Goal: Task Accomplishment & Management: Use online tool/utility

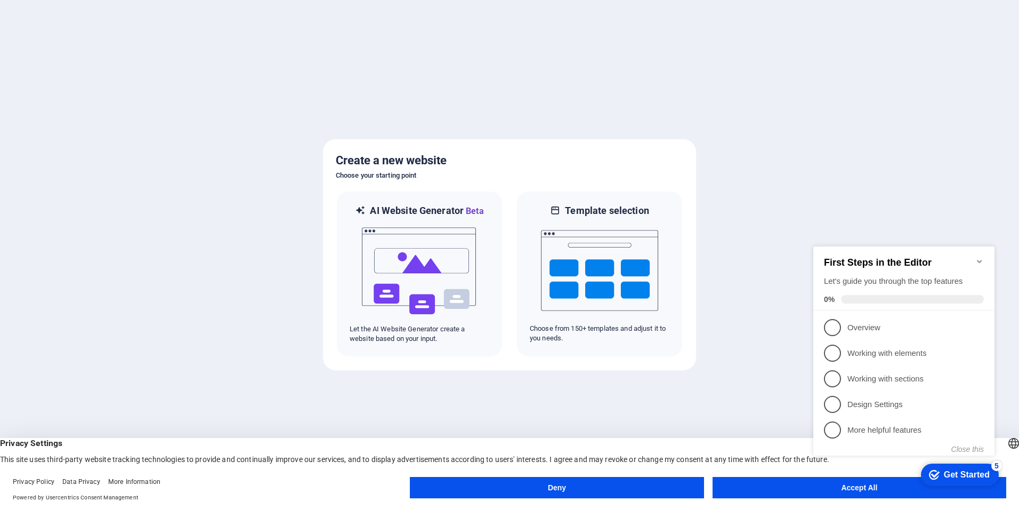
click at [785, 487] on button "Accept All" at bounding box center [860, 487] width 294 height 21
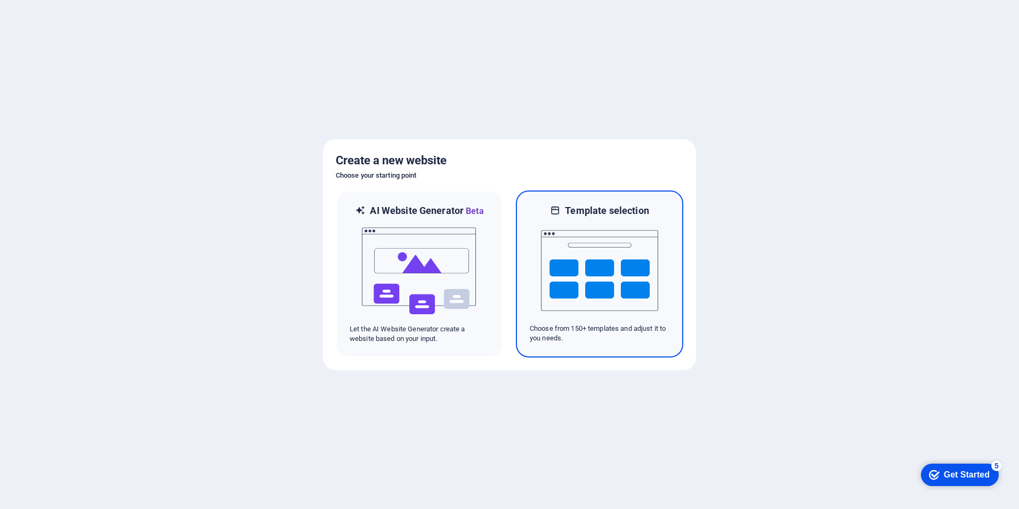
click at [584, 317] on img at bounding box center [599, 270] width 117 height 107
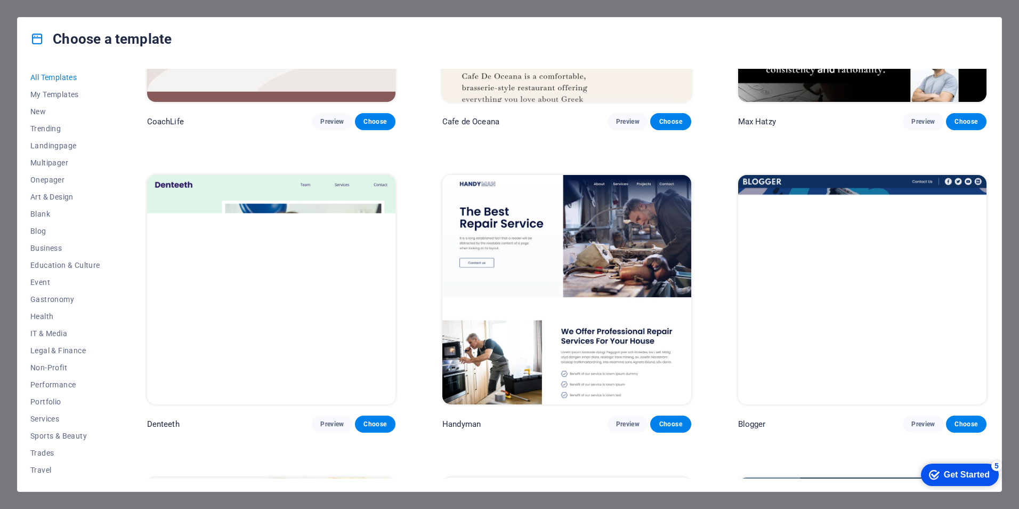
scroll to position [3838, 0]
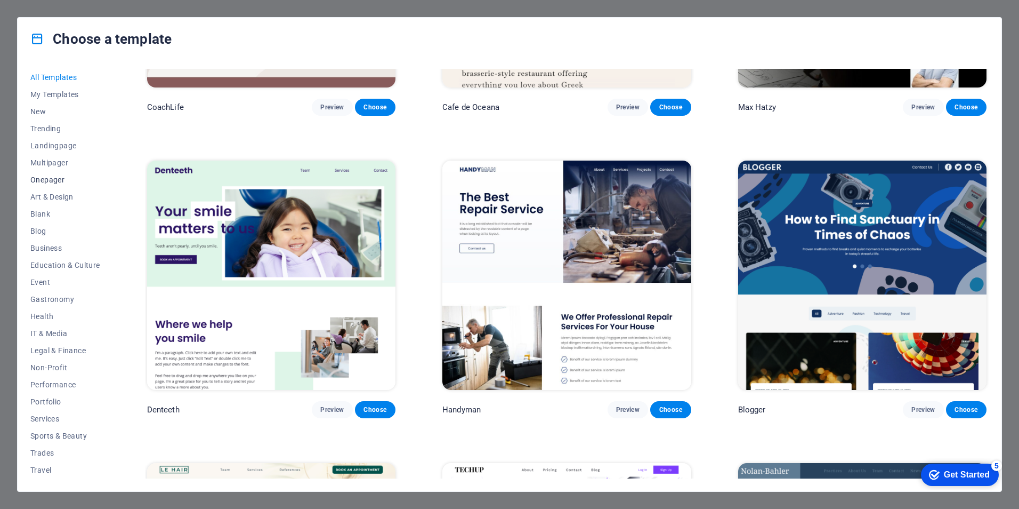
click at [47, 182] on span "Onepager" at bounding box center [65, 179] width 70 height 9
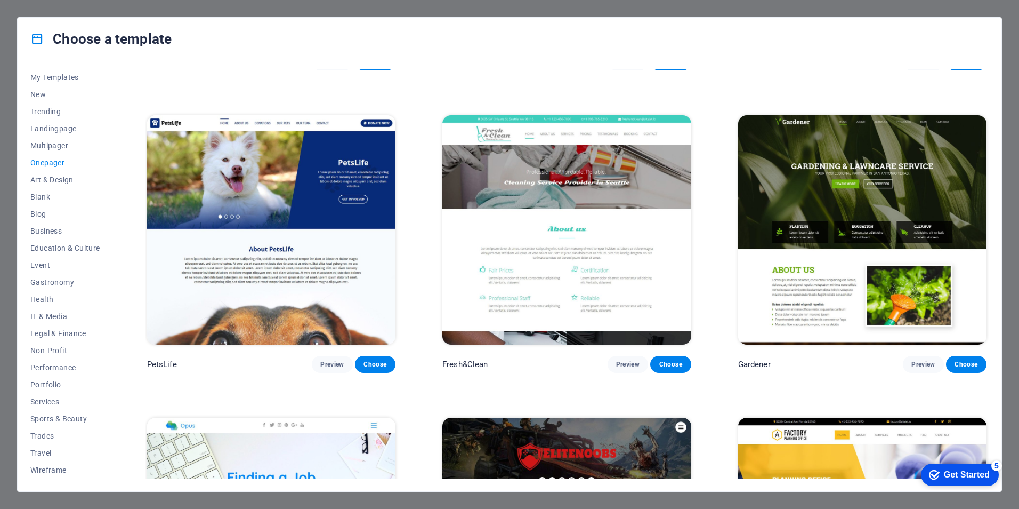
scroll to position [4789, 0]
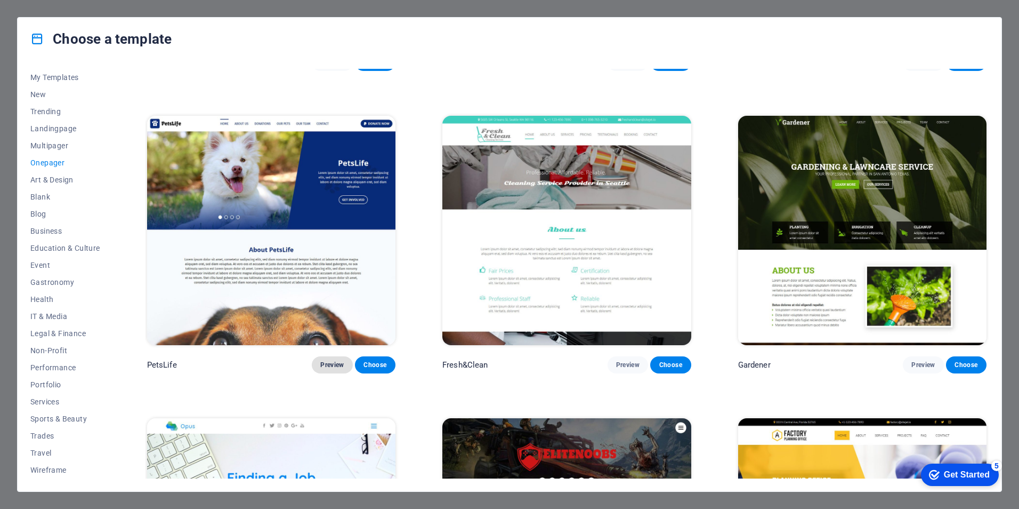
click at [328, 360] on span "Preview" at bounding box center [331, 364] width 23 height 9
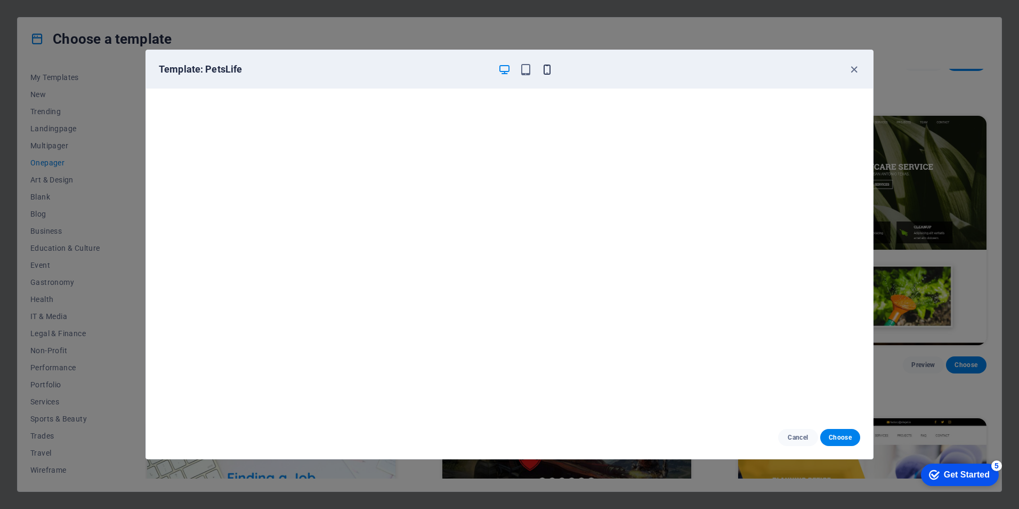
click at [546, 69] on icon "button" at bounding box center [547, 69] width 12 height 12
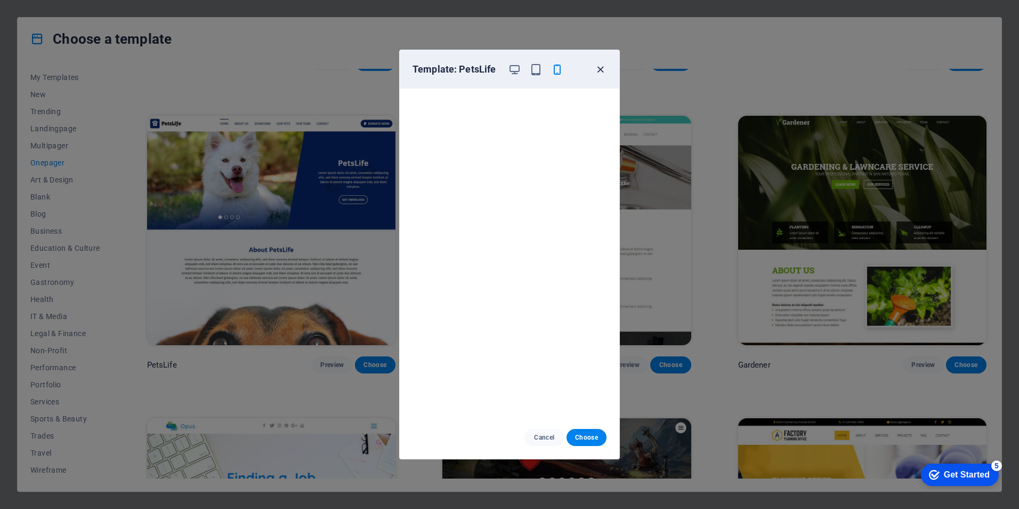
click at [602, 67] on icon "button" at bounding box center [600, 69] width 12 height 12
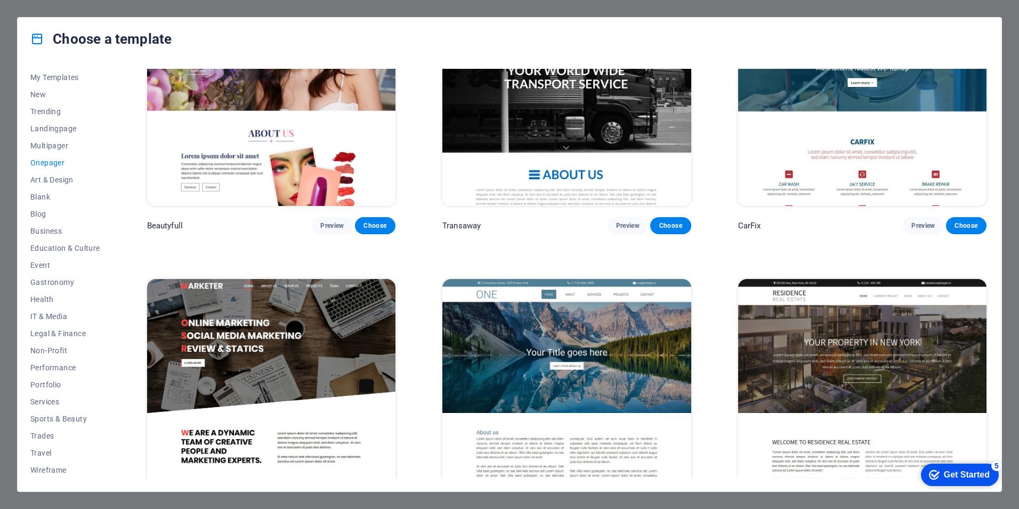
scroll to position [5856, 0]
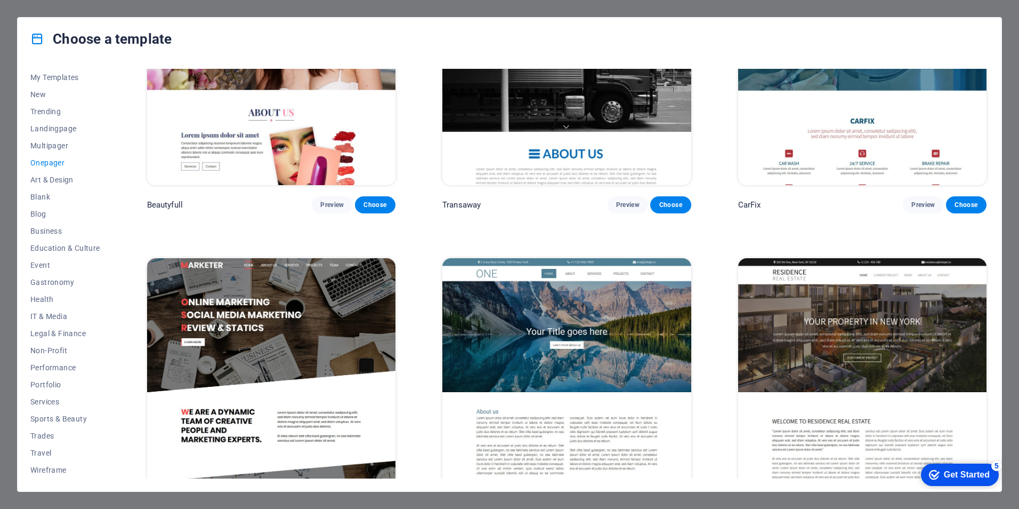
click at [368, 367] on img at bounding box center [271, 372] width 248 height 229
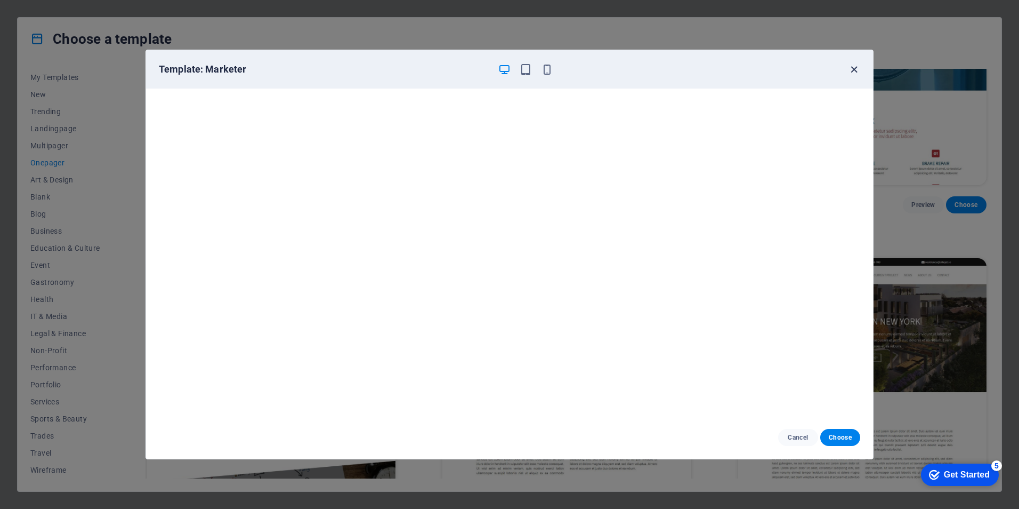
click at [852, 72] on icon "button" at bounding box center [854, 69] width 12 height 12
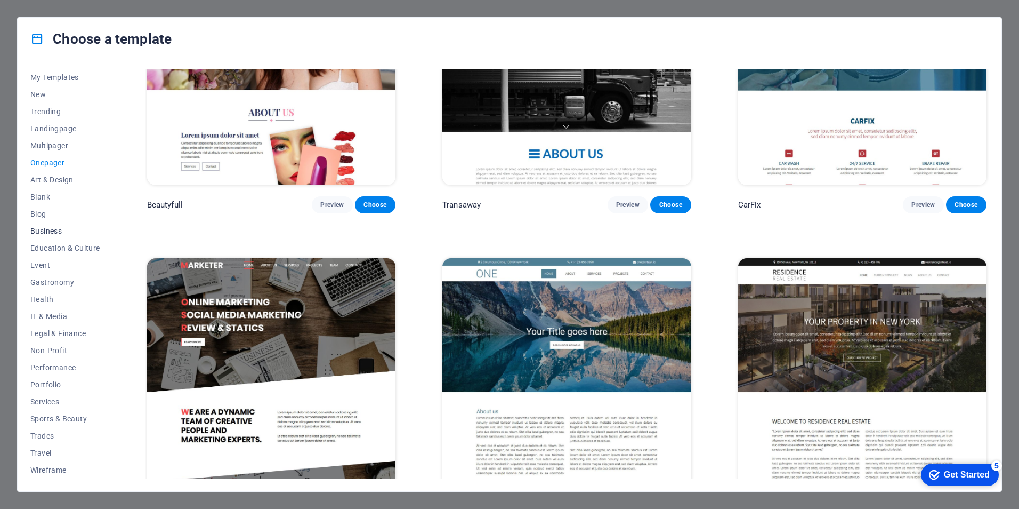
click at [51, 227] on span "Business" at bounding box center [65, 231] width 70 height 9
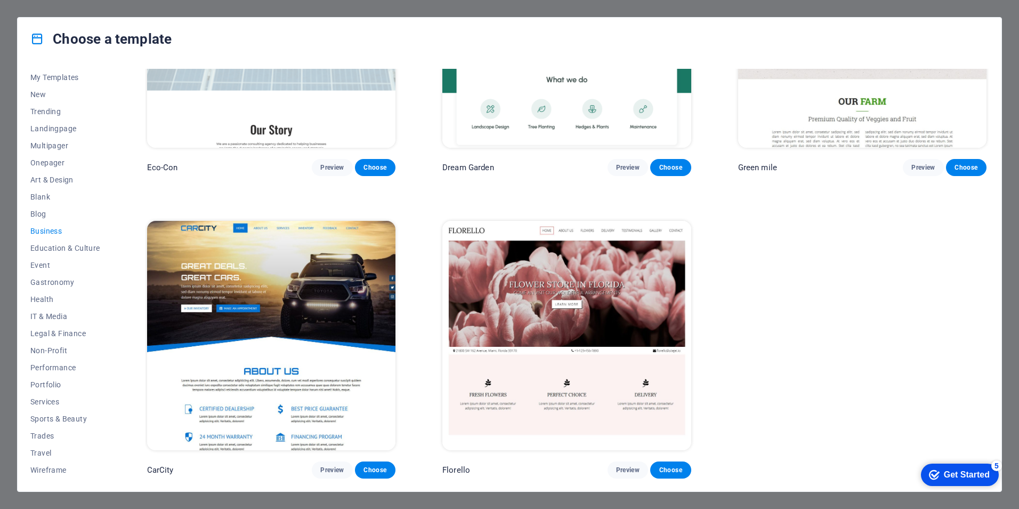
scroll to position [150, 0]
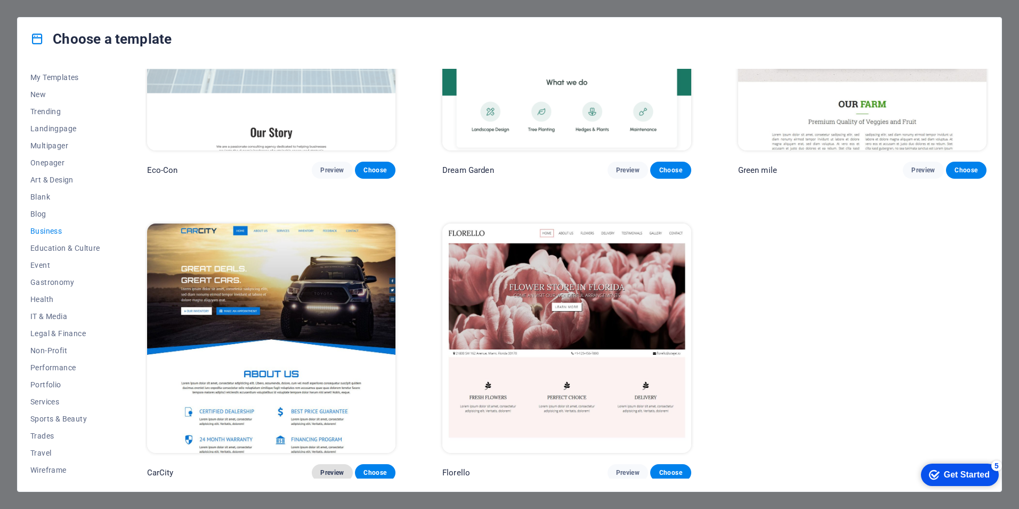
click at [336, 468] on span "Preview" at bounding box center [331, 472] width 23 height 9
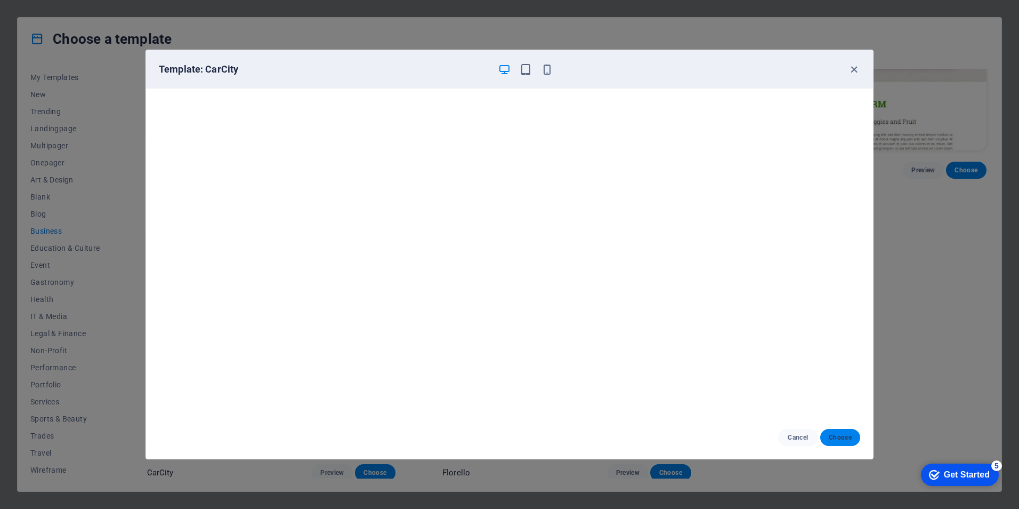
click at [848, 442] on button "Choose" at bounding box center [840, 437] width 40 height 17
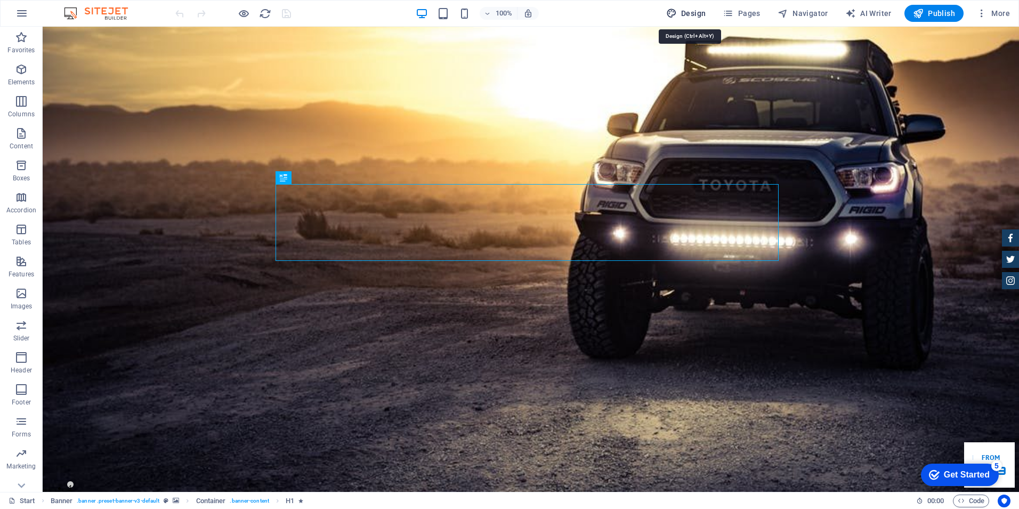
click at [957, 426] on span "Design" at bounding box center [957, 430] width 0 height 9
select select "px"
select select "400"
select select "px"
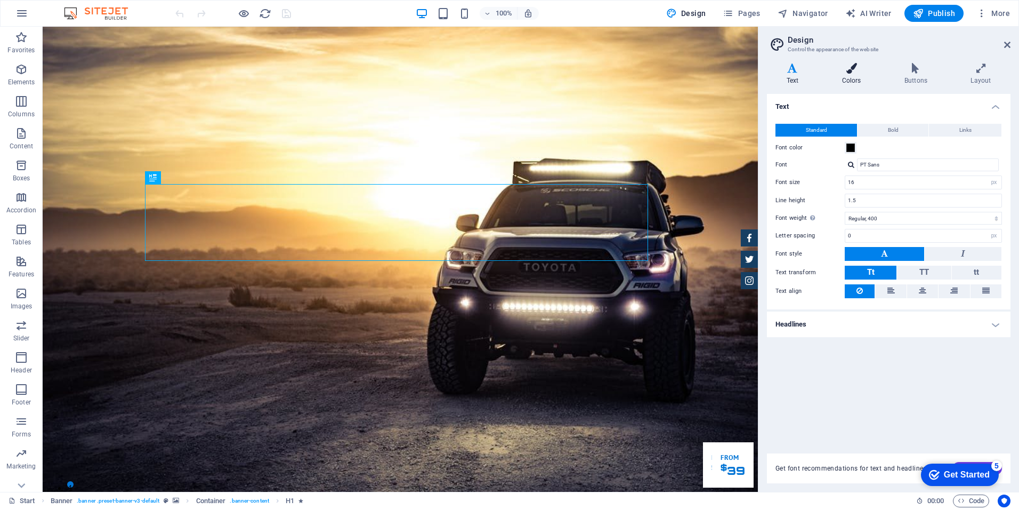
click at [859, 73] on icon at bounding box center [852, 68] width 58 height 11
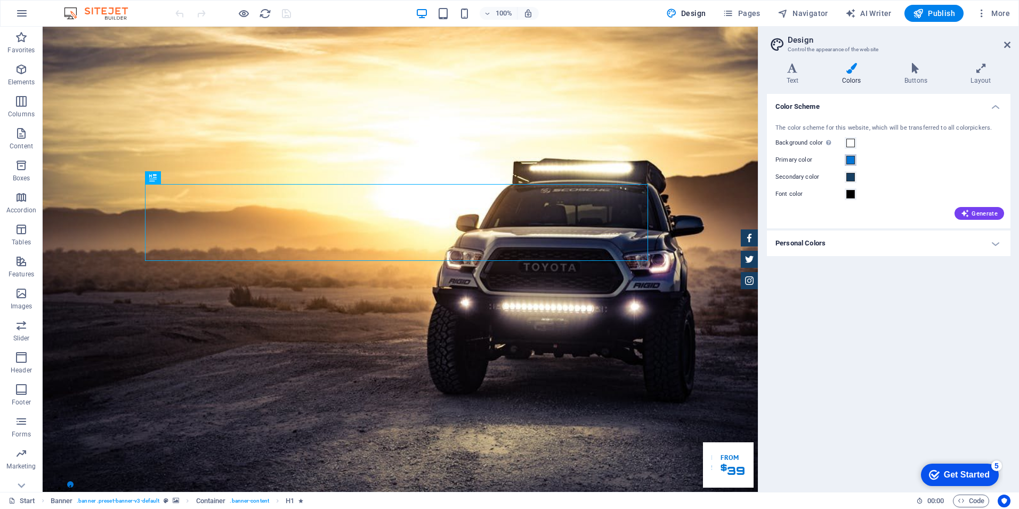
click at [854, 159] on span at bounding box center [851, 160] width 9 height 9
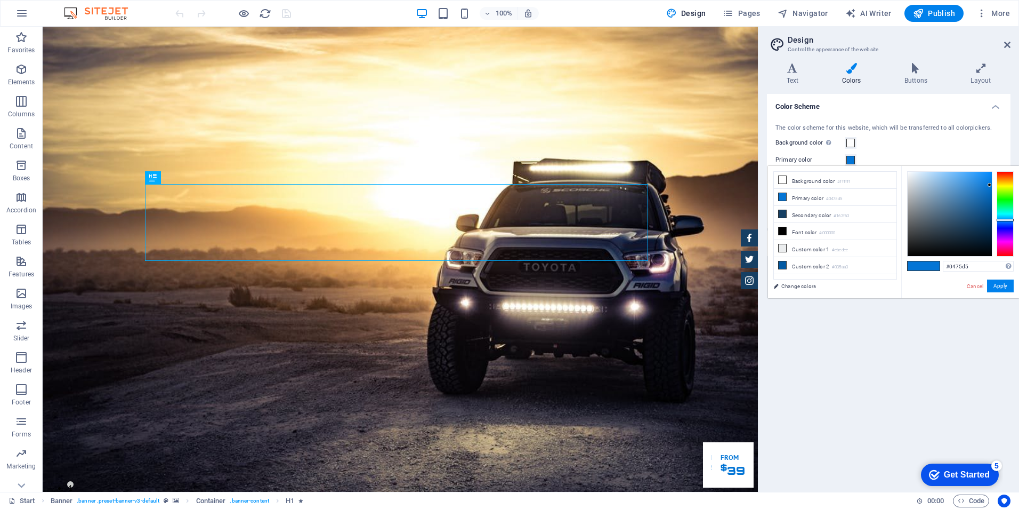
click at [785, 285] on link "Change colors" at bounding box center [830, 285] width 124 height 13
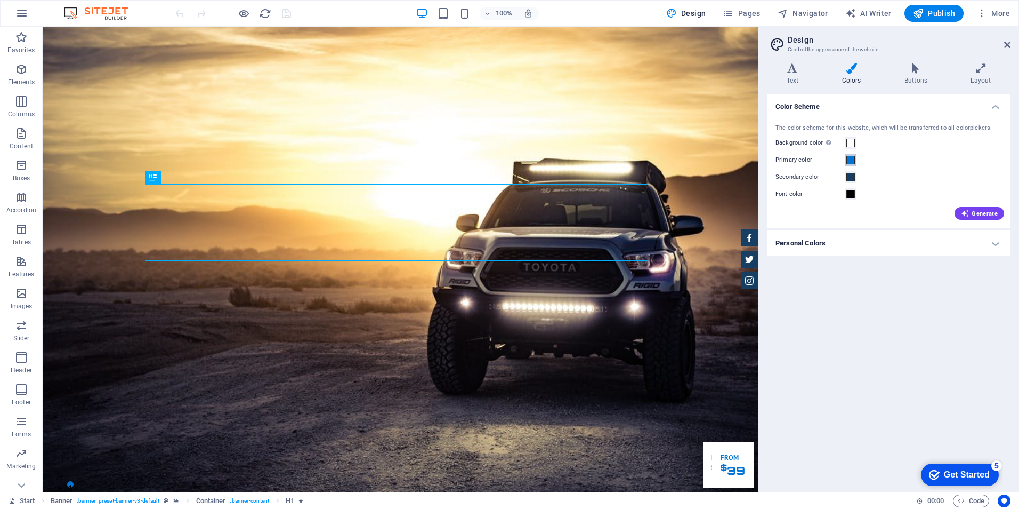
click at [851, 160] on span at bounding box center [851, 160] width 9 height 9
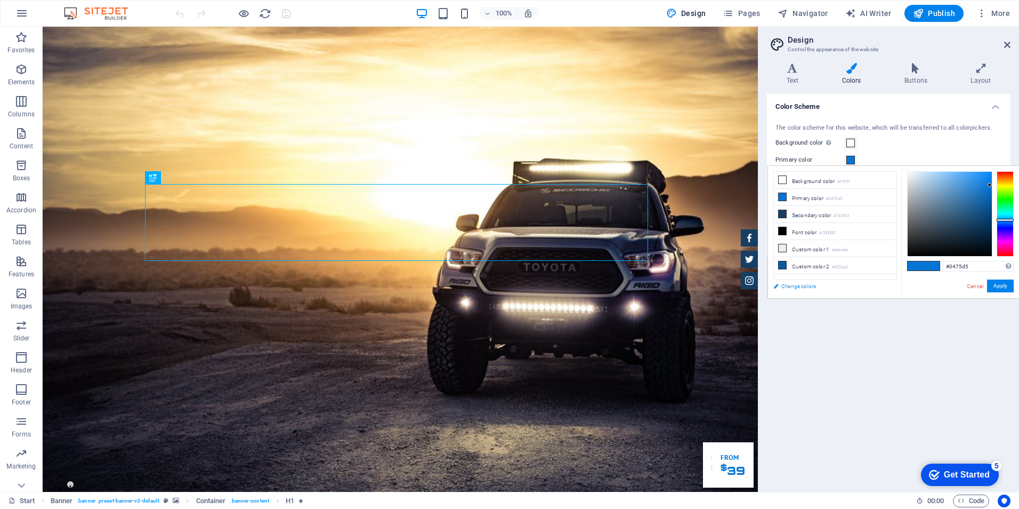
click at [776, 284] on link "Change colors" at bounding box center [830, 285] width 124 height 13
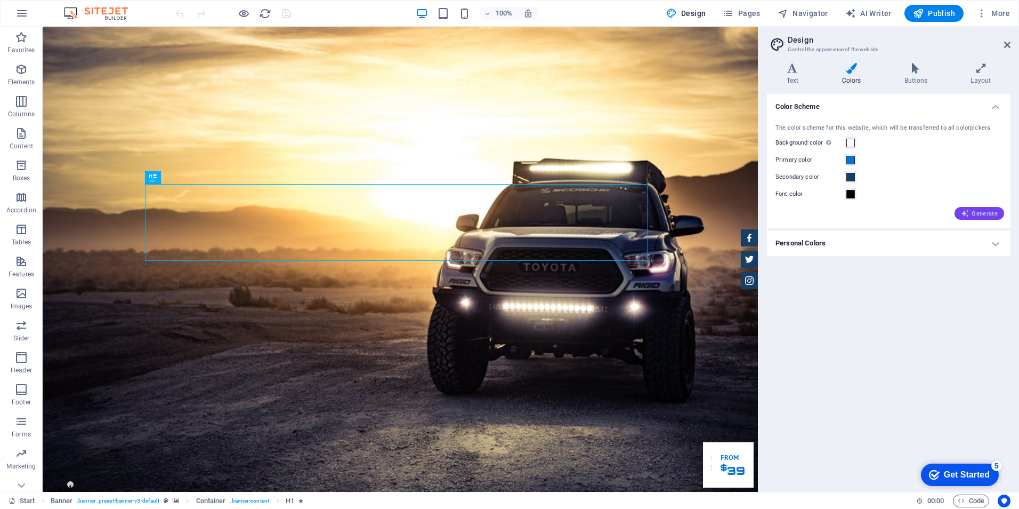
click at [979, 213] on span "Generate" at bounding box center [979, 213] width 37 height 9
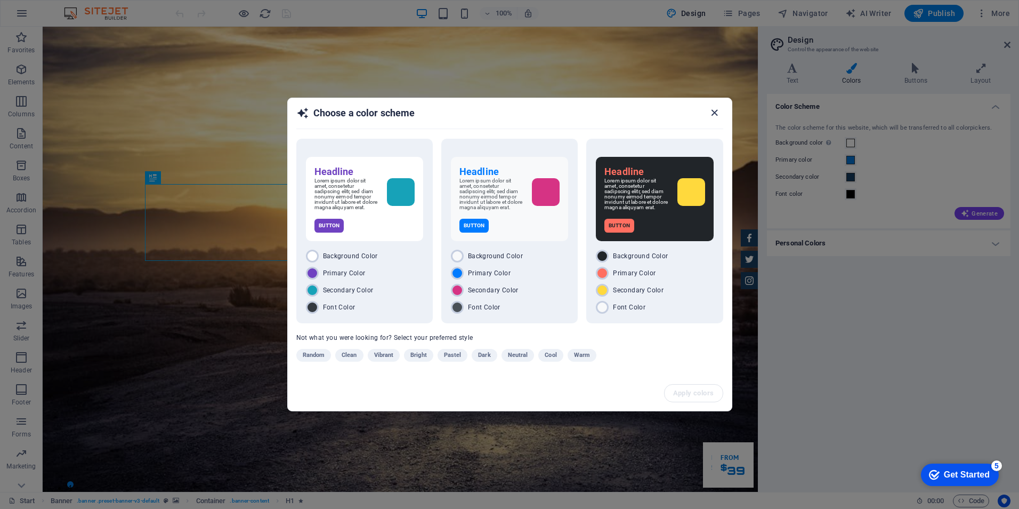
click at [714, 114] on icon "button" at bounding box center [715, 113] width 12 height 12
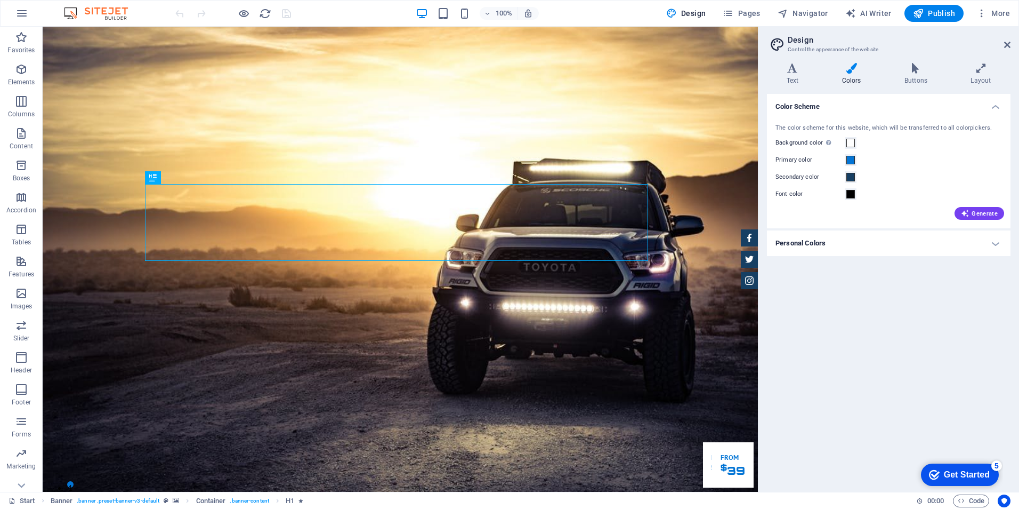
click at [995, 241] on h4 "Personal Colors" at bounding box center [889, 243] width 244 height 26
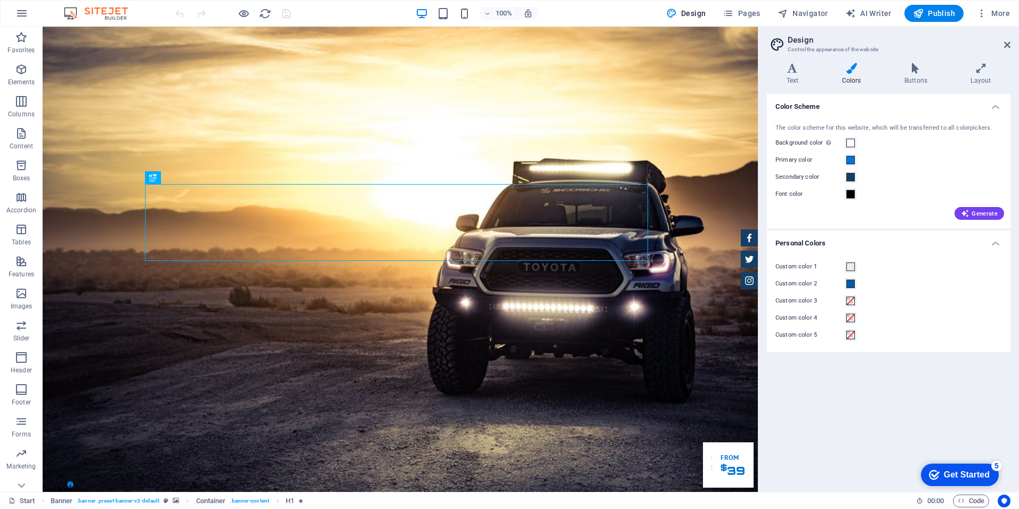
click at [995, 107] on h4 "Color Scheme" at bounding box center [889, 103] width 244 height 19
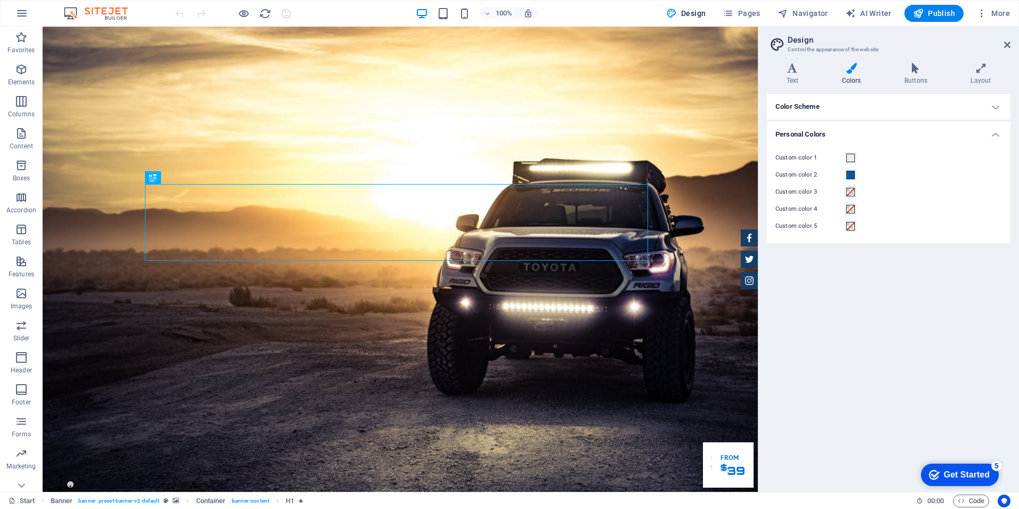
click at [1003, 47] on header "Design Control the appearance of the website" at bounding box center [889, 41] width 241 height 28
click at [1007, 45] on icon at bounding box center [1007, 45] width 6 height 9
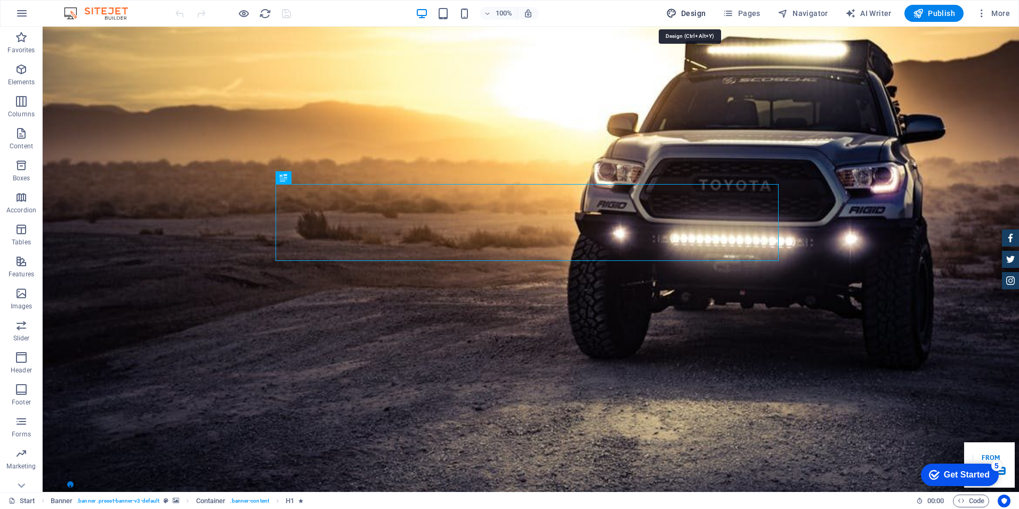
click at [957, 426] on span "Design" at bounding box center [957, 430] width 0 height 9
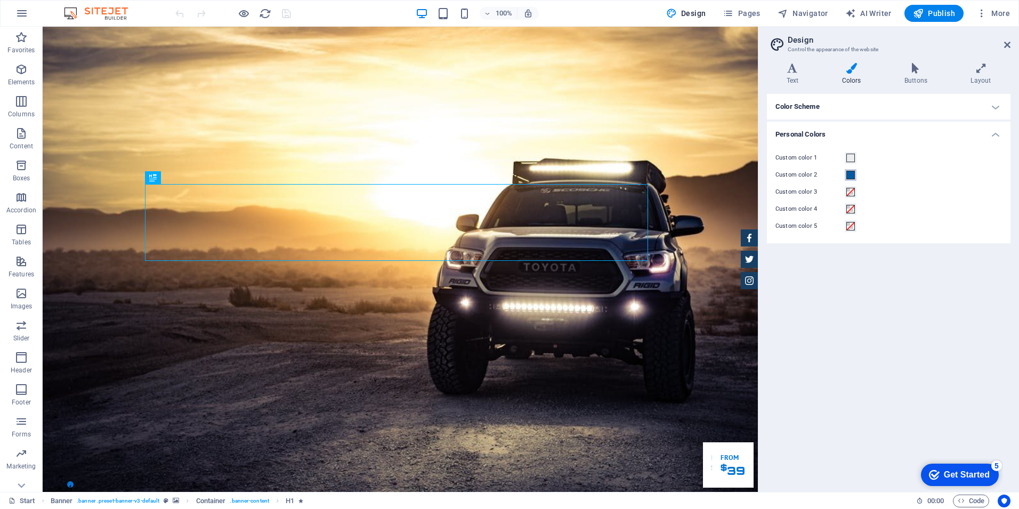
click at [850, 176] on span at bounding box center [851, 175] width 9 height 9
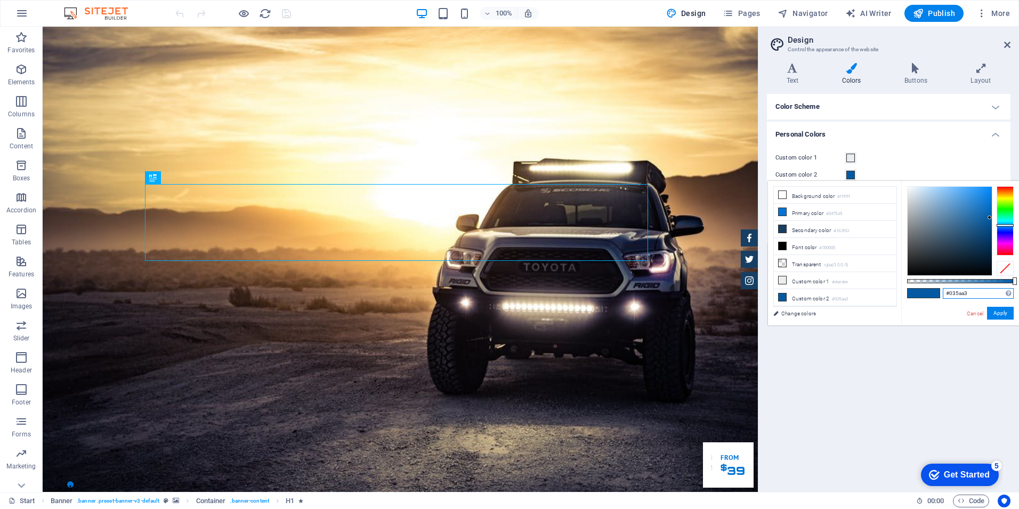
type input "#4b3869"
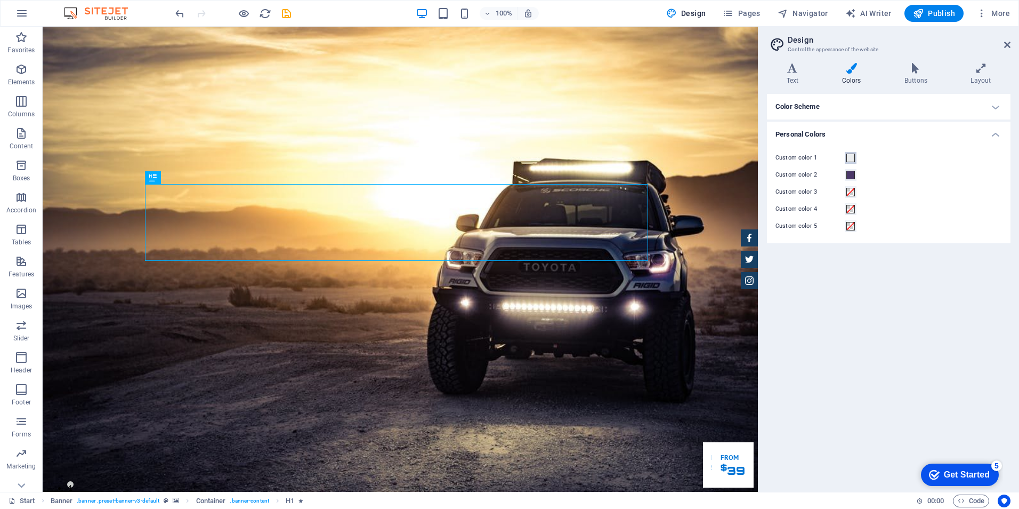
click at [851, 157] on span at bounding box center [851, 158] width 9 height 9
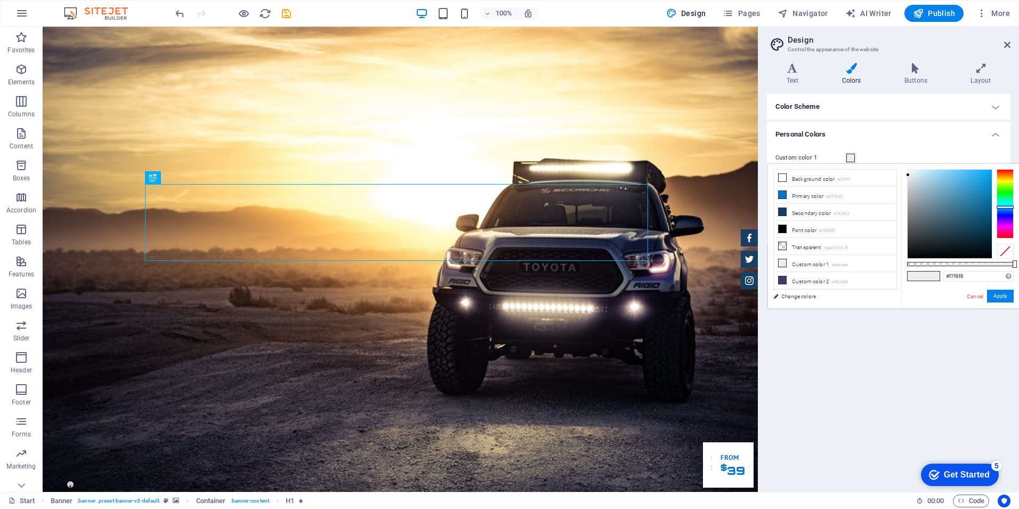
type input "#ffffff"
drag, startPoint x: 908, startPoint y: 173, endPoint x: 905, endPoint y: 156, distance: 17.9
click at [905, 156] on body "[DOMAIN_NAME] Start Favorites Elements Columns Content Boxes Accordion Tables F…" at bounding box center [509, 254] width 1019 height 509
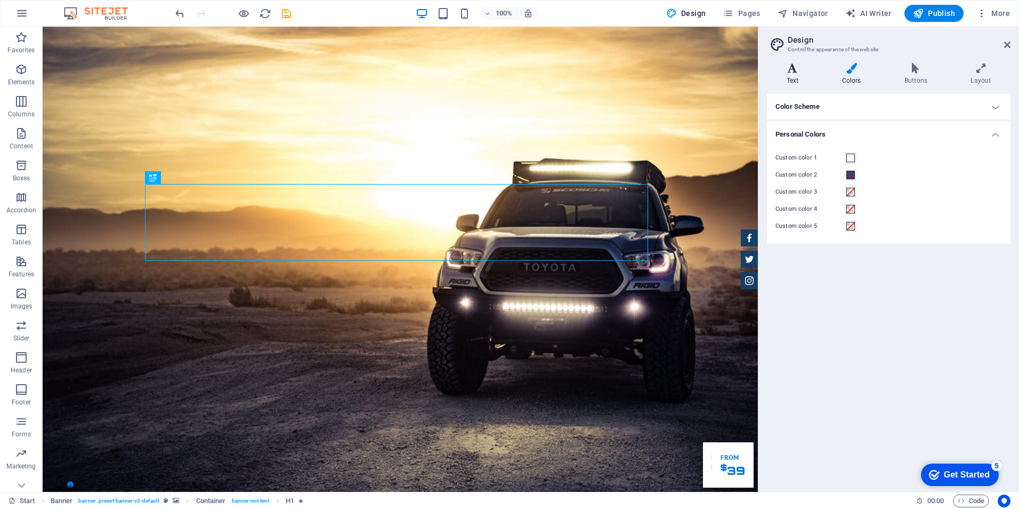
click at [795, 69] on icon at bounding box center [792, 68] width 51 height 11
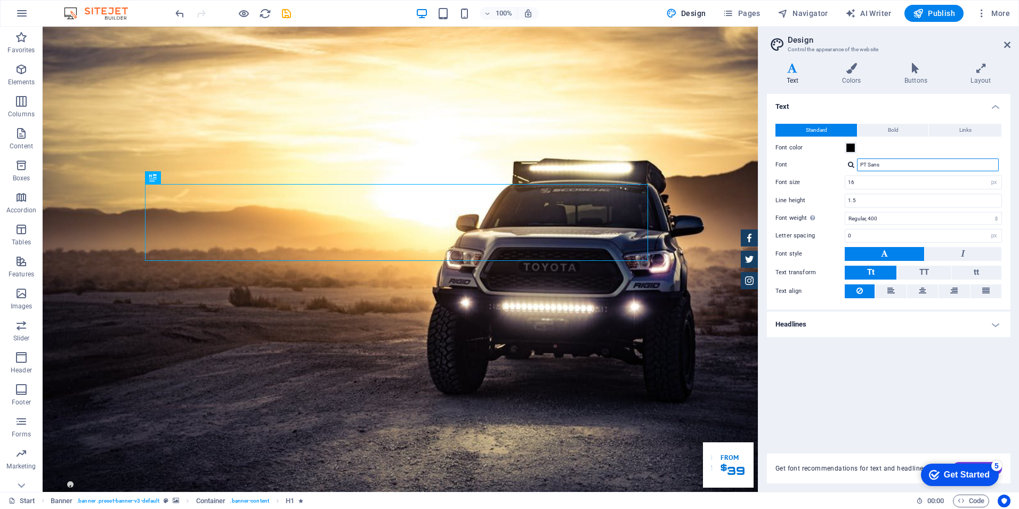
click at [916, 167] on input "PT Sans" at bounding box center [928, 164] width 142 height 13
type input "ROBO"
click at [903, 175] on div "Manage fonts →" at bounding box center [930, 178] width 141 height 11
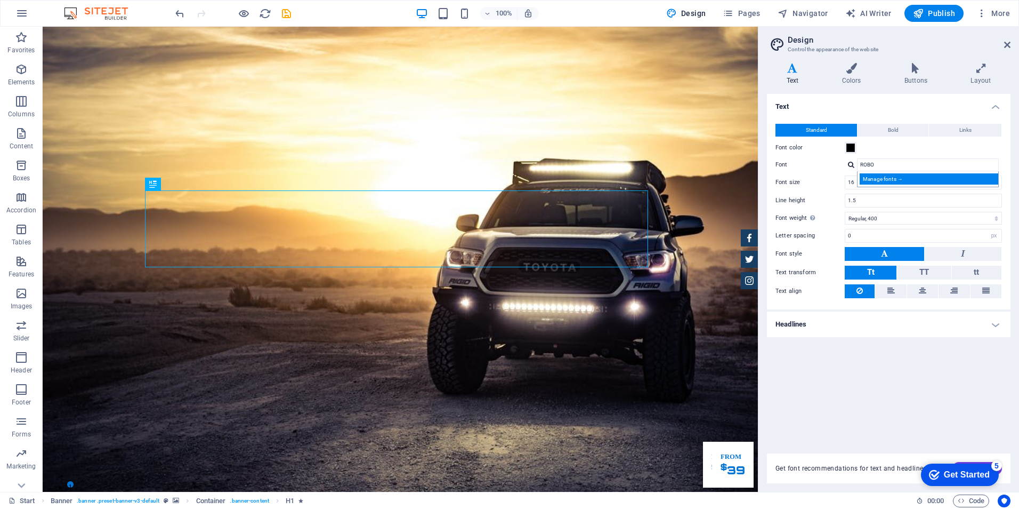
select select "popularity"
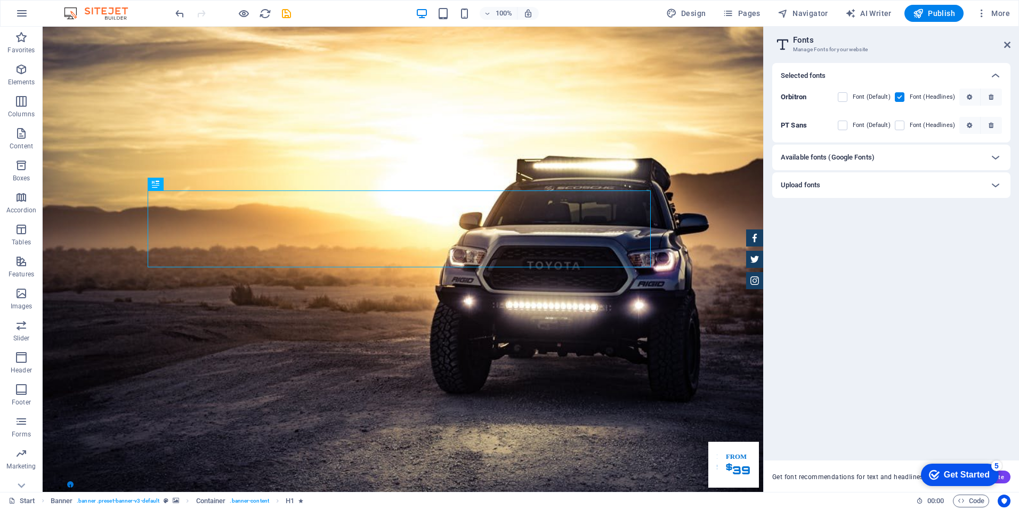
click at [1011, 44] on aside "Fonts Manage Fonts for your website Selected fonts Orbitron Font (Default) Font…" at bounding box center [891, 259] width 256 height 465
drag, startPoint x: 1005, startPoint y: 42, endPoint x: 963, endPoint y: 16, distance: 50.0
click at [1005, 42] on icon at bounding box center [1007, 45] width 6 height 9
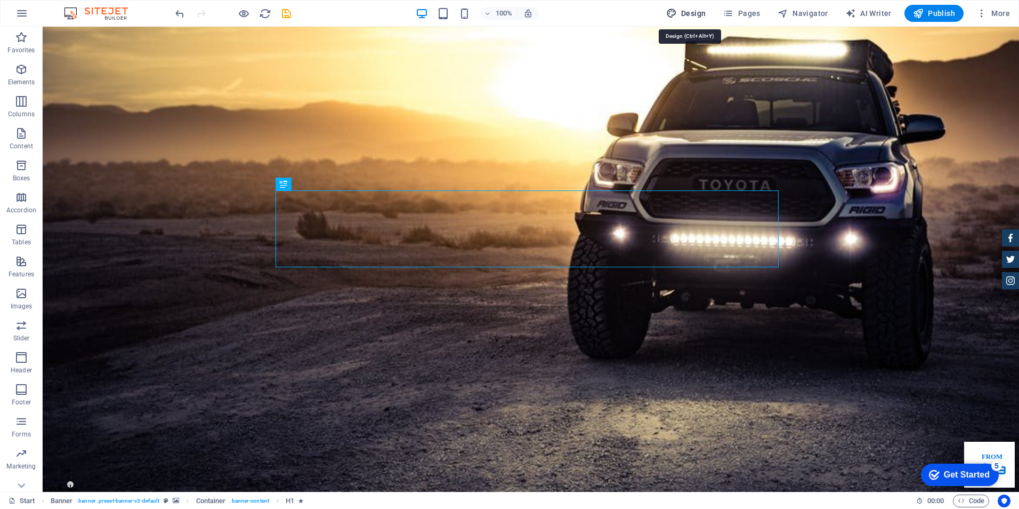
click at [960, 426] on span "Design" at bounding box center [960, 429] width 0 height 7
select select "px"
select select "400"
select select "px"
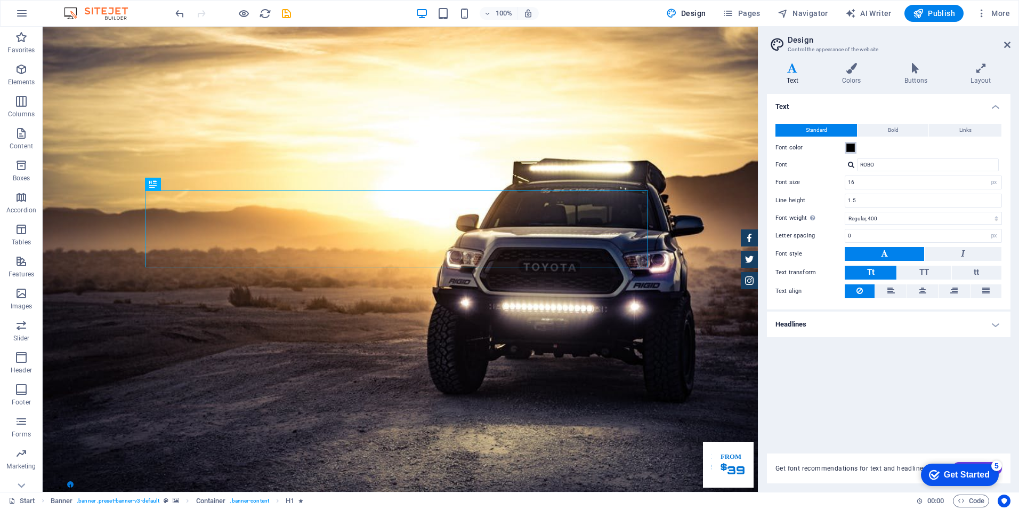
click at [851, 146] on span at bounding box center [851, 147] width 9 height 9
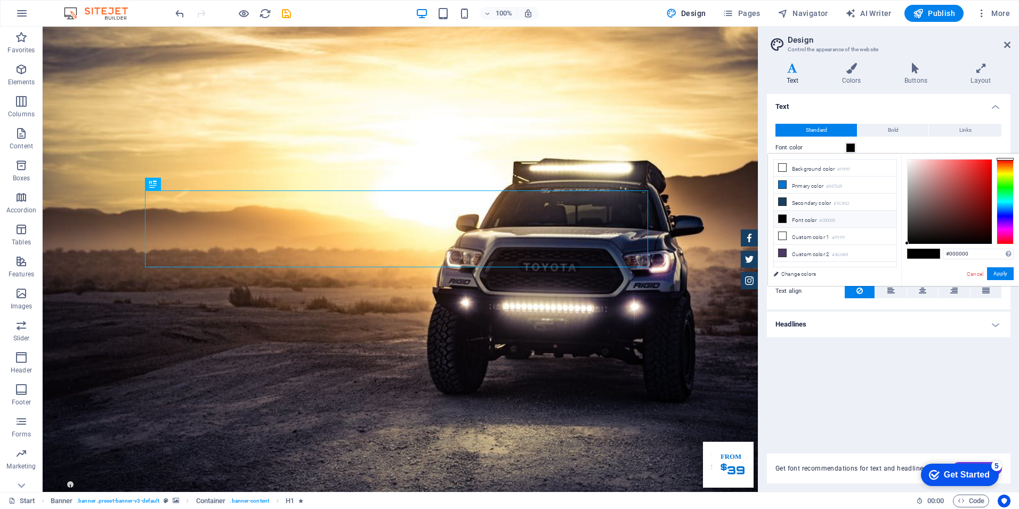
click at [828, 106] on h4 "Text" at bounding box center [889, 103] width 244 height 19
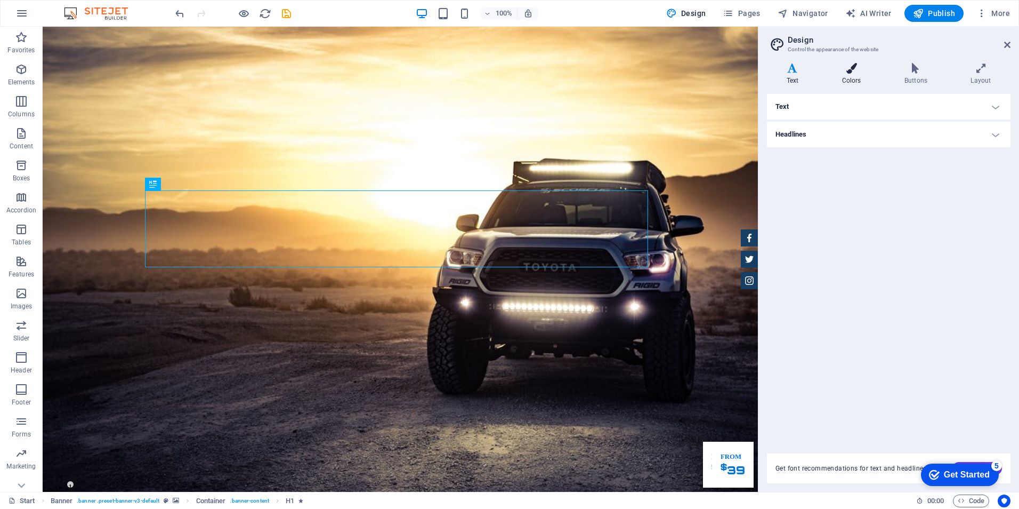
click at [861, 77] on h4 "Colors" at bounding box center [854, 74] width 62 height 22
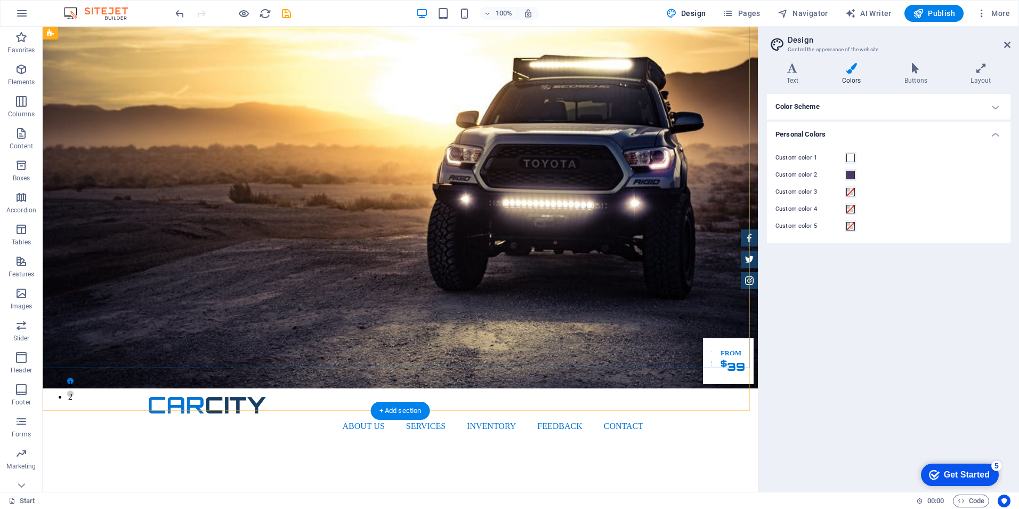
scroll to position [107, 0]
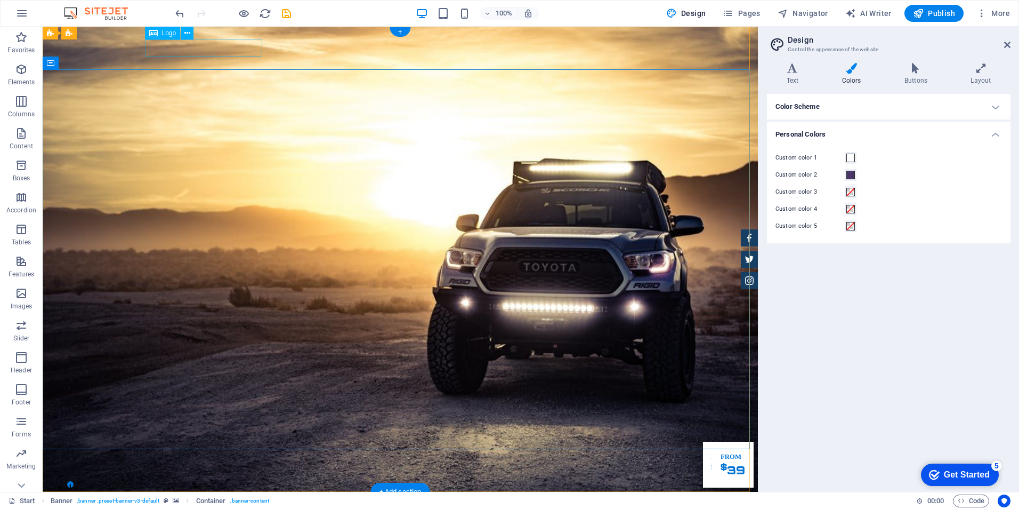
click at [222, 500] on div at bounding box center [400, 508] width 503 height 17
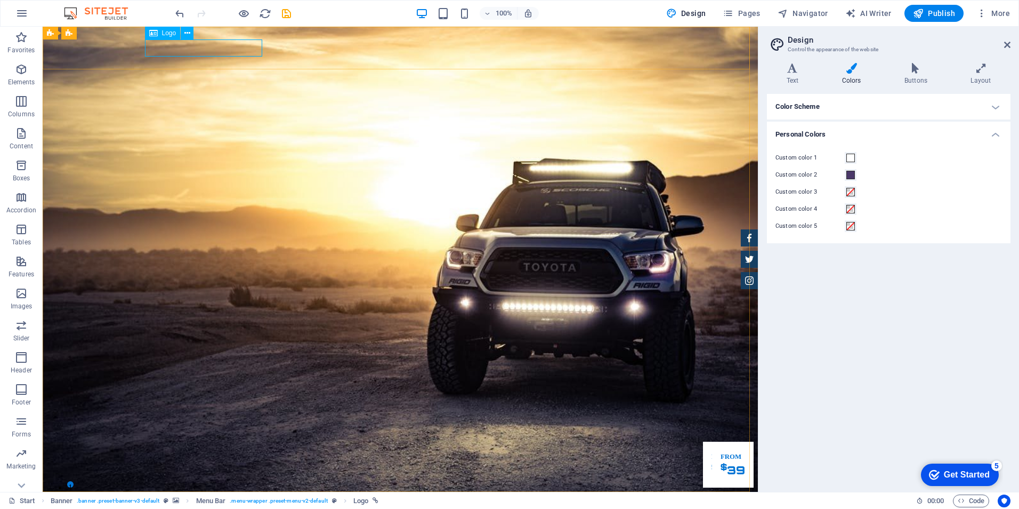
click at [167, 34] on span "Logo" at bounding box center [169, 33] width 14 height 6
click at [189, 34] on icon at bounding box center [187, 33] width 6 height 11
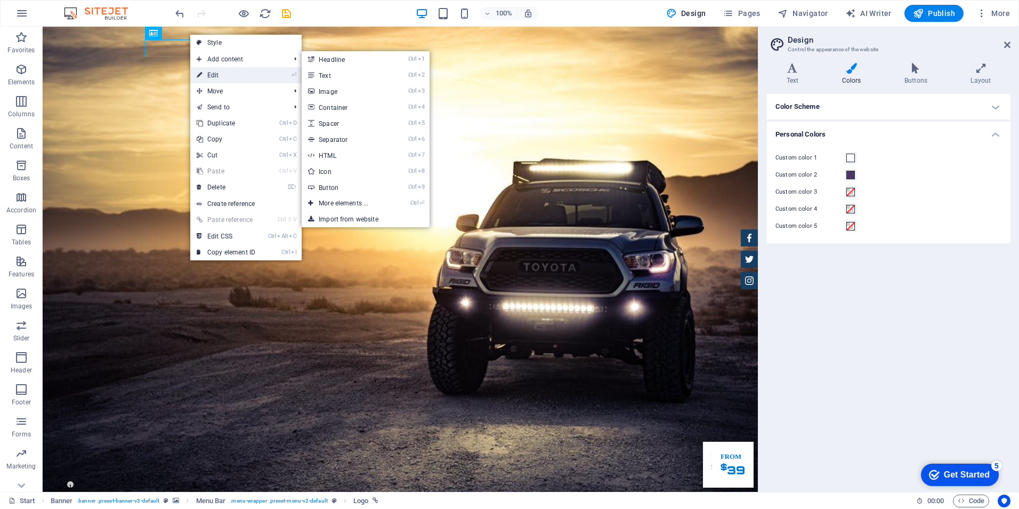
click at [257, 76] on link "⏎ Edit" at bounding box center [225, 75] width 71 height 16
select select "px"
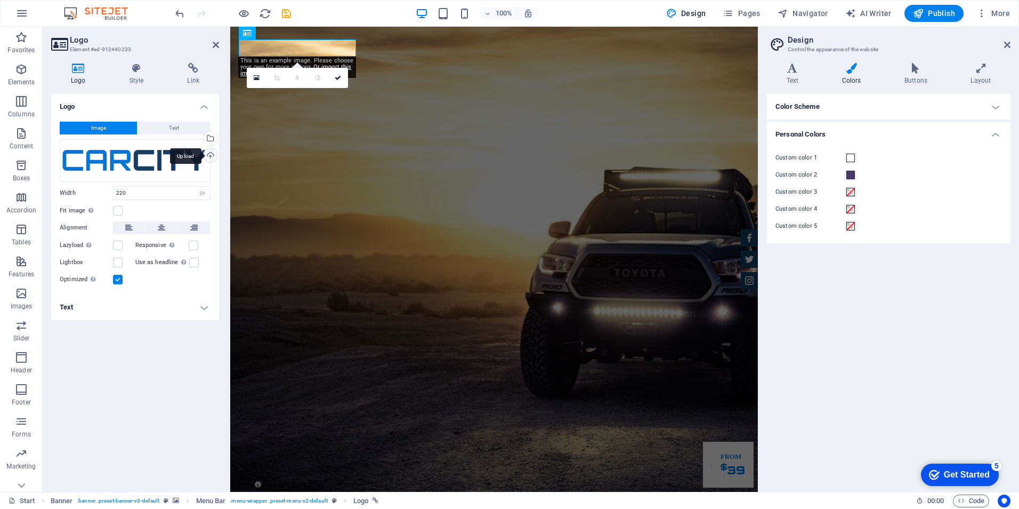
click at [210, 155] on div "Upload" at bounding box center [210, 156] width 16 height 16
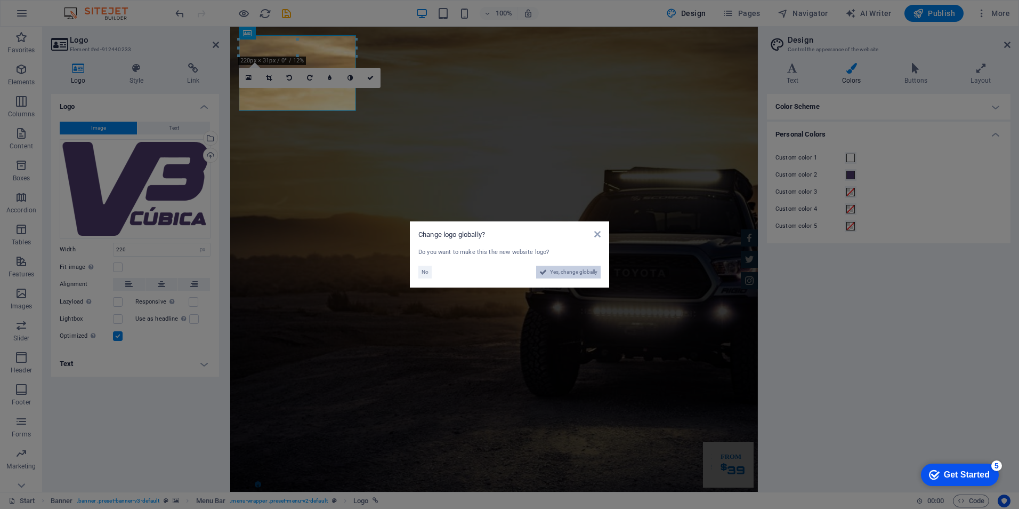
click at [589, 273] on span "Yes, change globally" at bounding box center [573, 271] width 47 height 13
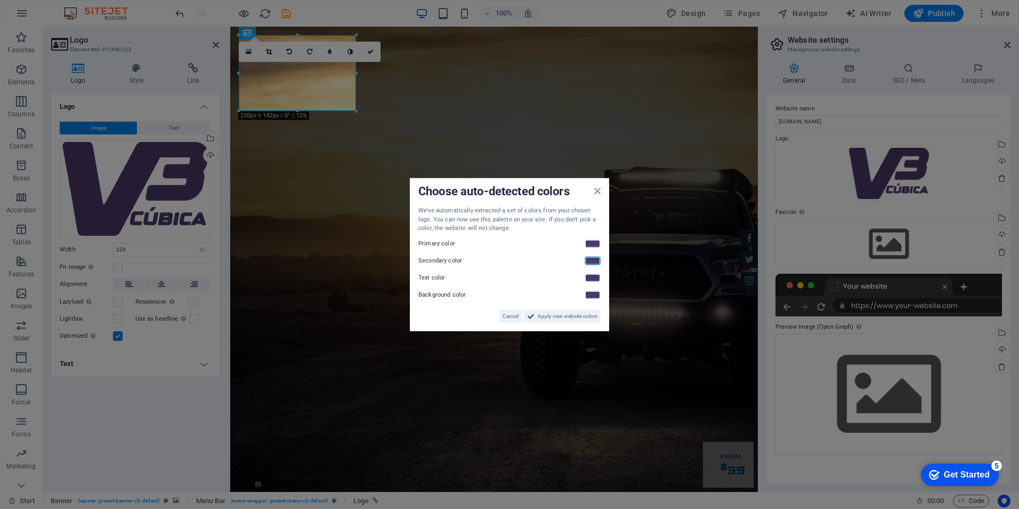
click at [593, 259] on link at bounding box center [593, 260] width 16 height 9
click at [588, 261] on link at bounding box center [593, 260] width 16 height 9
click at [590, 279] on link at bounding box center [593, 277] width 16 height 9
click at [589, 293] on link at bounding box center [593, 294] width 16 height 9
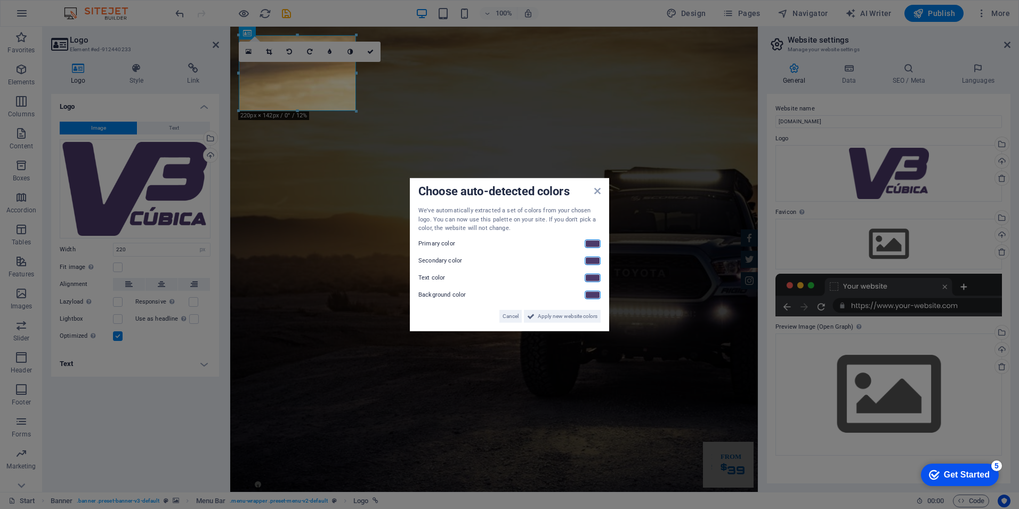
click at [589, 246] on link at bounding box center [593, 243] width 16 height 9
click at [564, 315] on span "Apply new website colors" at bounding box center [568, 315] width 60 height 13
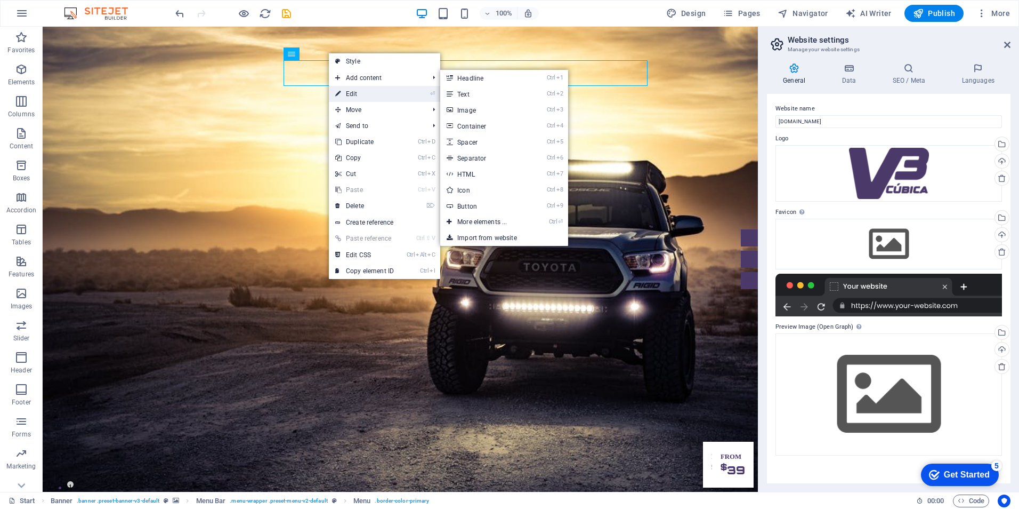
click at [380, 93] on link "⏎ Edit" at bounding box center [364, 94] width 71 height 16
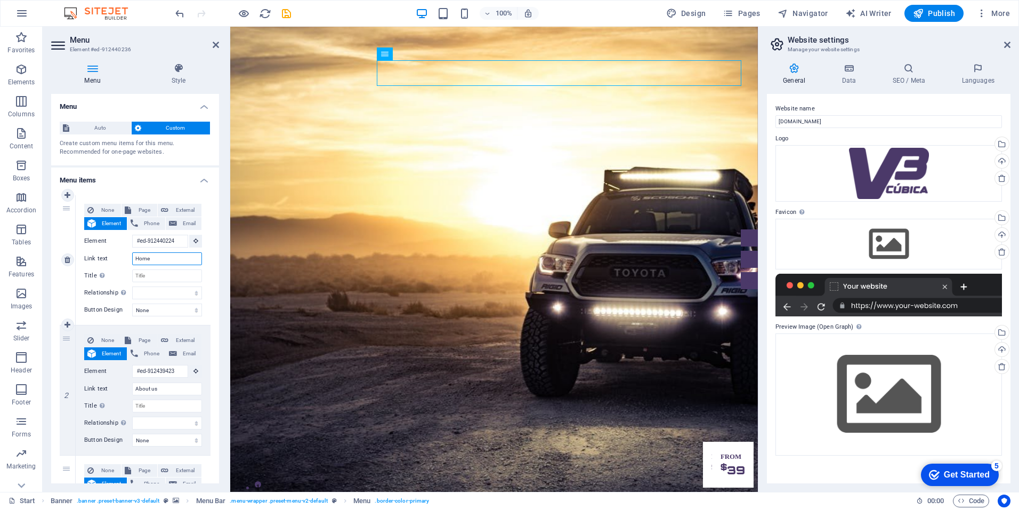
click at [170, 255] on input "Home" at bounding box center [167, 258] width 70 height 13
type input "Inicio"
select select
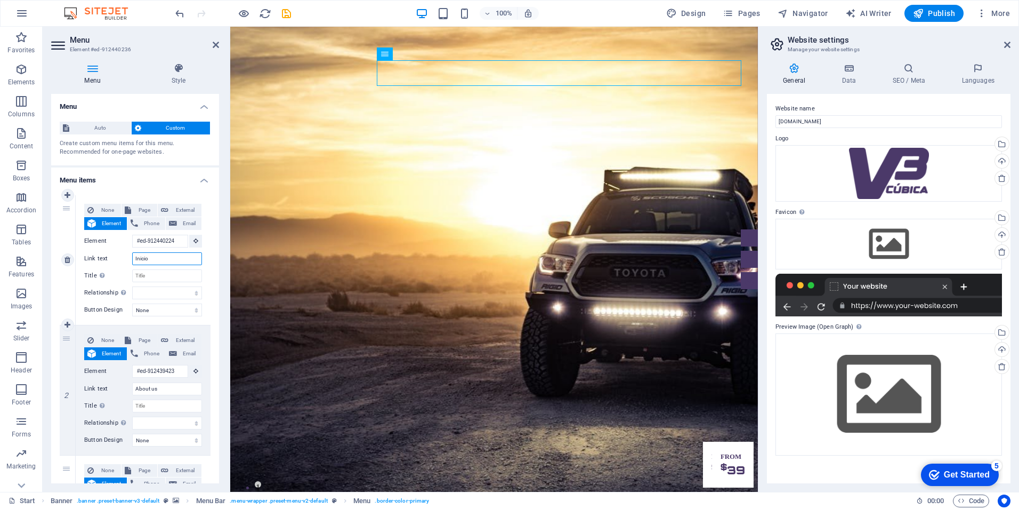
select select
type input "Inicio"
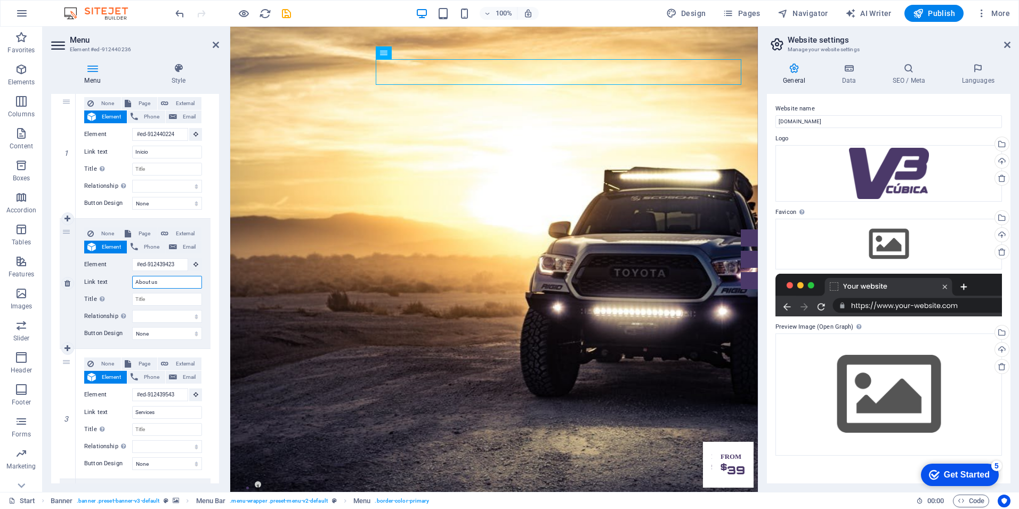
click at [176, 286] on input "About us" at bounding box center [167, 282] width 70 height 13
type input "Acerca de"
select select
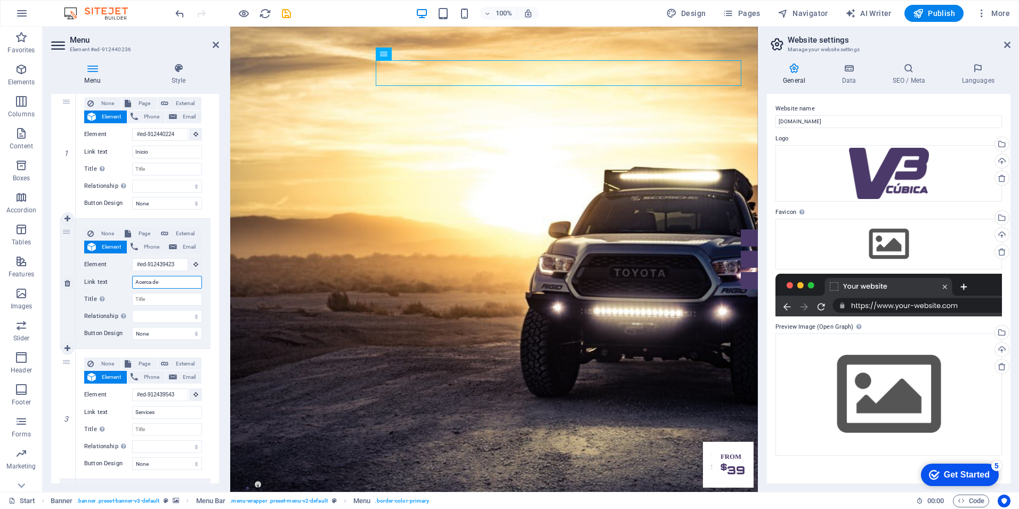
select select
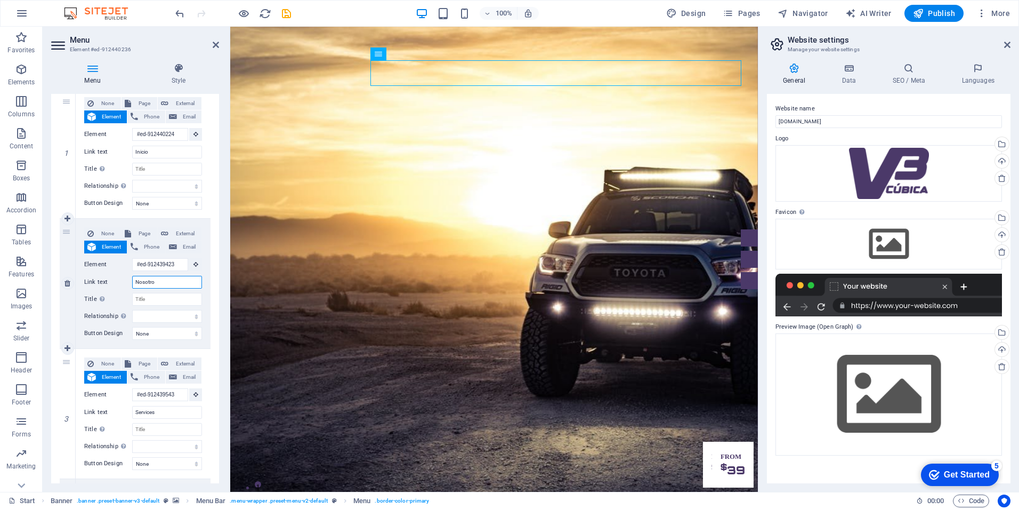
type input "Nosotros"
select select
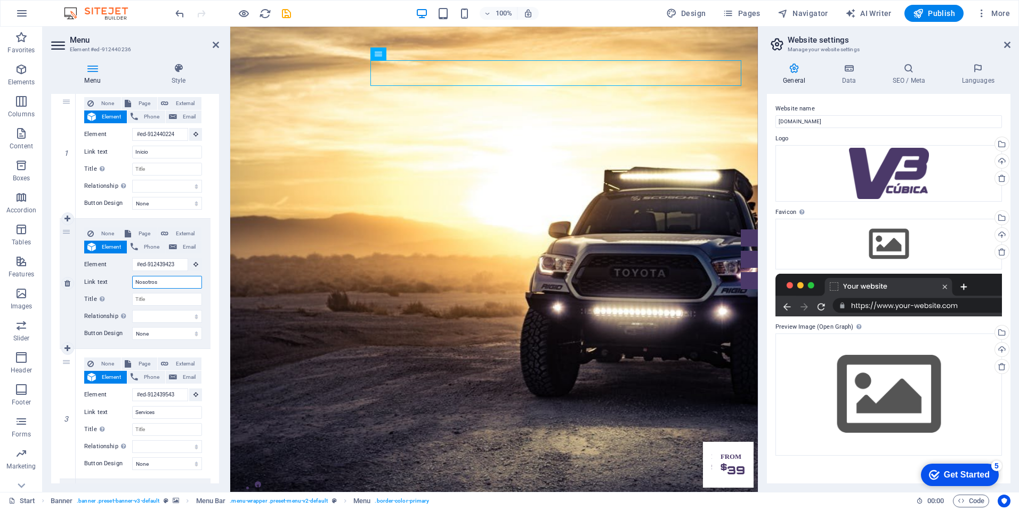
select select
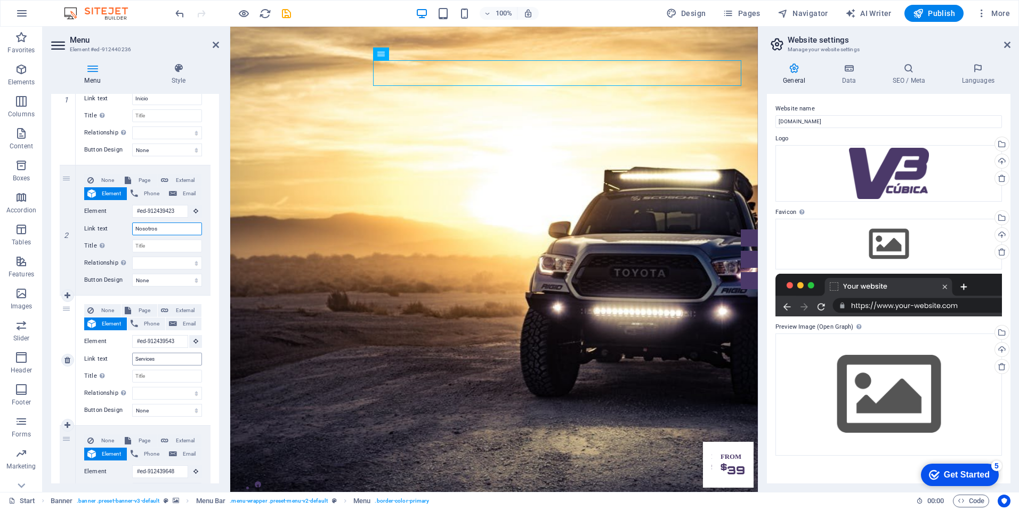
type input "Nosotros"
click at [178, 359] on input "Services" at bounding box center [167, 358] width 70 height 13
type input "Limpieza"
select select
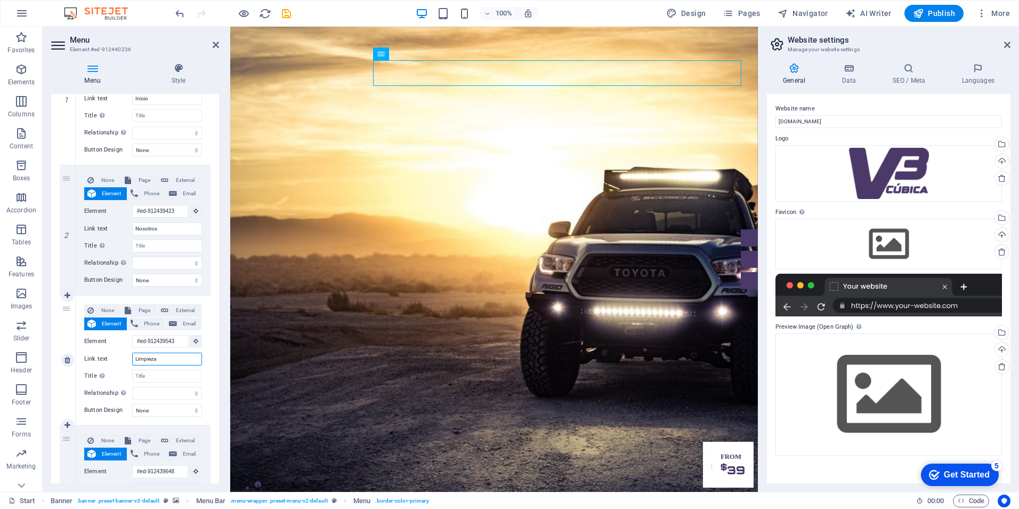
select select
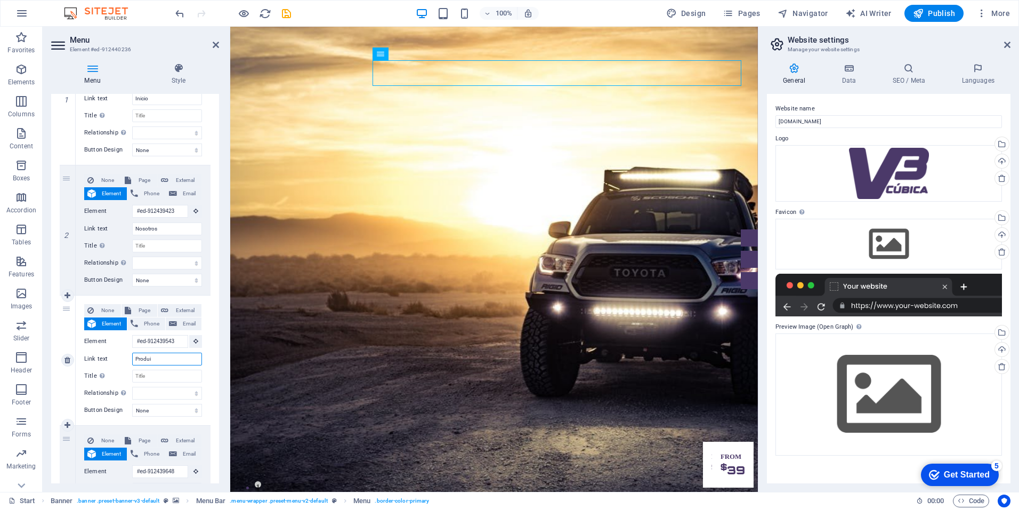
type input "Produ"
select select
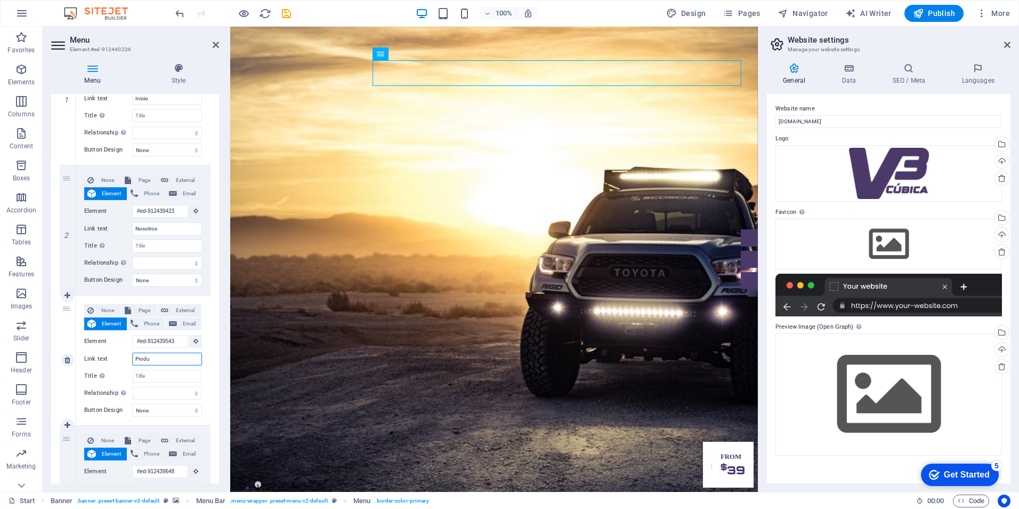
select select
type input "Productos"
select select
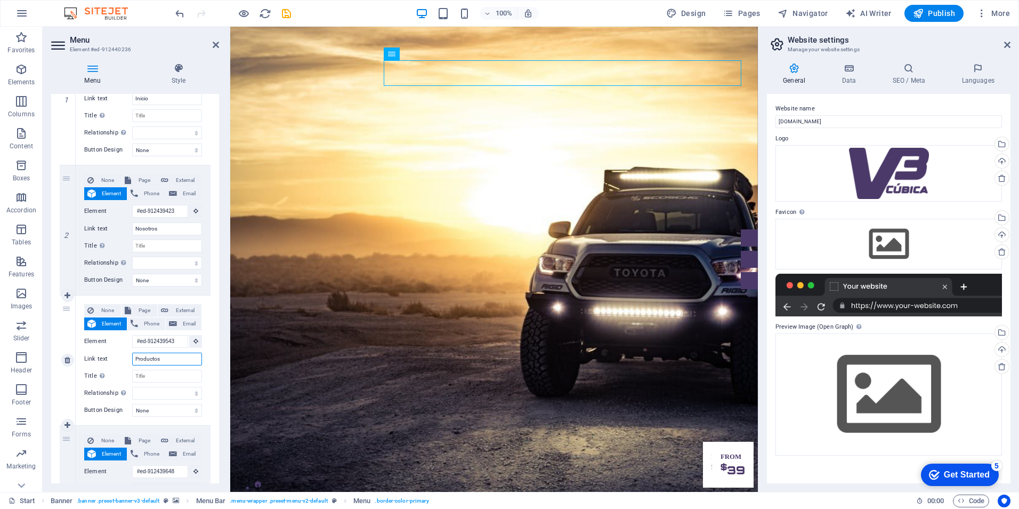
select select
type input "in"
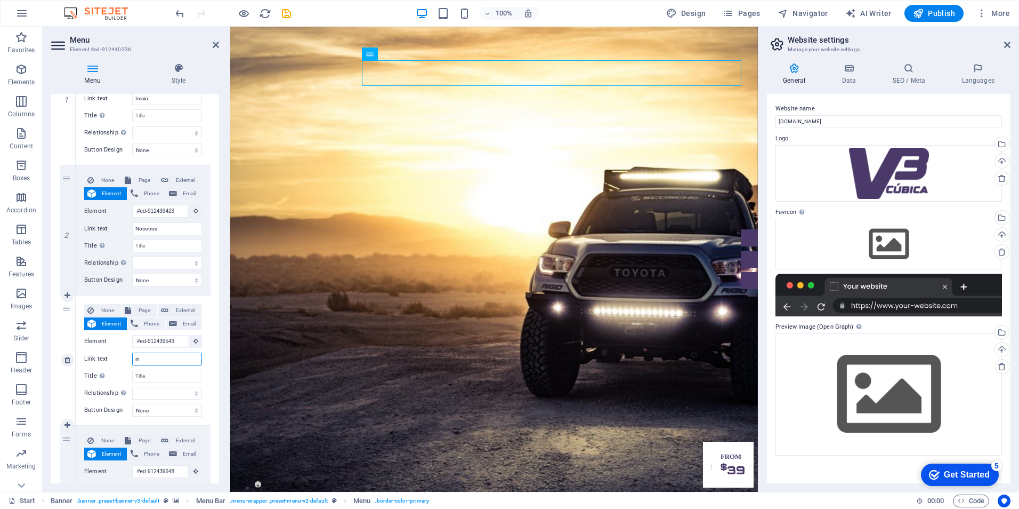
select select
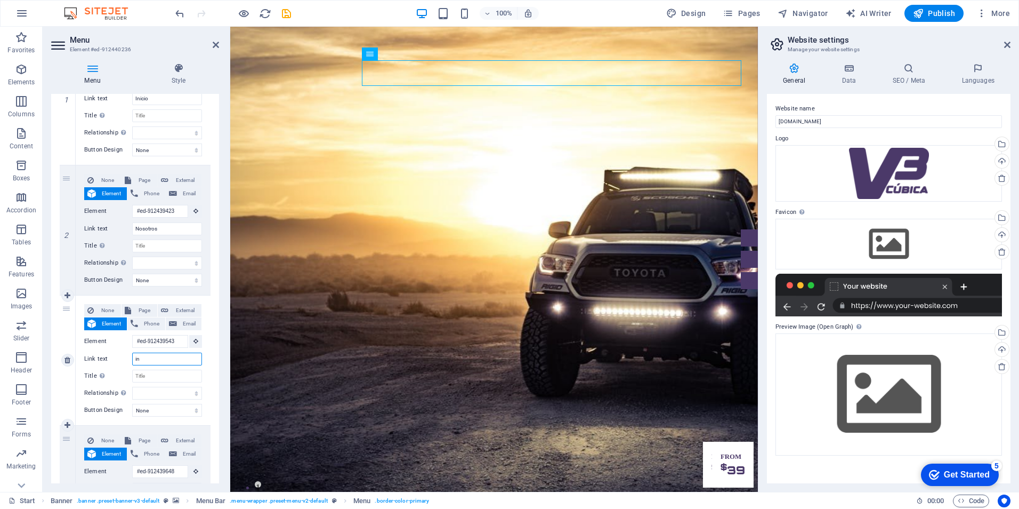
select select
type input "insumos de limpieza"
select select
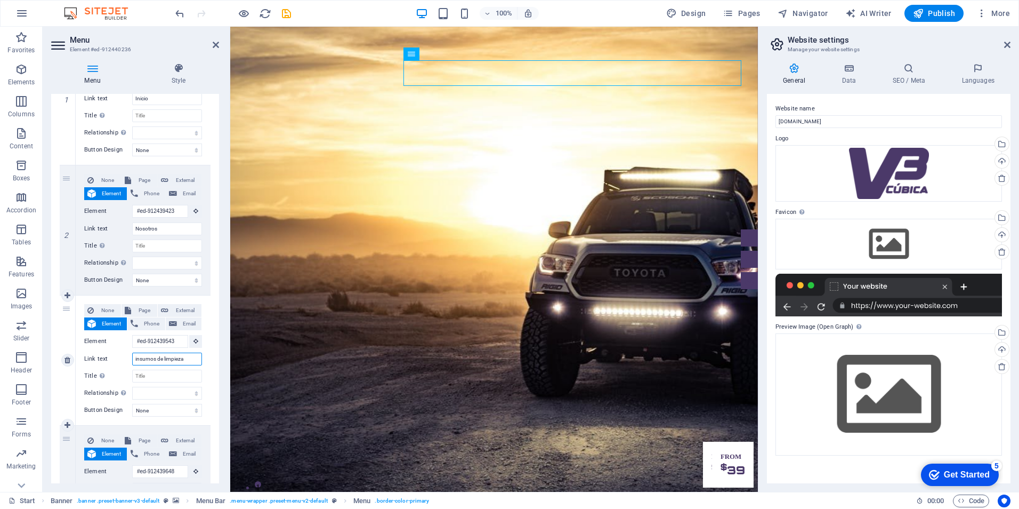
select select
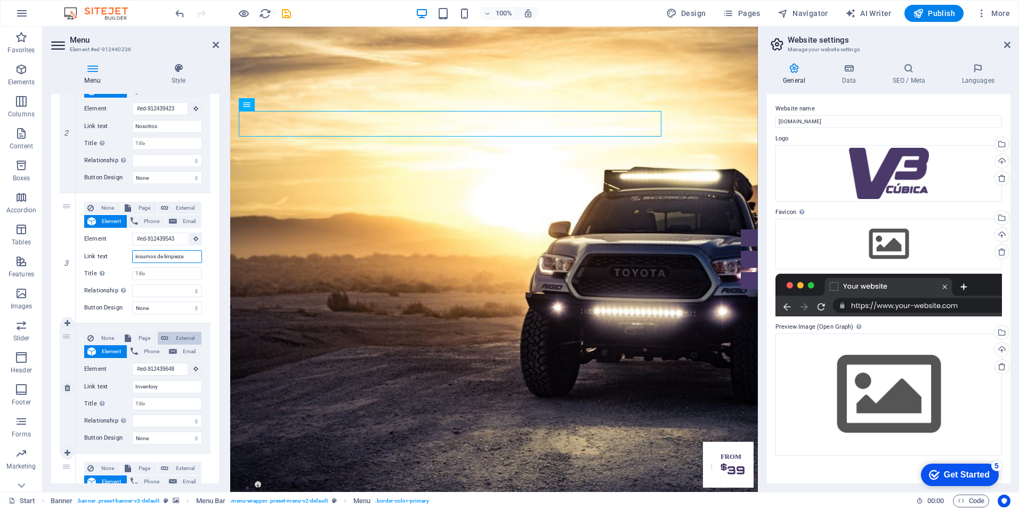
scroll to position [267, 0]
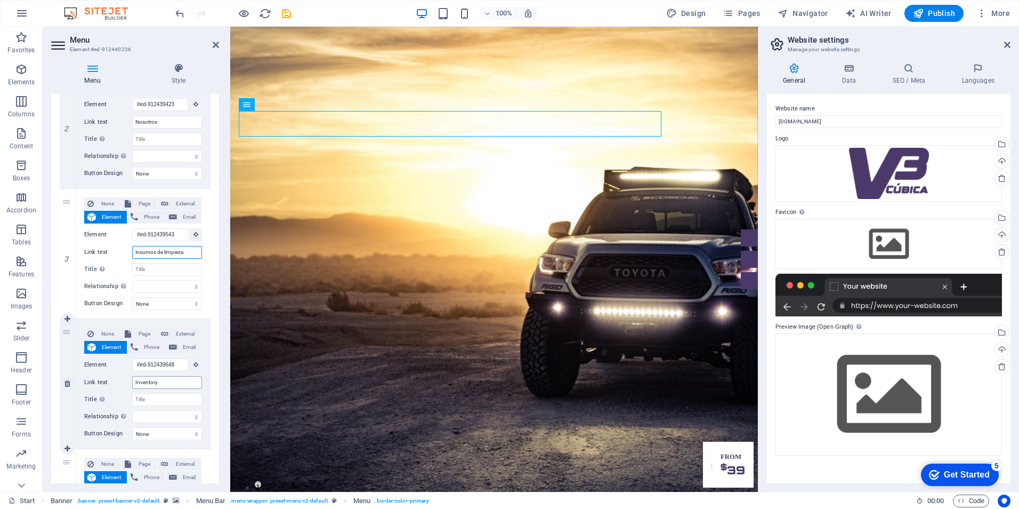
type input "insumos de limpieza"
drag, startPoint x: 176, startPoint y: 380, endPoint x: 61, endPoint y: 382, distance: 115.7
click at [61, 382] on div "4 None Page External Element Phone Email Page Start Subpage Legal Notice Privac…" at bounding box center [135, 384] width 151 height 130
type input "papeleroa"
select select
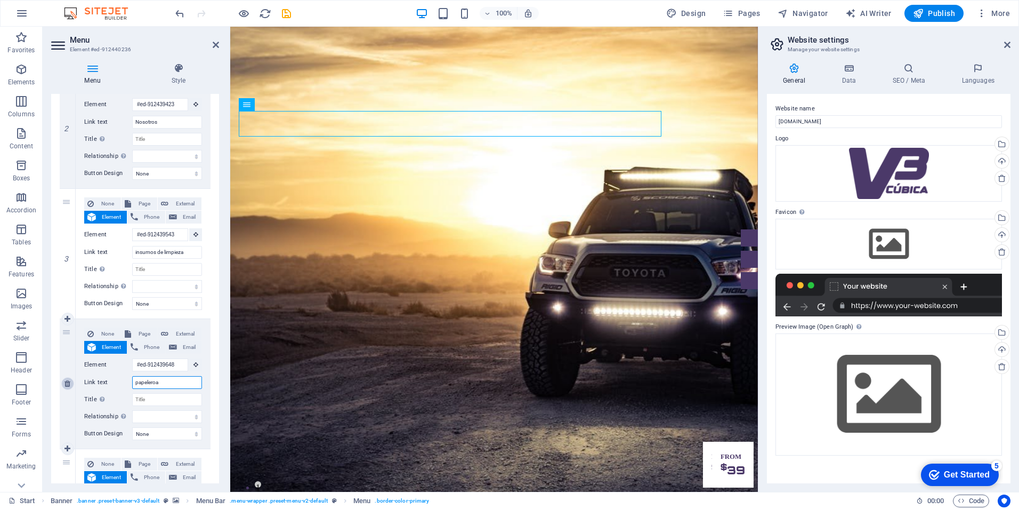
select select
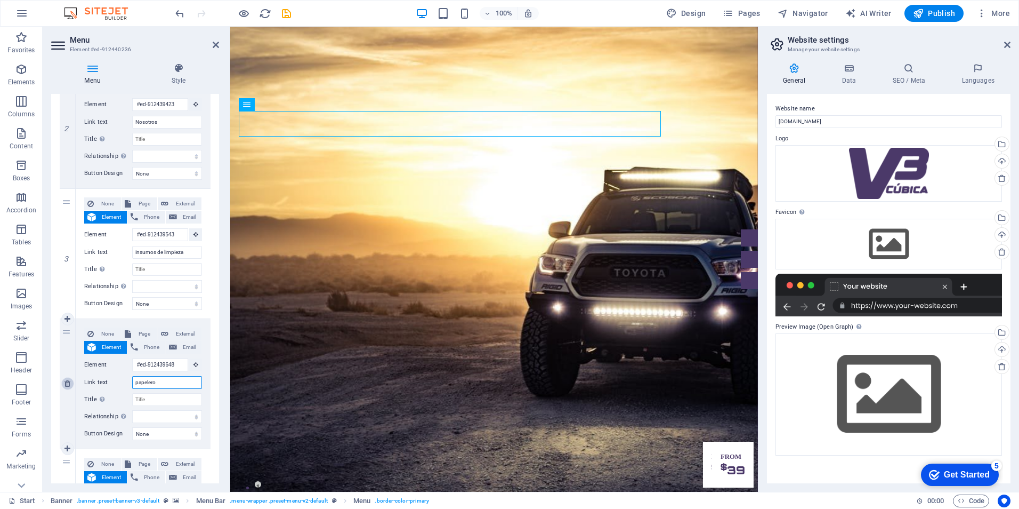
type input "papeler"
select select
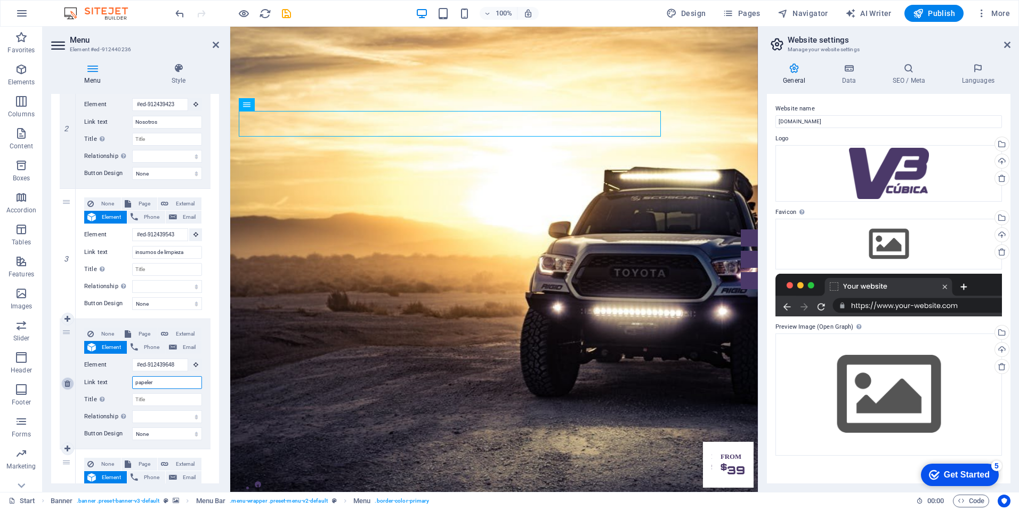
select select
type input "papeleria"
select select
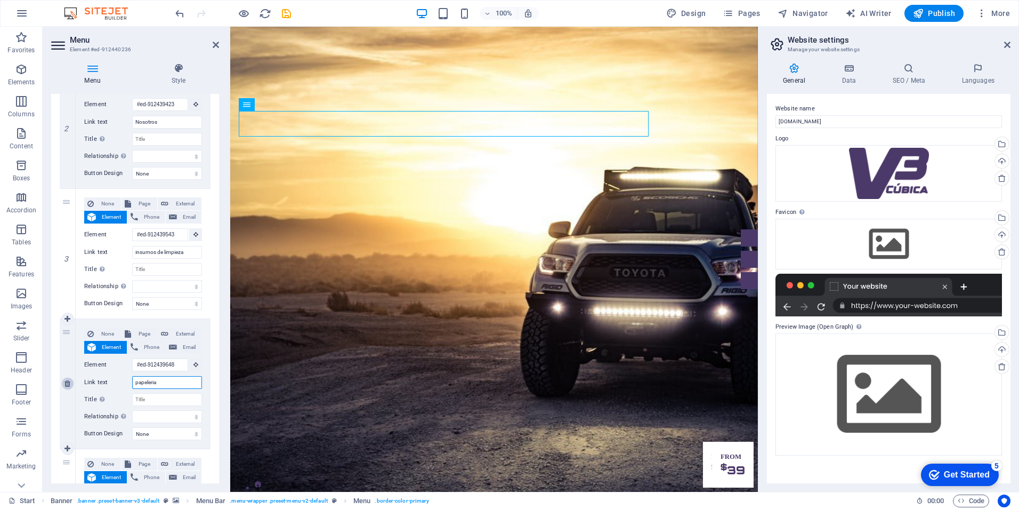
select select
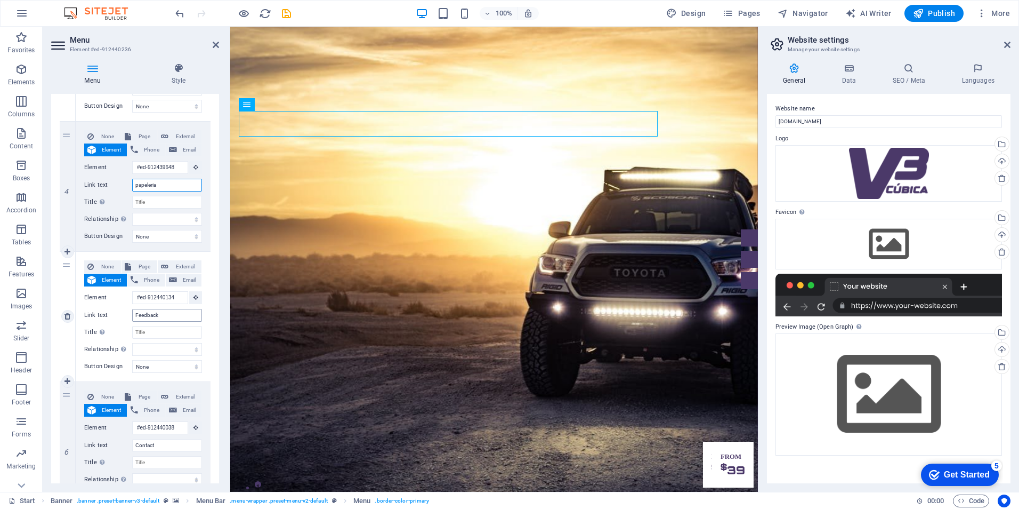
scroll to position [480, 0]
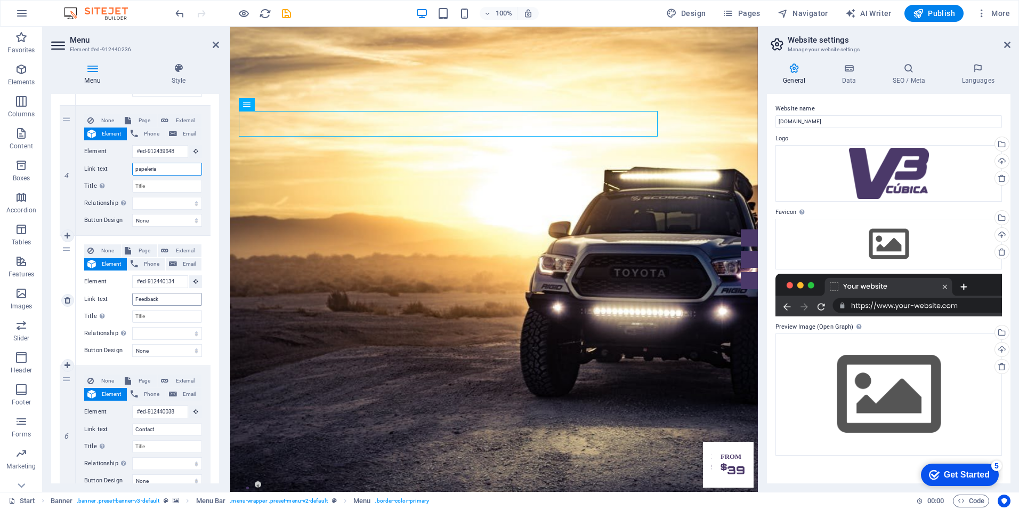
type input "papeleria"
click at [172, 300] on input "Feedback" at bounding box center [167, 299] width 70 height 13
type input "EPP"
select select
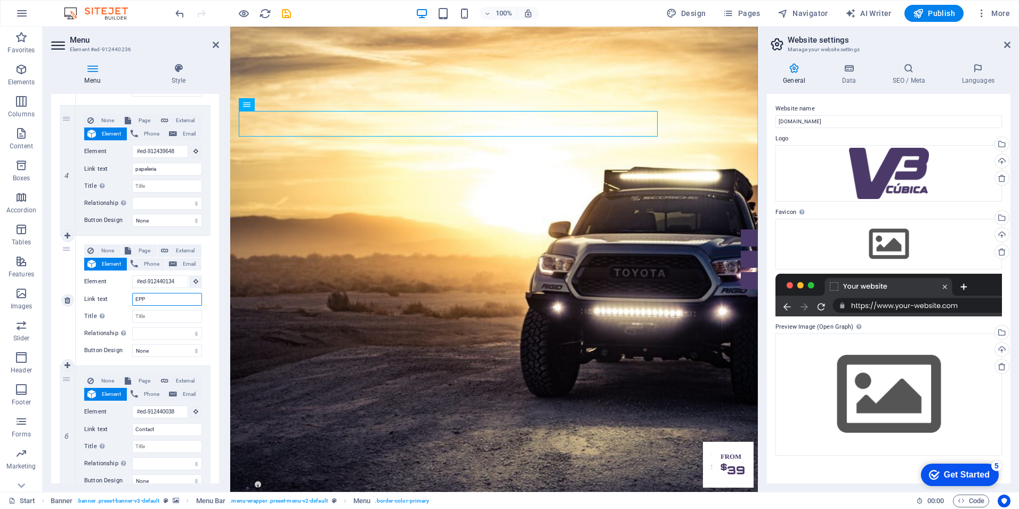
select select
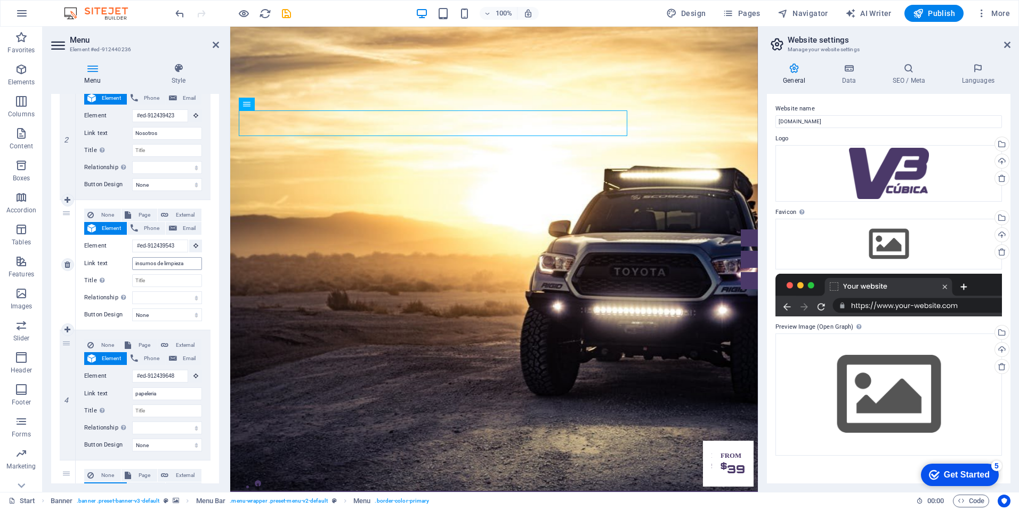
scroll to position [0, 0]
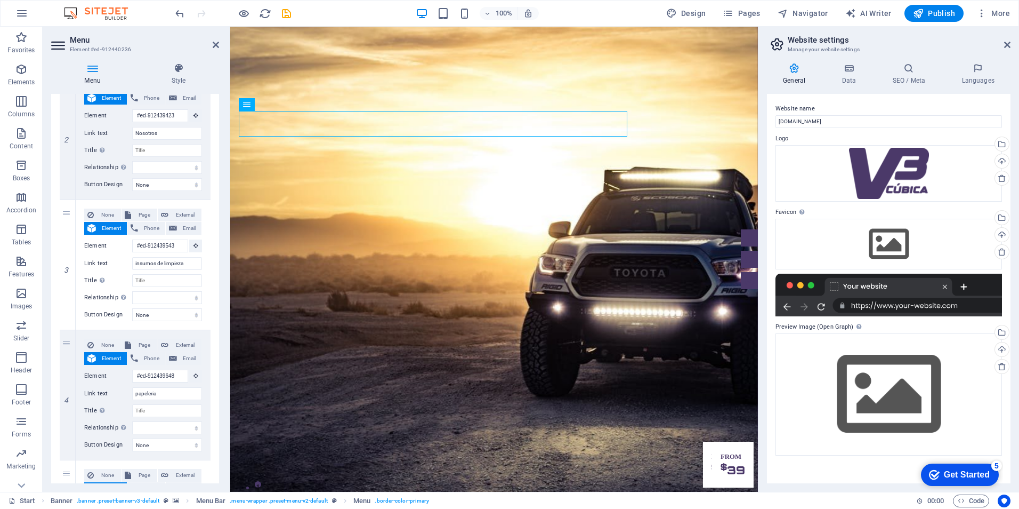
type input "EPP"
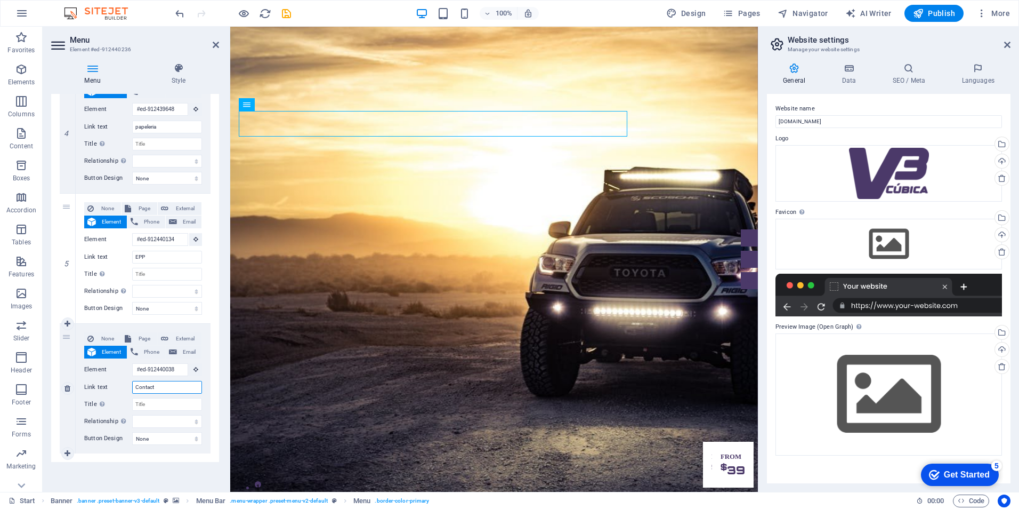
click at [171, 389] on input "Contact" at bounding box center [167, 387] width 70 height 13
type input "Contacto"
select select
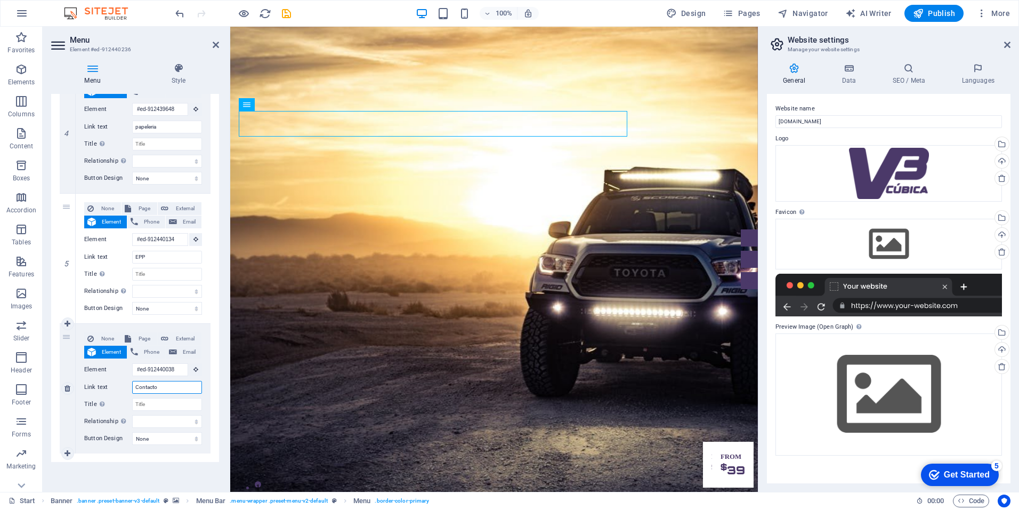
select select
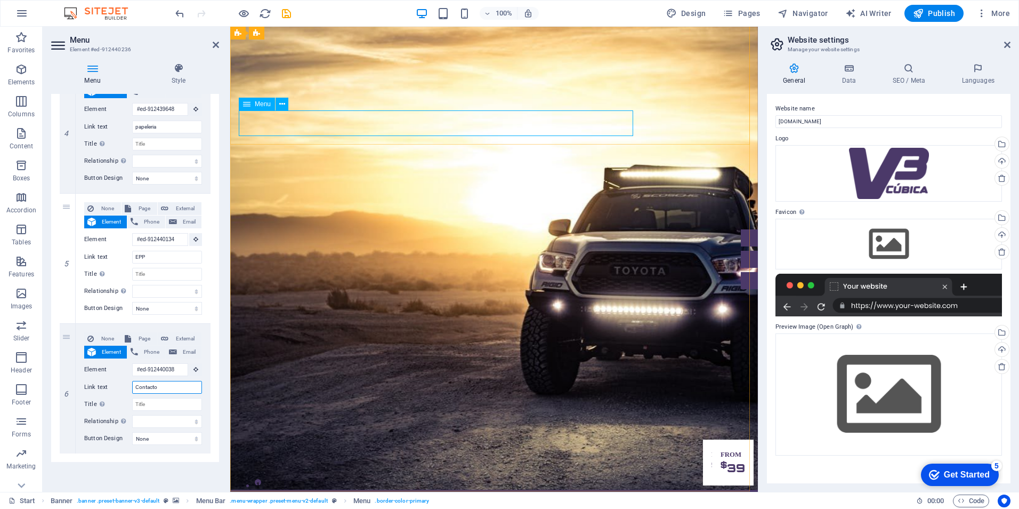
scroll to position [1, 0]
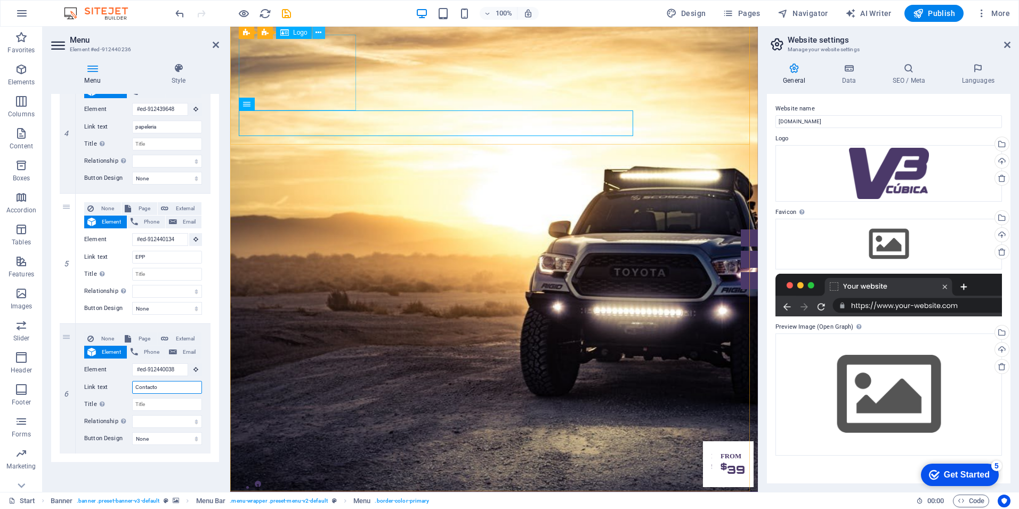
type input "Contacto"
click at [317, 34] on icon at bounding box center [319, 32] width 6 height 11
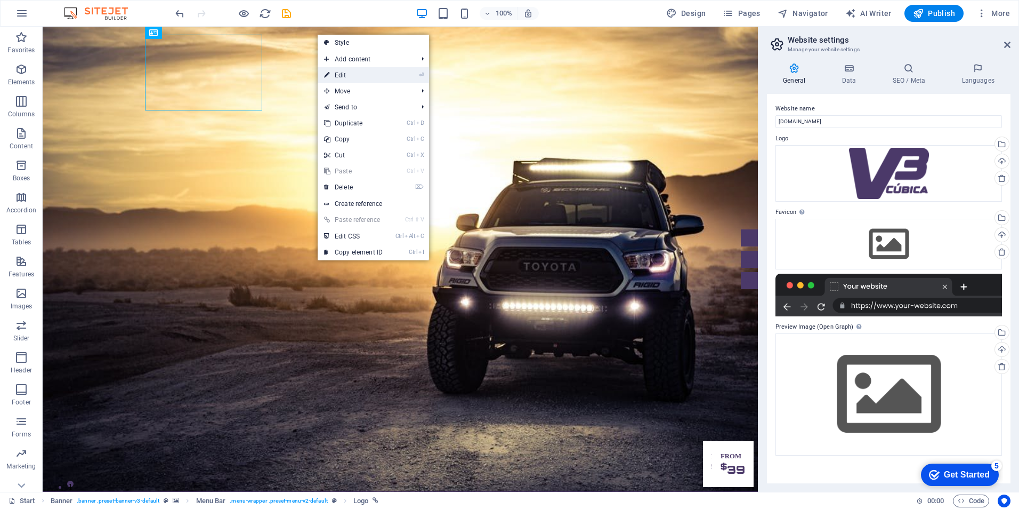
click at [346, 76] on link "⏎ Edit" at bounding box center [353, 75] width 71 height 16
select select "px"
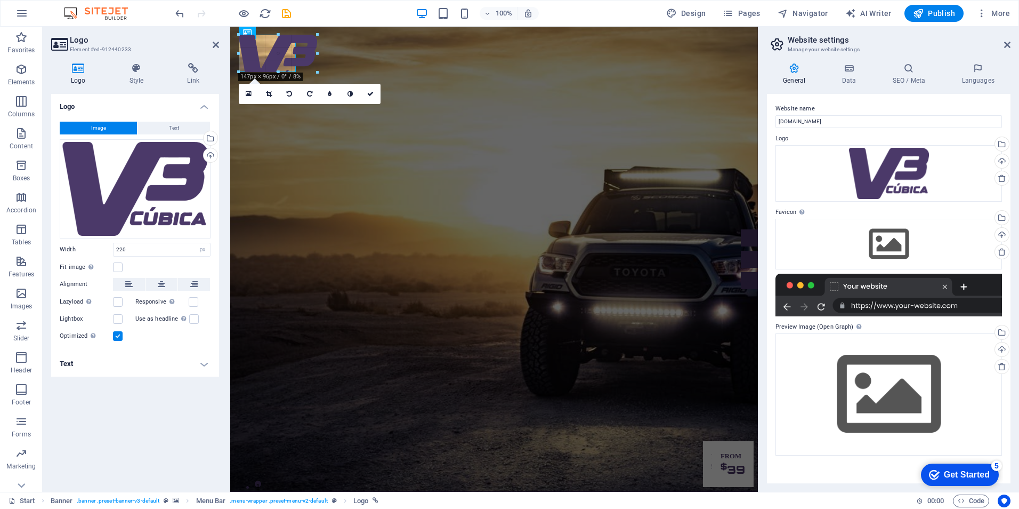
drag, startPoint x: 356, startPoint y: 111, endPoint x: 296, endPoint y: 71, distance: 72.0
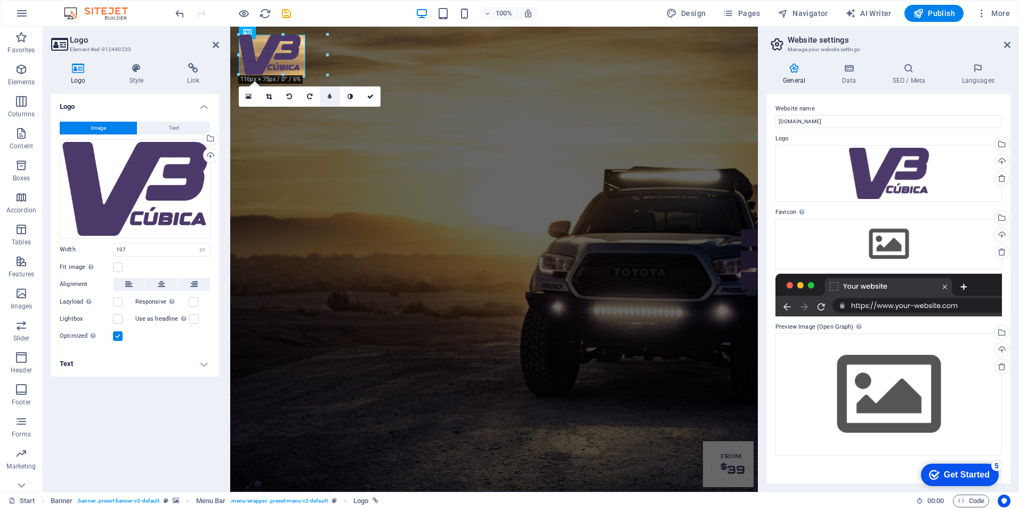
drag, startPoint x: 295, startPoint y: 73, endPoint x: 323, endPoint y: 93, distance: 33.9
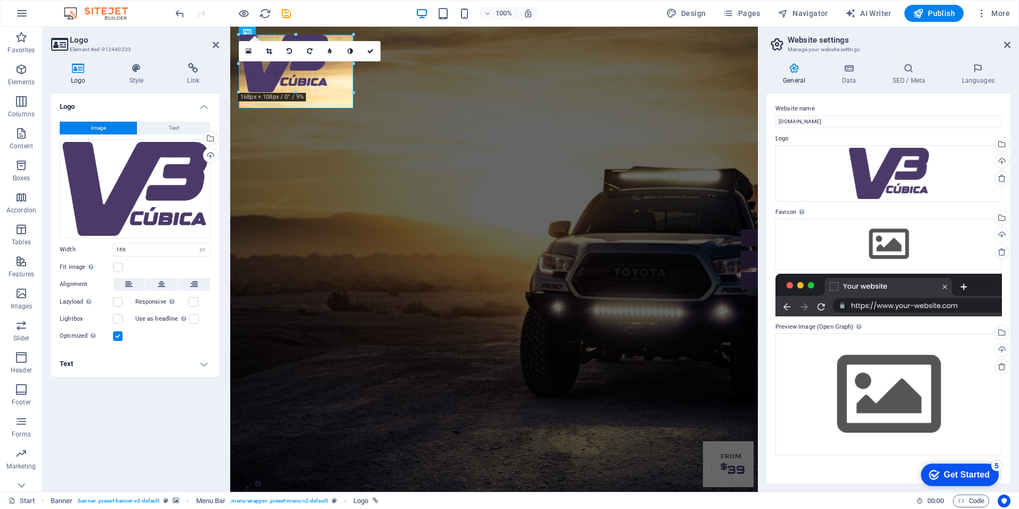
drag, startPoint x: 326, startPoint y: 93, endPoint x: 340, endPoint y: 109, distance: 21.2
drag, startPoint x: 352, startPoint y: 109, endPoint x: 331, endPoint y: 95, distance: 25.9
type input "175"
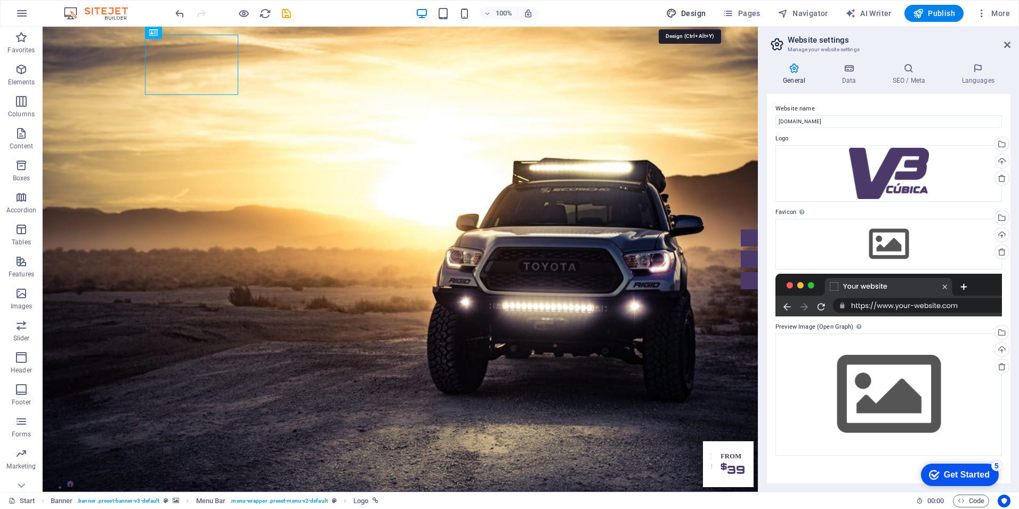
click at [699, 425] on span "Design" at bounding box center [699, 428] width 0 height 7
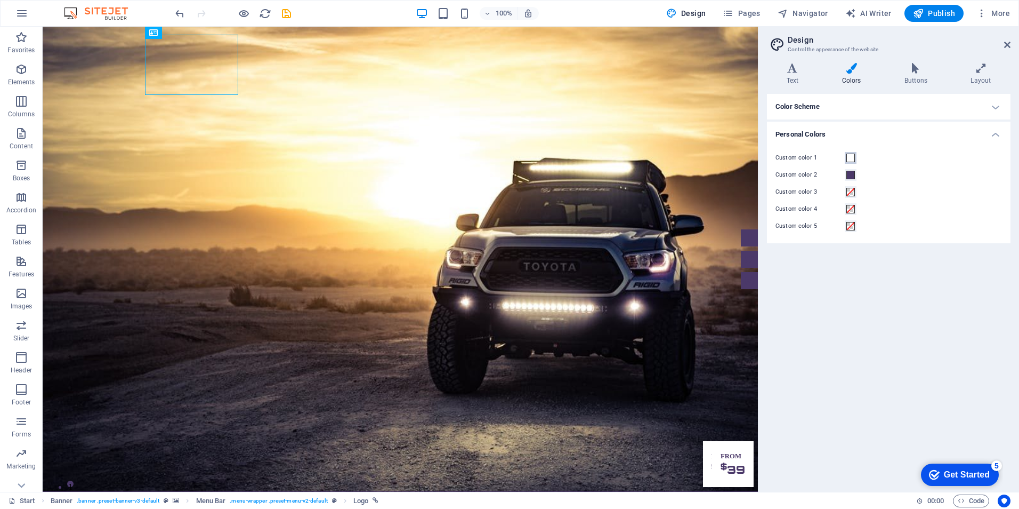
click at [847, 156] on span at bounding box center [851, 158] width 9 height 9
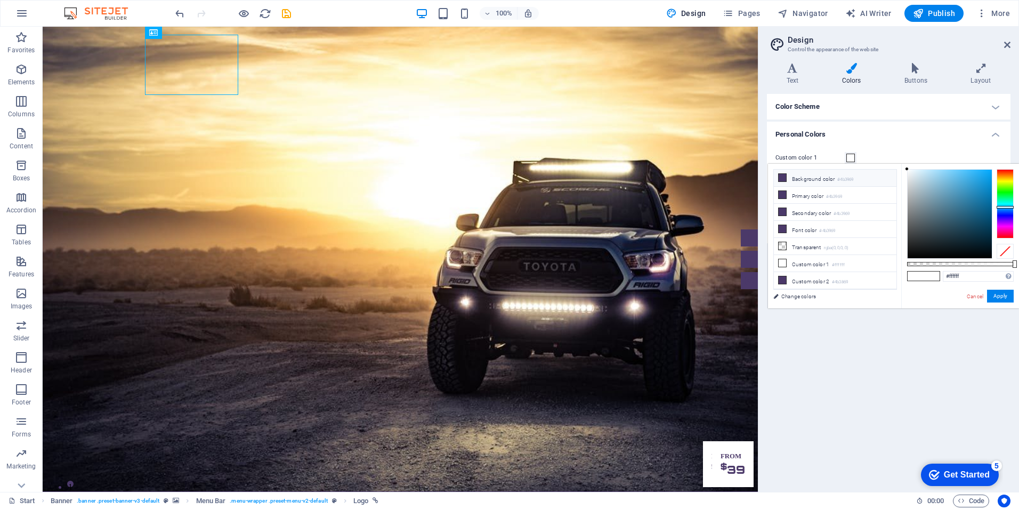
click at [854, 178] on small "#4b3969" at bounding box center [846, 179] width 16 height 7
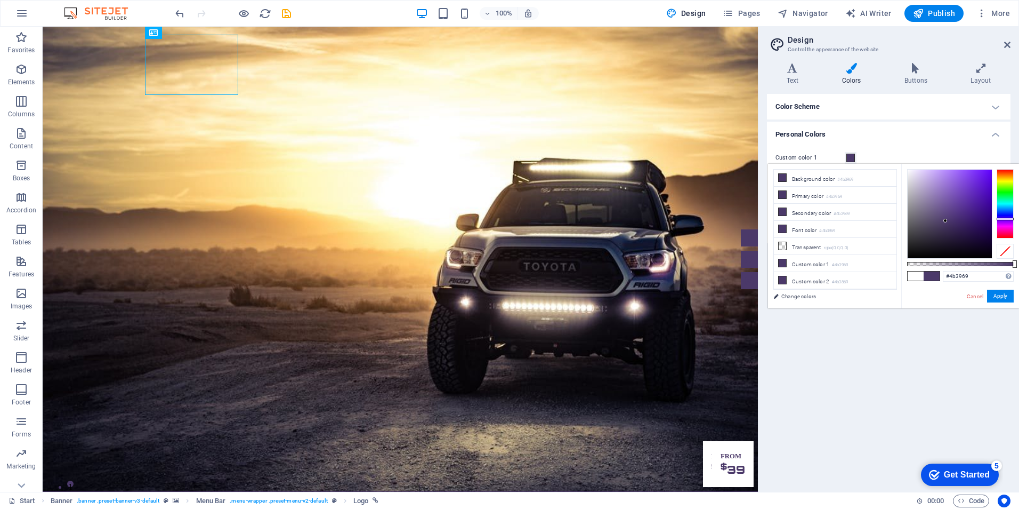
click at [916, 275] on span at bounding box center [916, 275] width 16 height 9
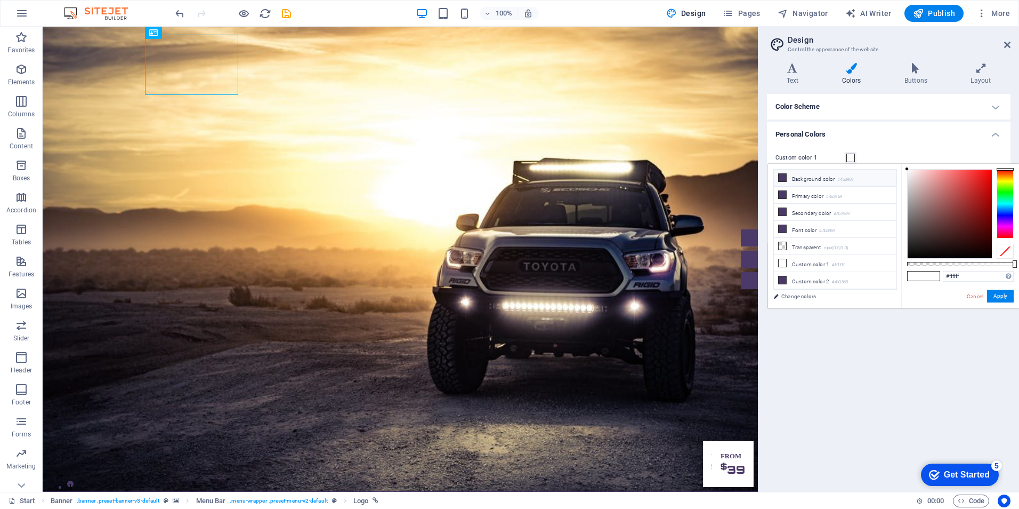
click at [789, 176] on li "Background color #4b3969" at bounding box center [835, 178] width 123 height 17
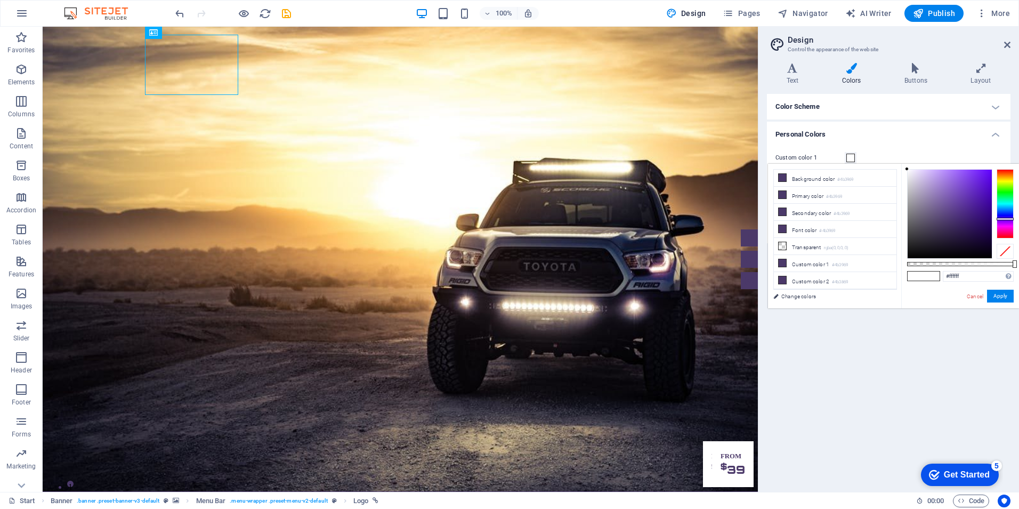
drag, startPoint x: 946, startPoint y: 218, endPoint x: 891, endPoint y: 157, distance: 81.6
click at [891, 157] on body "[DOMAIN_NAME] Start Favorites Elements Columns Content Boxes Accordion Tables F…" at bounding box center [509, 254] width 1019 height 509
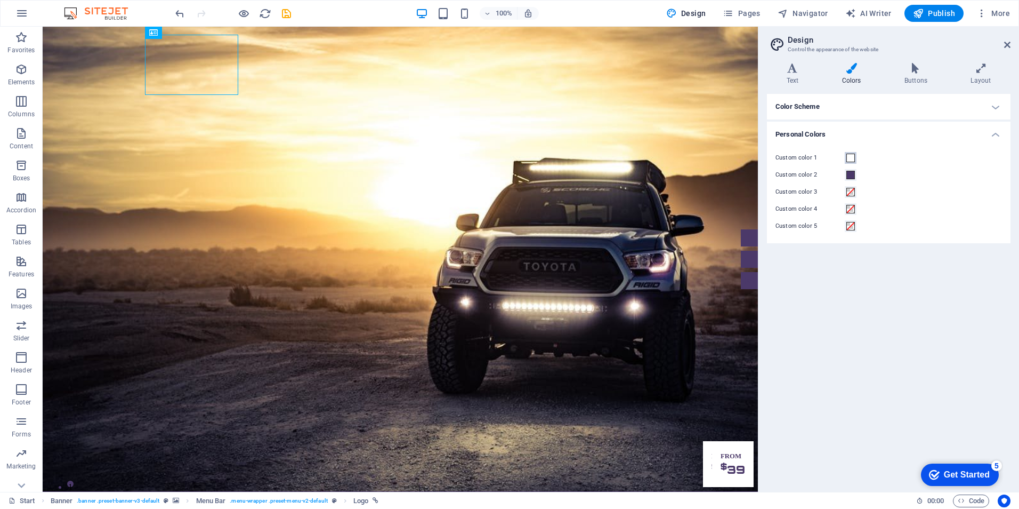
click at [851, 162] on span at bounding box center [851, 158] width 9 height 9
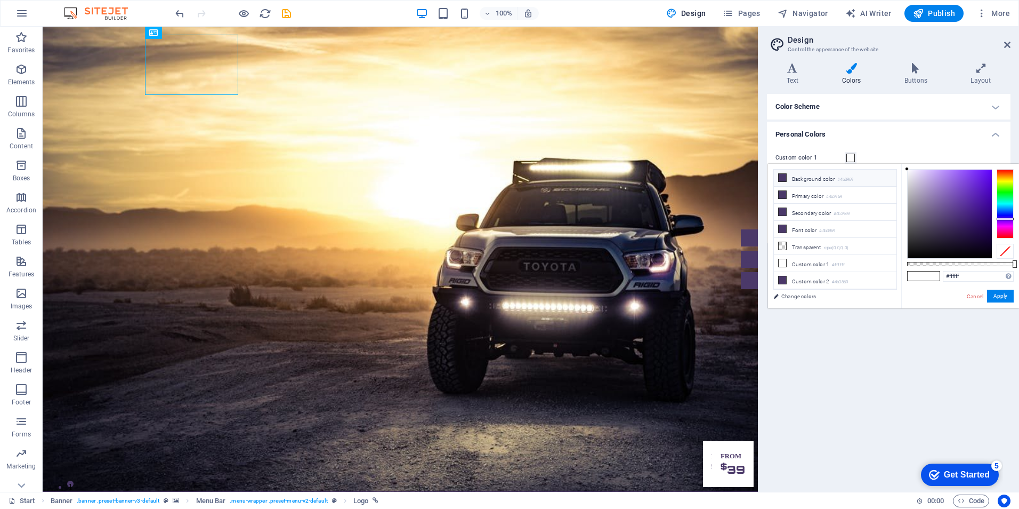
click at [784, 176] on icon at bounding box center [782, 177] width 7 height 7
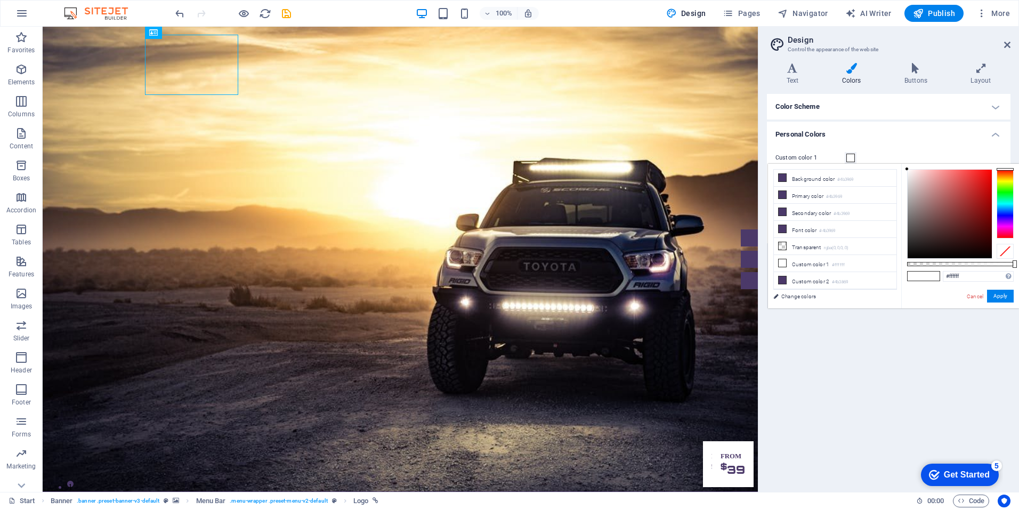
drag, startPoint x: 944, startPoint y: 219, endPoint x: 900, endPoint y: 166, distance: 68.9
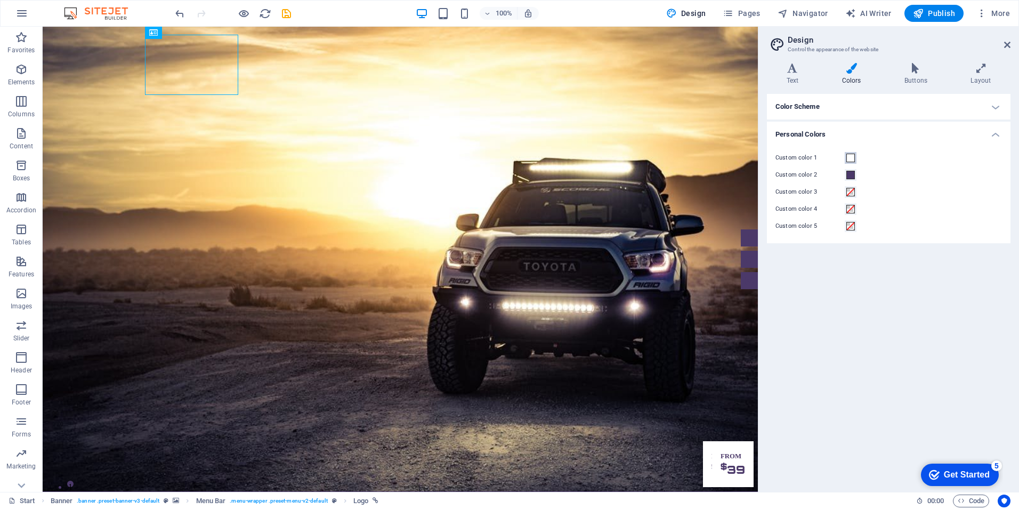
click at [848, 159] on span at bounding box center [851, 158] width 9 height 9
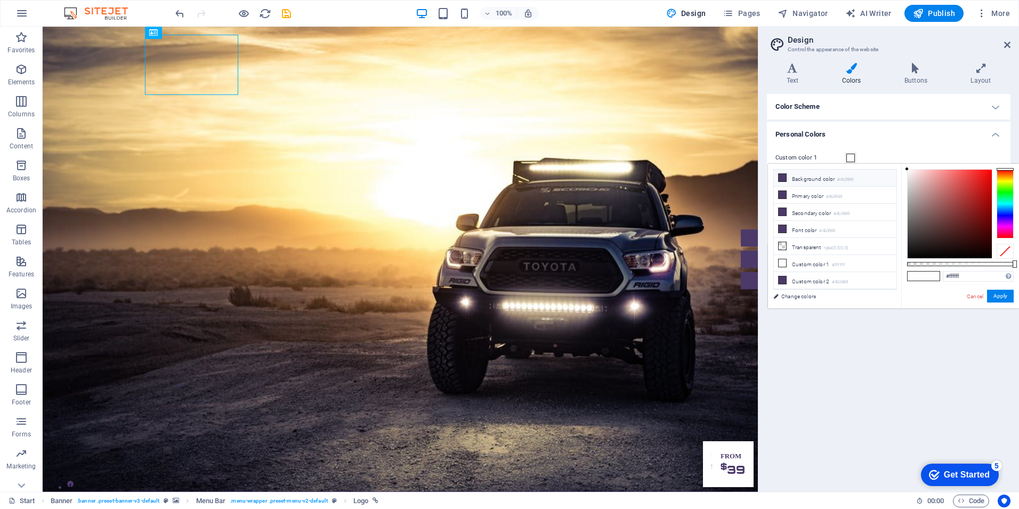
click at [819, 182] on li "Background color #4b3969" at bounding box center [835, 178] width 123 height 17
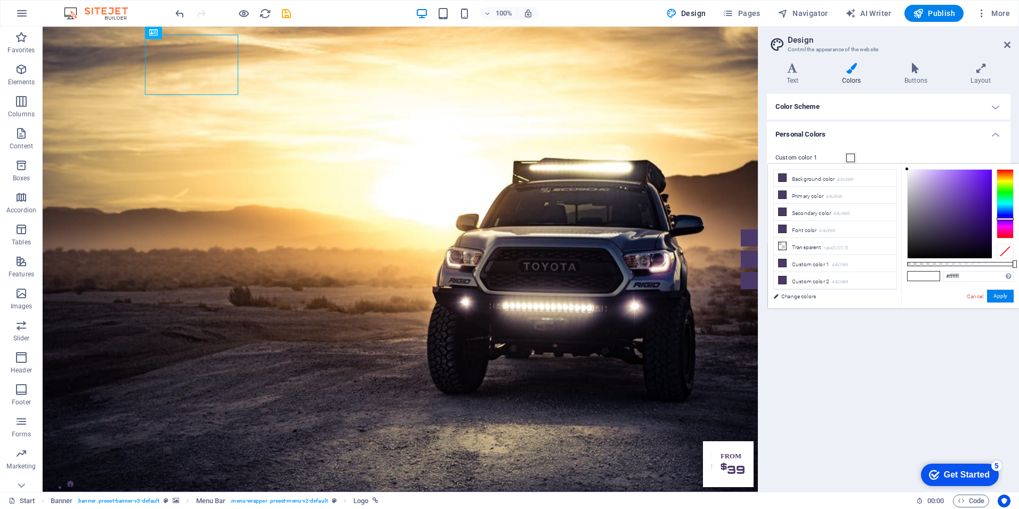
drag, startPoint x: 944, startPoint y: 218, endPoint x: 903, endPoint y: 164, distance: 67.7
click at [903, 164] on div "#ffffff Supported formats #0852ed rgb(8, 82, 237) rgba(8, 82, 237, 90%) hsv(221…" at bounding box center [960, 313] width 118 height 299
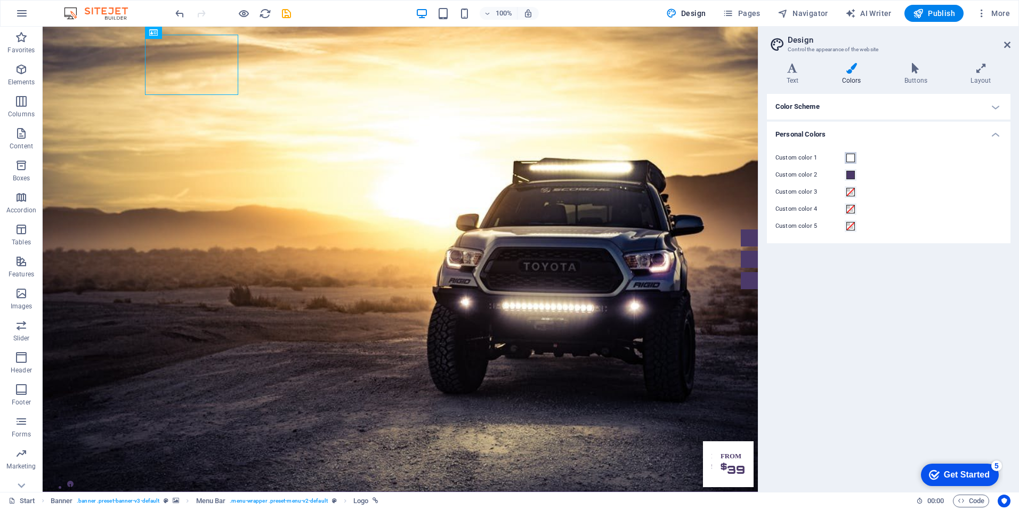
click at [848, 158] on span at bounding box center [851, 158] width 9 height 9
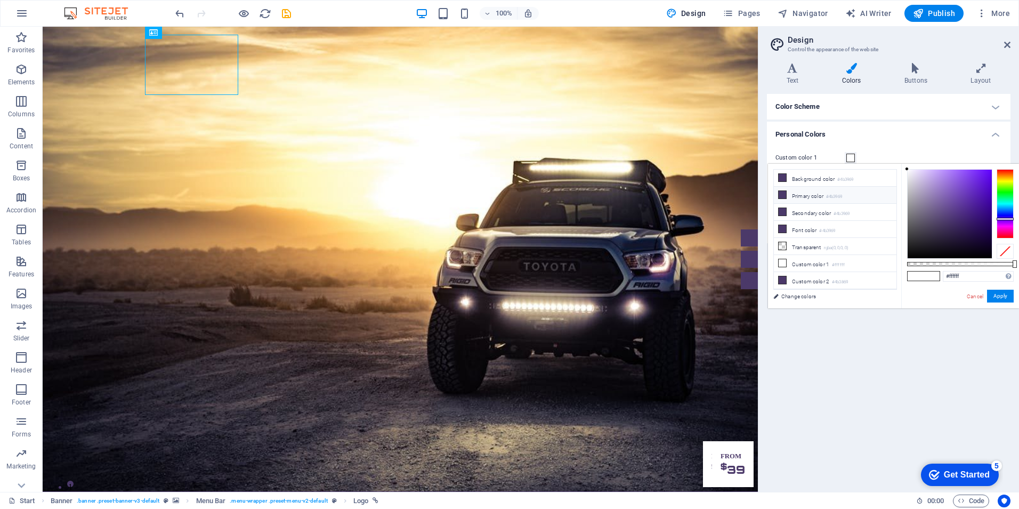
click at [863, 196] on li "Primary color #4b3969" at bounding box center [835, 195] width 123 height 17
type input "#4b3969"
click at [854, 210] on li "Secondary color #4b3969" at bounding box center [835, 212] width 123 height 17
click at [851, 182] on small "#4b3969" at bounding box center [846, 179] width 16 height 7
click at [994, 106] on h4 "Color Scheme" at bounding box center [889, 107] width 244 height 26
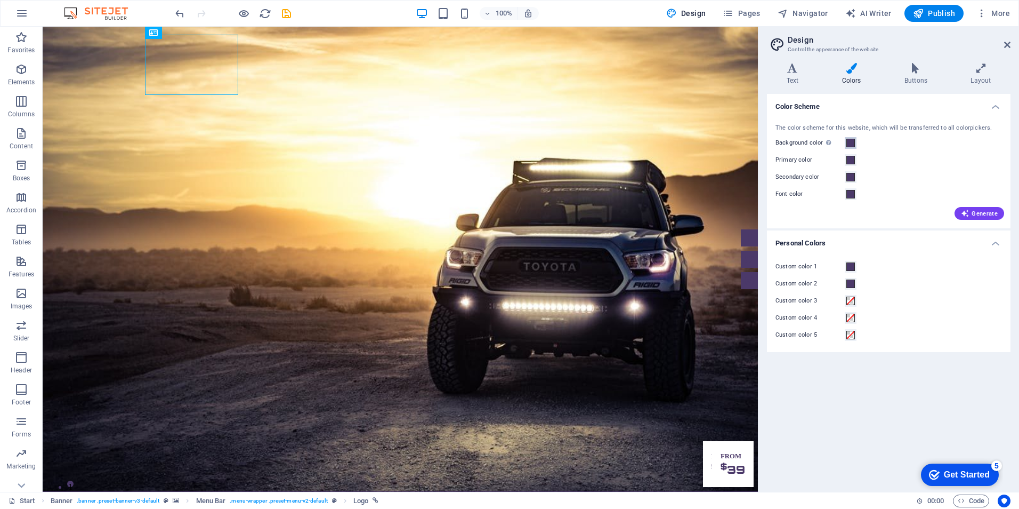
click at [852, 142] on span at bounding box center [851, 143] width 9 height 9
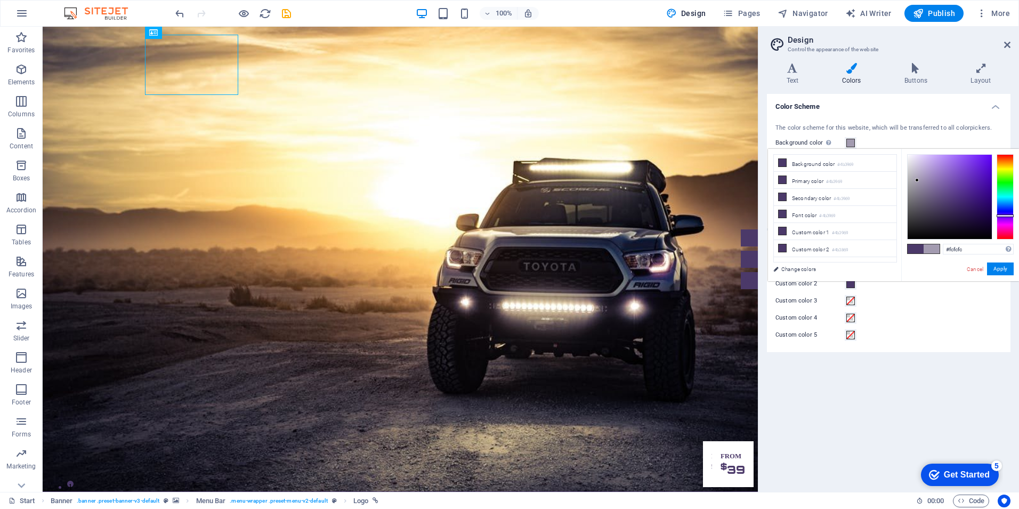
type input "#ffffff"
drag, startPoint x: 945, startPoint y: 203, endPoint x: 899, endPoint y: 143, distance: 75.3
click at [899, 143] on body "[DOMAIN_NAME] Start Favorites Elements Columns Content Boxes Accordion Tables F…" at bounding box center [509, 254] width 1019 height 509
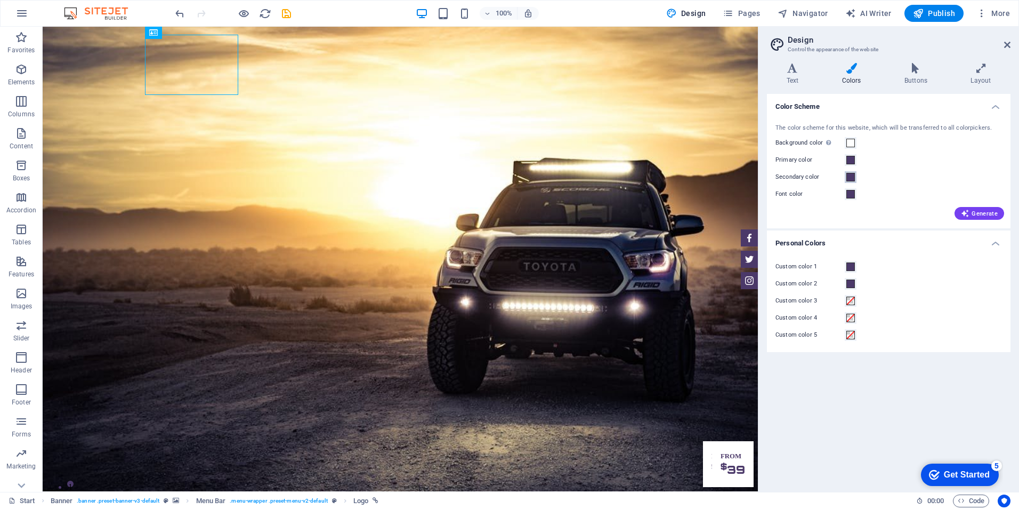
click at [851, 175] on span at bounding box center [851, 177] width 9 height 9
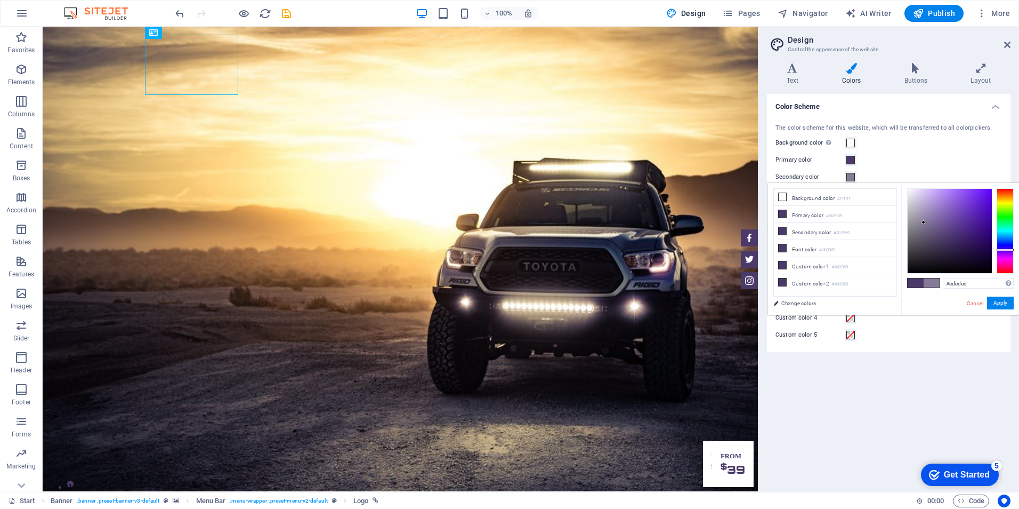
type input "#ffffff"
drag, startPoint x: 946, startPoint y: 238, endPoint x: 879, endPoint y: 173, distance: 93.5
click at [879, 173] on body "[DOMAIN_NAME] Start Favorites Elements Columns Content Boxes Accordion Tables F…" at bounding box center [509, 254] width 1019 height 509
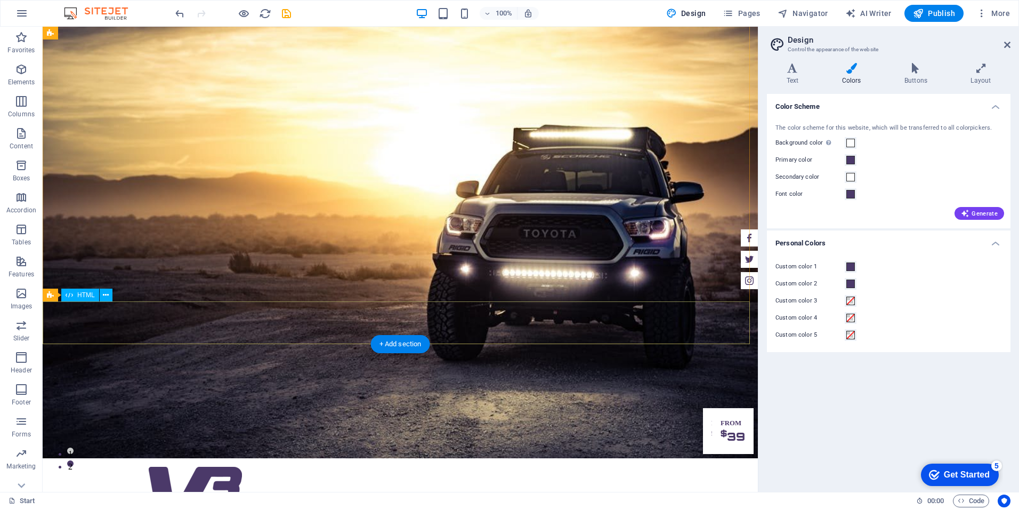
scroll to position [0, 0]
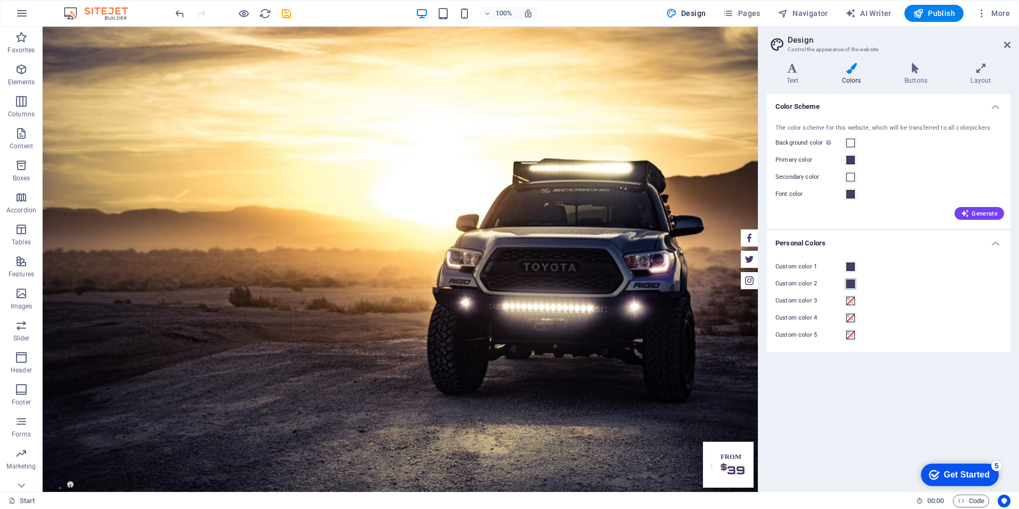
click at [854, 287] on span at bounding box center [851, 283] width 9 height 9
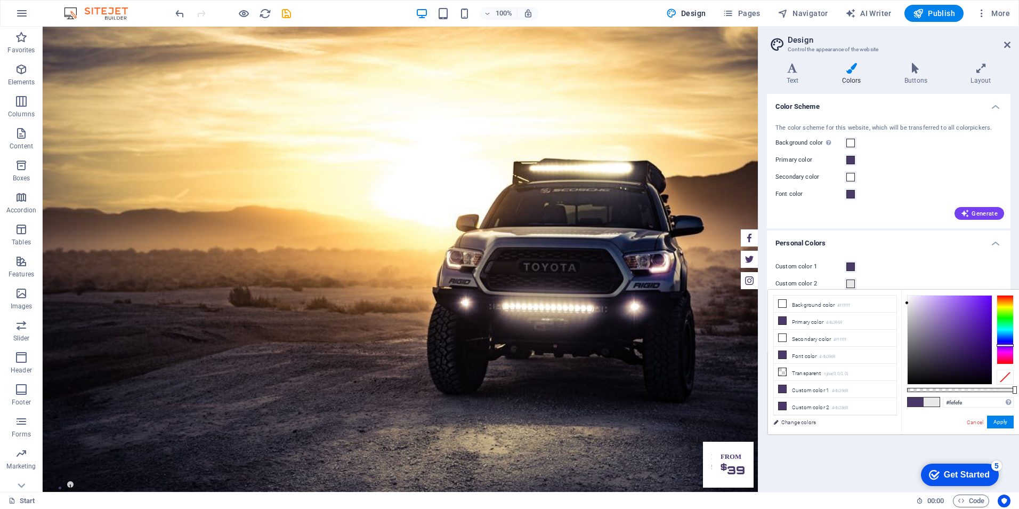
type input "#ffffff"
drag, startPoint x: 945, startPoint y: 346, endPoint x: 883, endPoint y: 289, distance: 84.2
click at [883, 289] on div "less Background color #ffffff Primary color #4b3969 Secondary color #ffffff Fon…" at bounding box center [893, 361] width 251 height 144
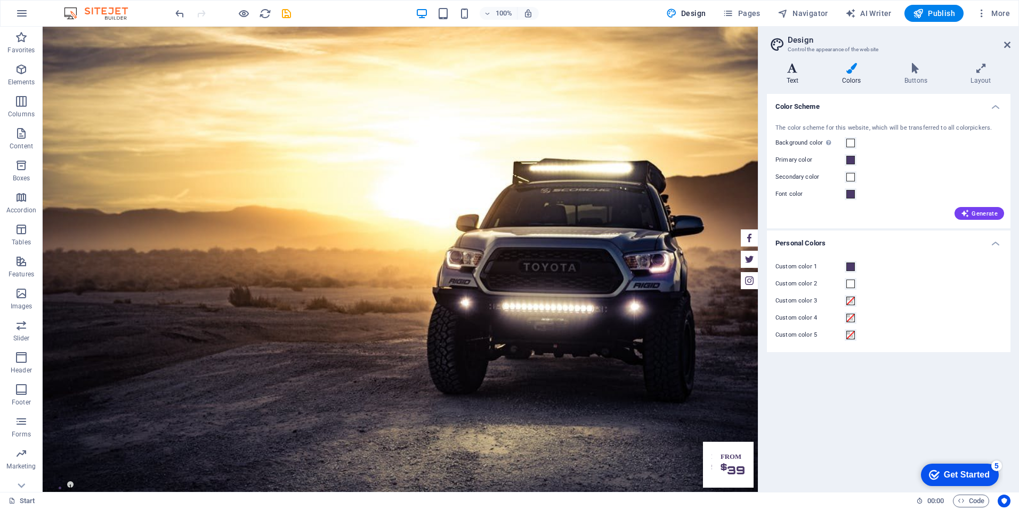
click at [803, 75] on h4 "Text" at bounding box center [794, 74] width 55 height 22
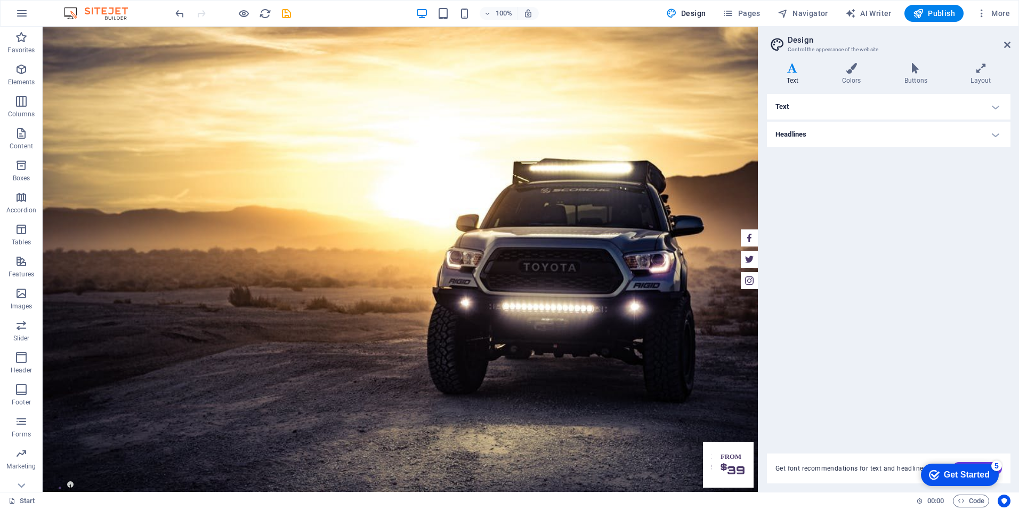
click at [993, 138] on h4 "Headlines" at bounding box center [889, 135] width 244 height 26
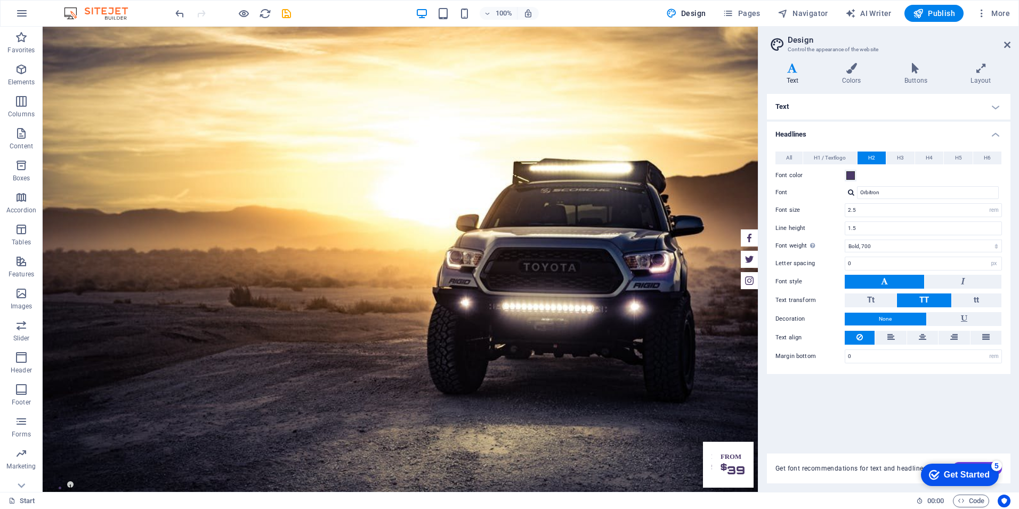
click at [998, 110] on h4 "Text" at bounding box center [889, 107] width 244 height 26
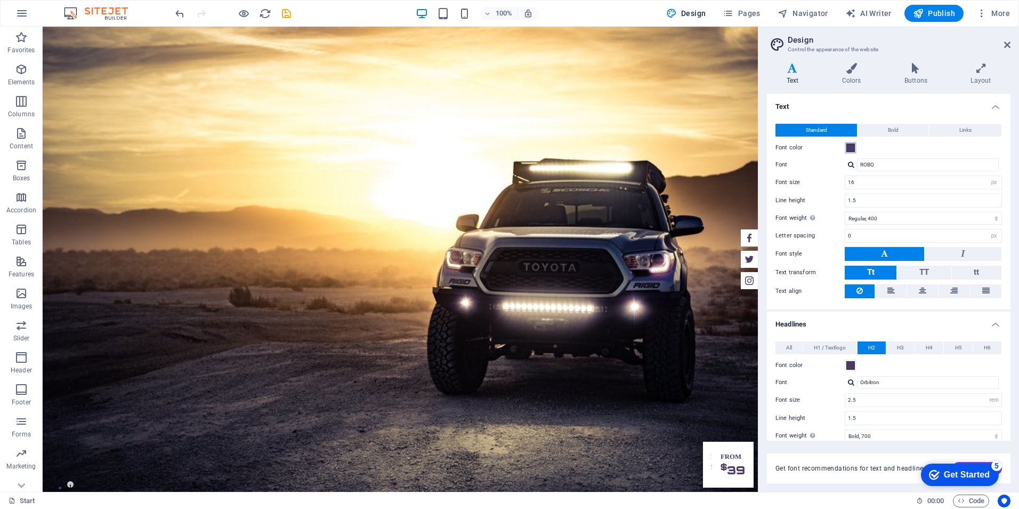
click at [846, 147] on button "Font color" at bounding box center [851, 148] width 12 height 12
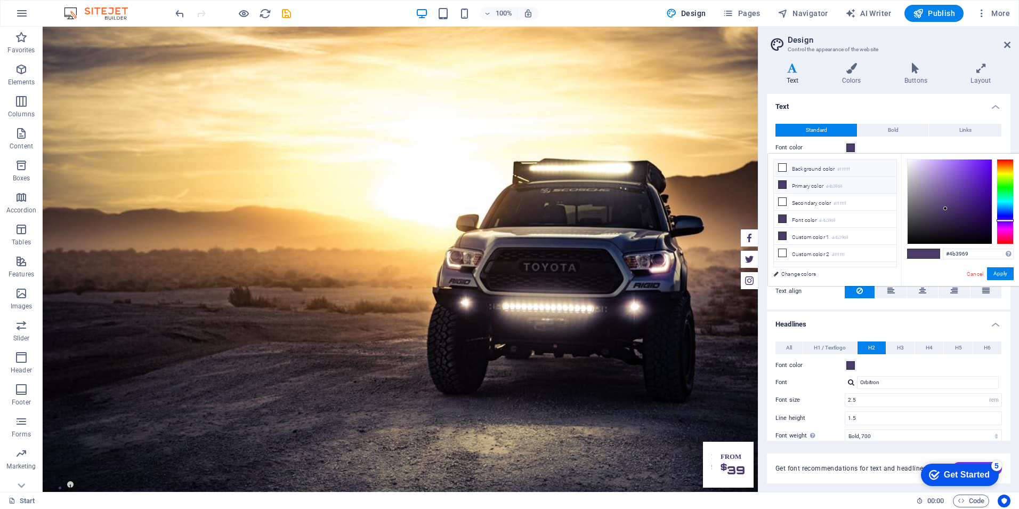
click at [810, 167] on li "Background color #ffffff" at bounding box center [835, 167] width 123 height 17
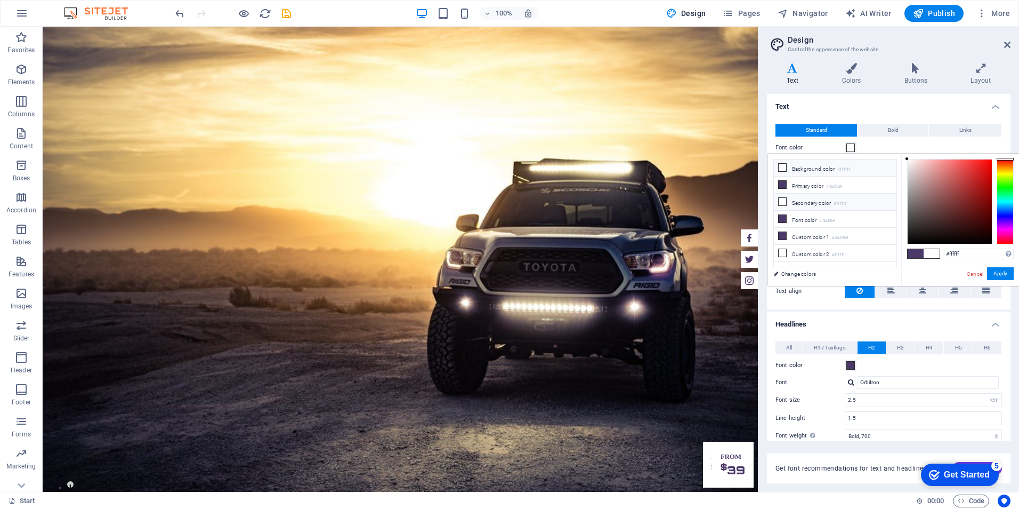
click at [823, 199] on li "Secondary color #ffffff" at bounding box center [835, 202] width 123 height 17
click at [812, 168] on li "Background color #ffffff" at bounding box center [835, 167] width 123 height 17
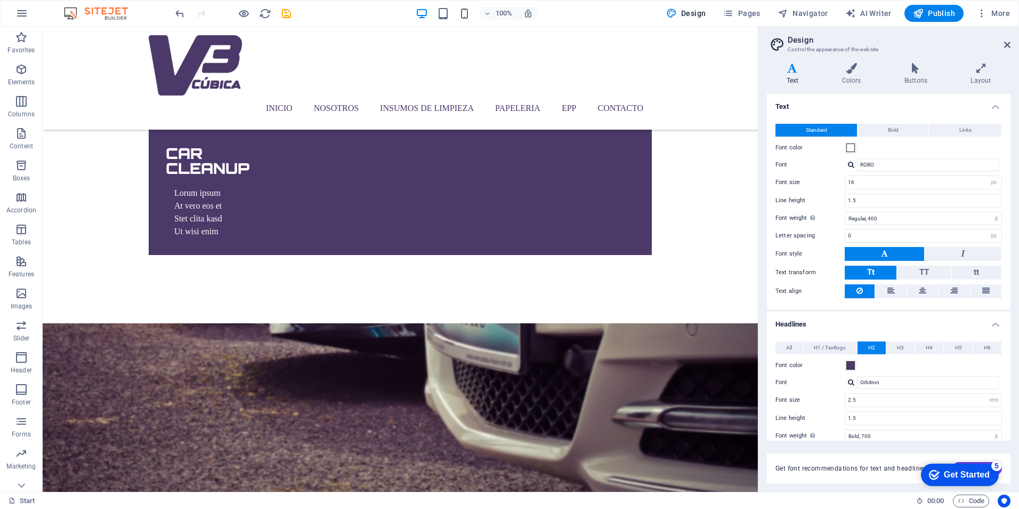
scroll to position [2559, 0]
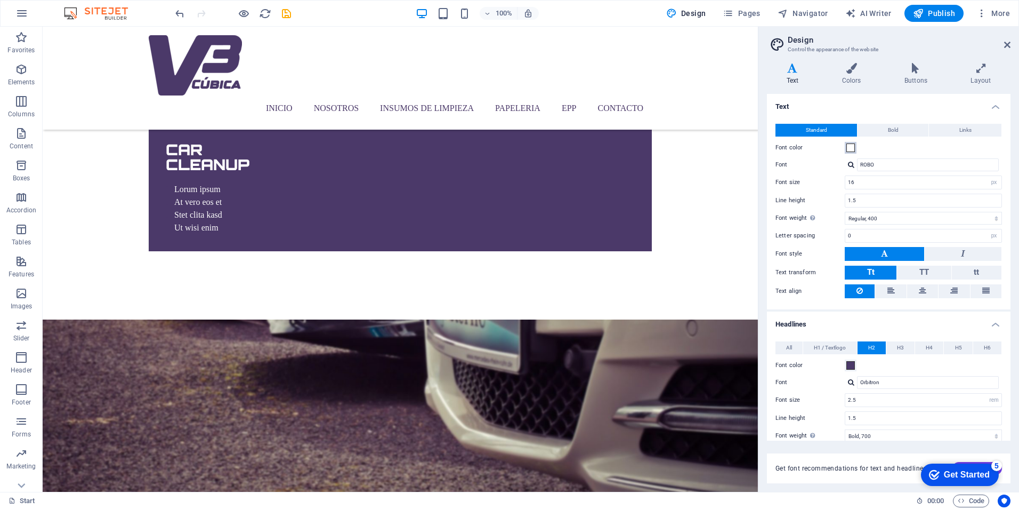
click at [847, 147] on span at bounding box center [851, 147] width 9 height 9
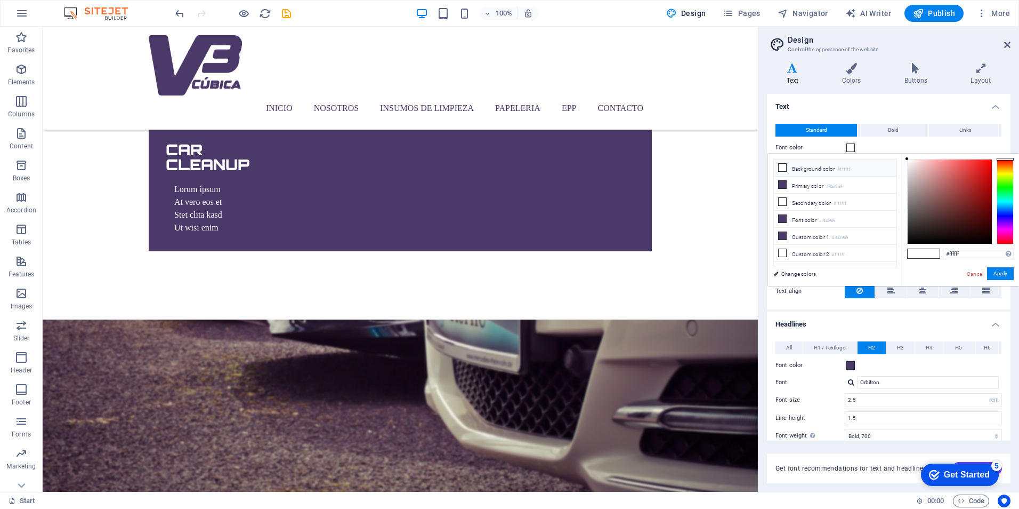
click at [851, 150] on span at bounding box center [851, 147] width 9 height 9
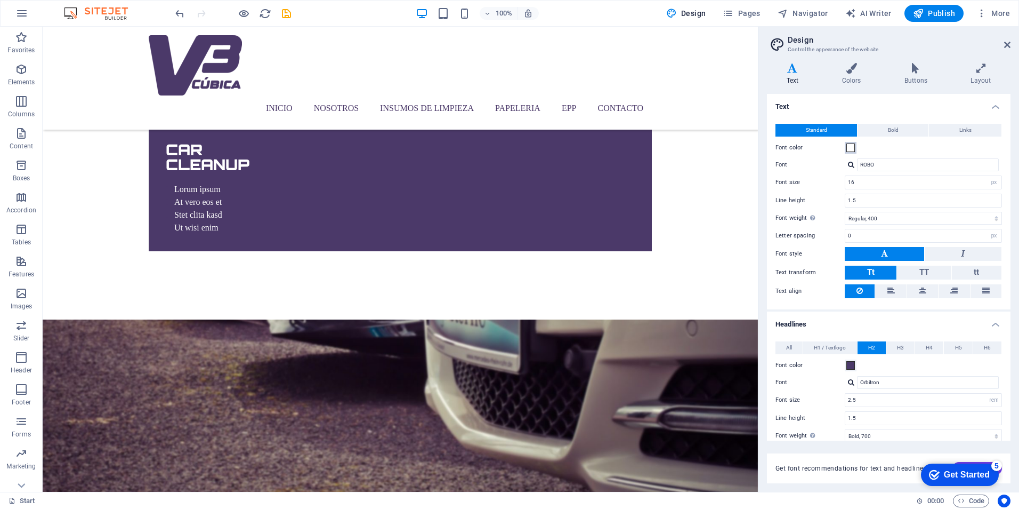
click at [851, 150] on span at bounding box center [851, 147] width 9 height 9
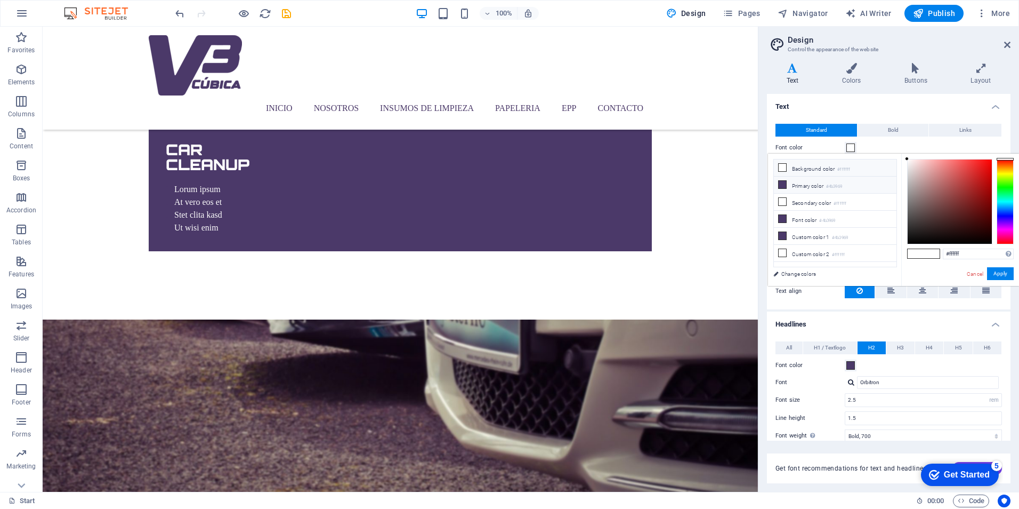
click at [831, 189] on li "Primary color #4b3969" at bounding box center [835, 184] width 123 height 17
type input "#4b3969"
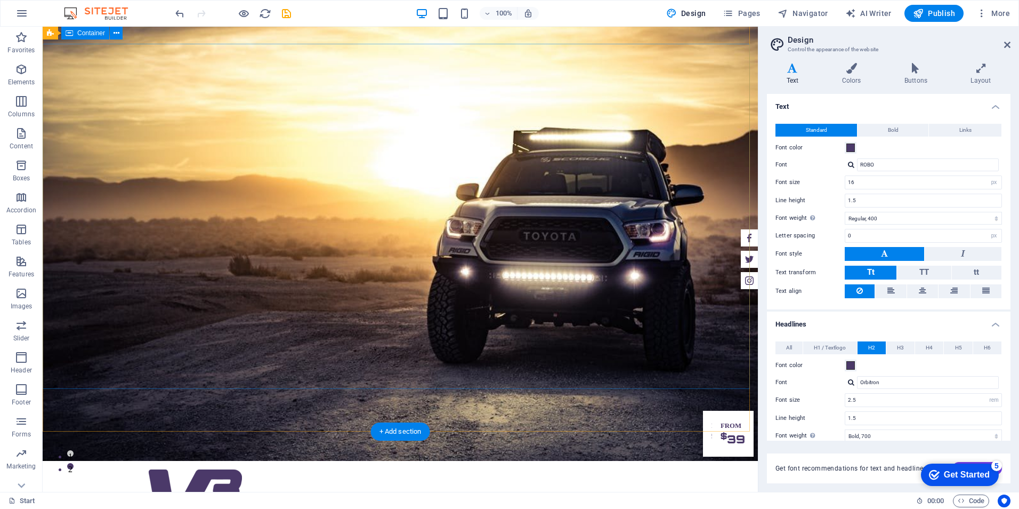
scroll to position [0, 0]
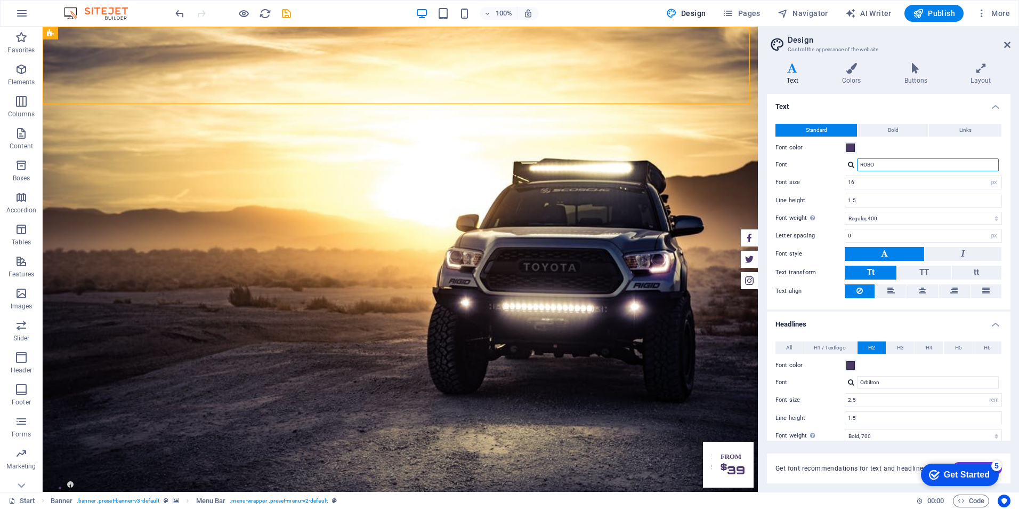
click at [944, 170] on input "ROBO" at bounding box center [928, 164] width 142 height 13
click at [852, 166] on div at bounding box center [851, 164] width 6 height 7
click at [890, 207] on div "Manage fonts →" at bounding box center [930, 206] width 141 height 13
select select "popularity"
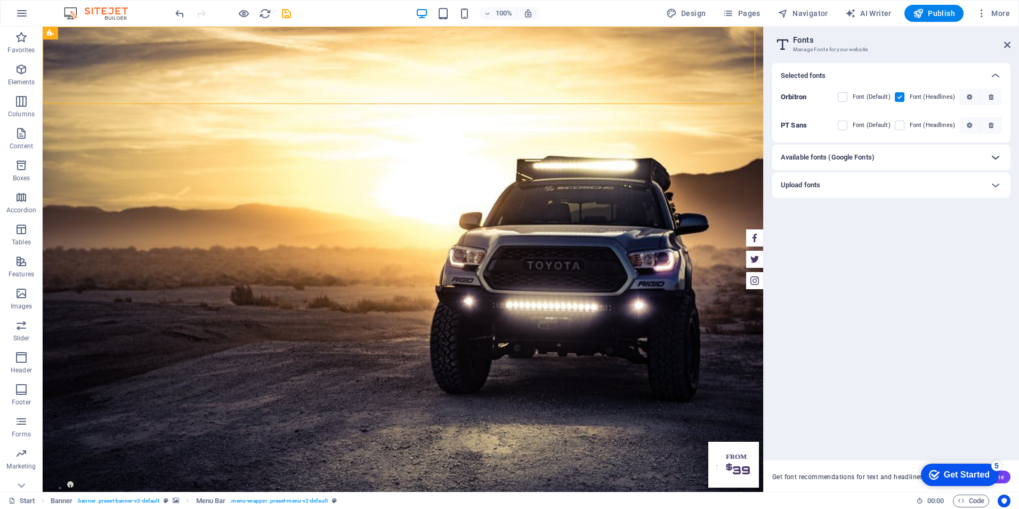
click at [994, 154] on icon at bounding box center [995, 157] width 13 height 13
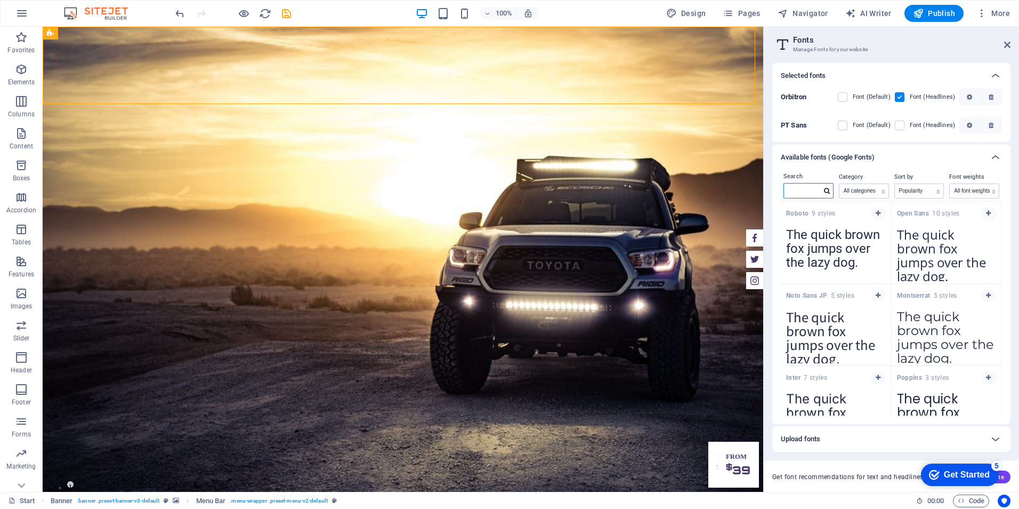
click at [800, 190] on input "text" at bounding box center [802, 190] width 37 height 14
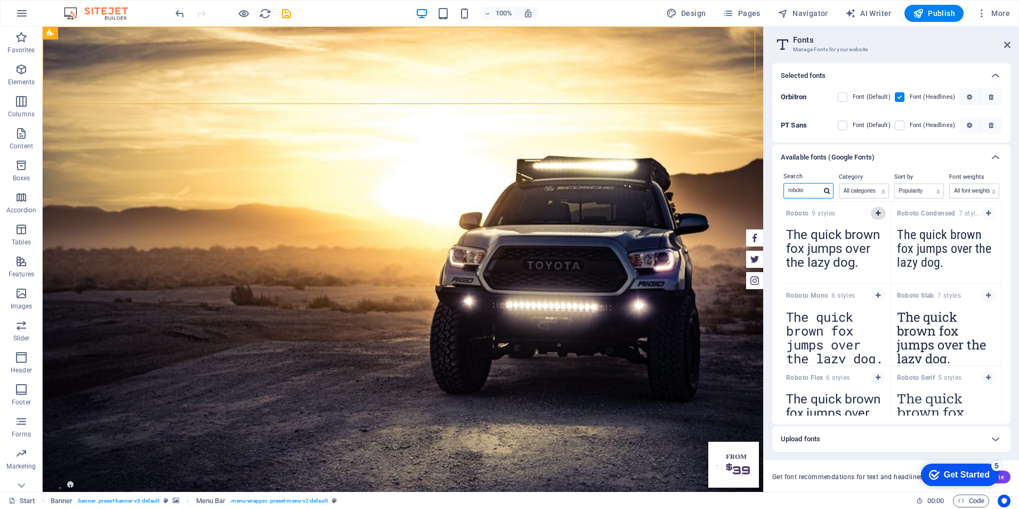
type input "roboto"
click at [879, 210] on button "button" at bounding box center [878, 213] width 15 height 13
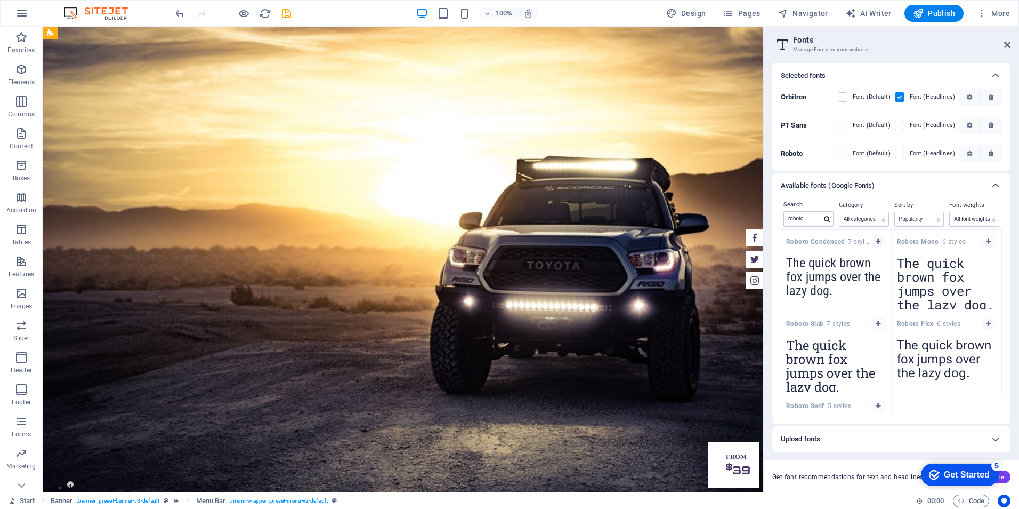
click at [900, 98] on label at bounding box center [900, 97] width 10 height 10
click at [0, 0] on input "checkbox" at bounding box center [0, 0] width 0 height 0
click at [901, 155] on label at bounding box center [900, 154] width 10 height 10
click at [0, 0] on input "checkbox" at bounding box center [0, 0] width 0 height 0
click at [848, 154] on label at bounding box center [843, 154] width 10 height 10
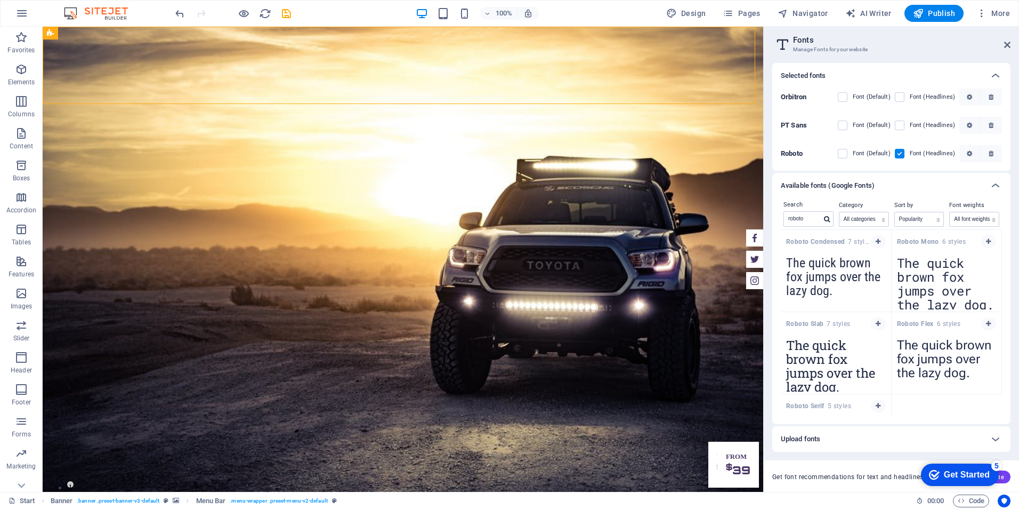
click at [0, 0] on input "checkbox" at bounding box center [0, 0] width 0 height 0
click at [995, 73] on icon at bounding box center [995, 75] width 13 height 13
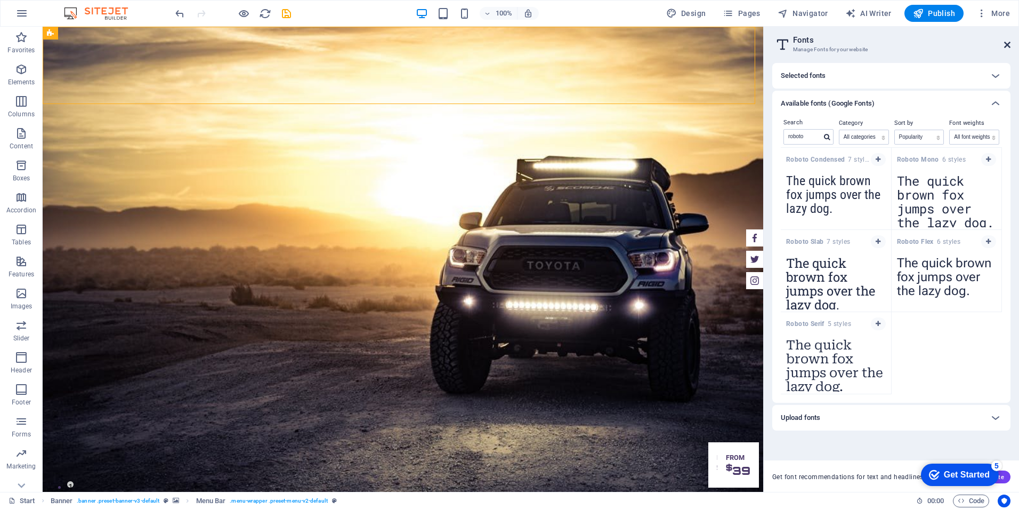
click at [1008, 47] on icon at bounding box center [1007, 45] width 6 height 9
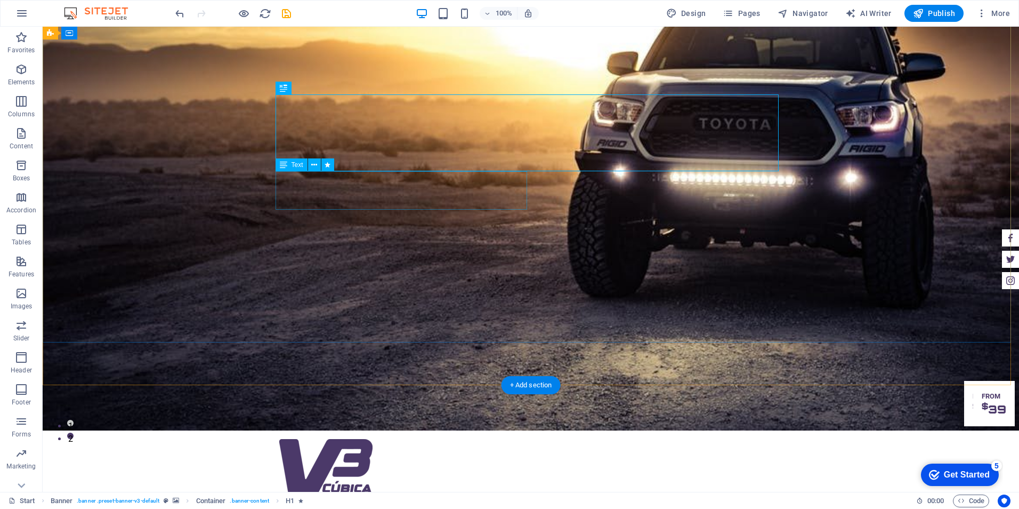
scroll to position [53, 0]
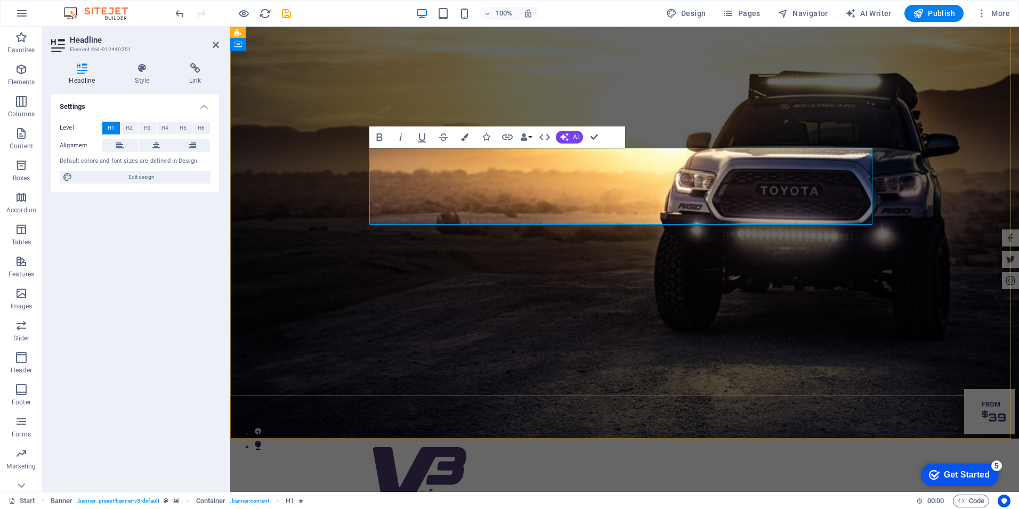
click at [575, 138] on span "AI" at bounding box center [576, 137] width 6 height 6
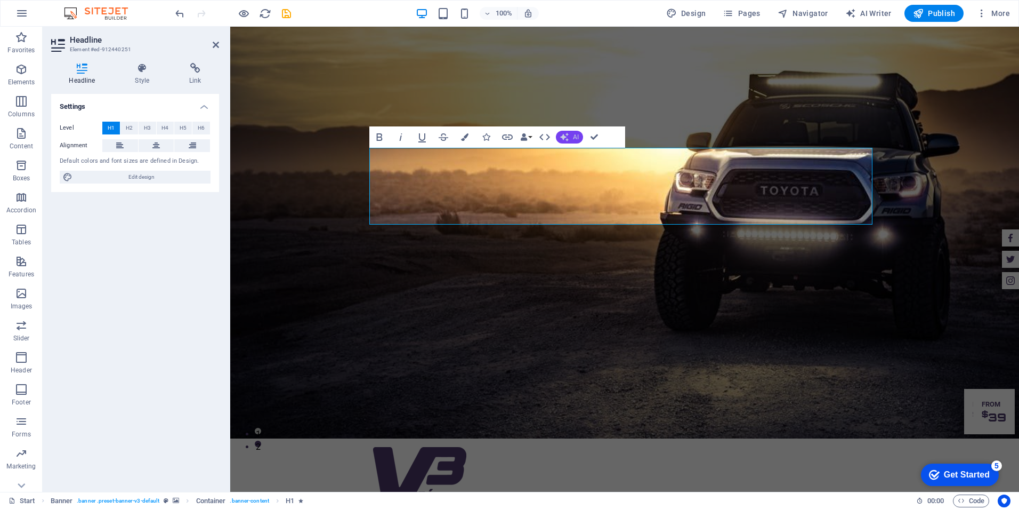
click at [572, 134] on button "AI" at bounding box center [569, 137] width 27 height 13
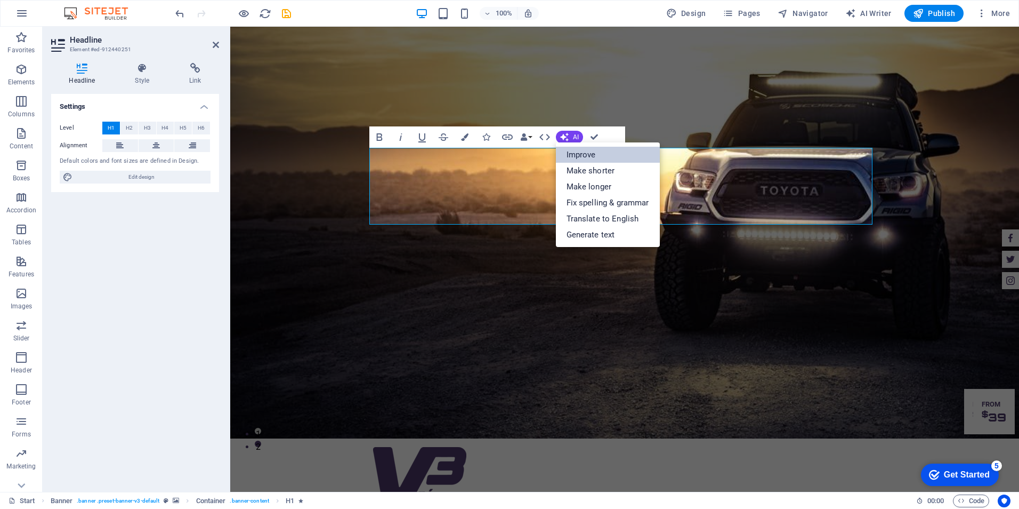
click at [584, 157] on link "Improve" at bounding box center [608, 155] width 104 height 16
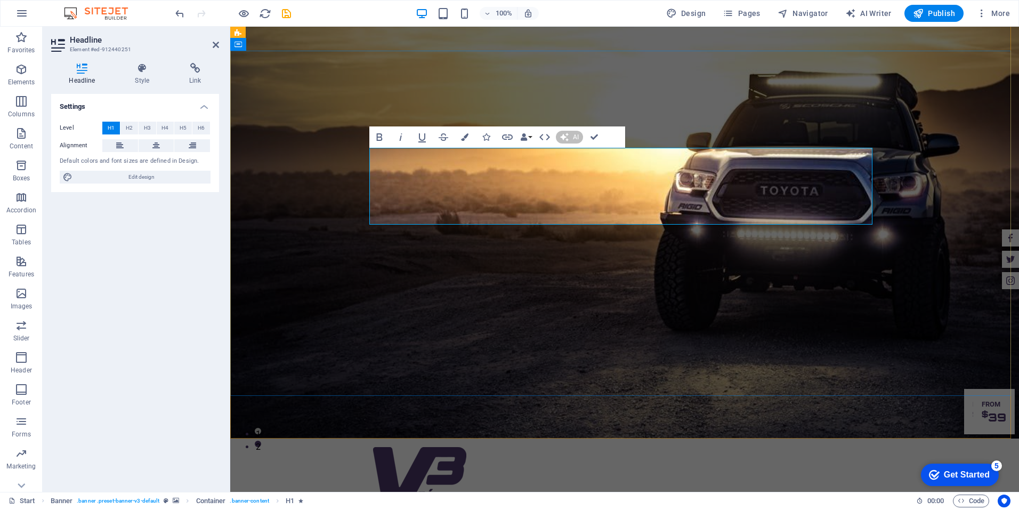
scroll to position [34, 0]
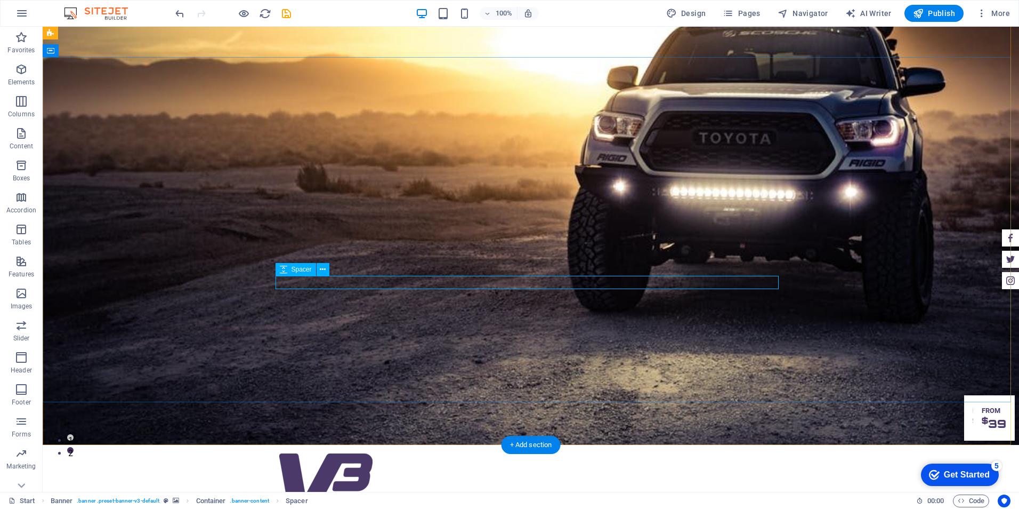
select select "px"
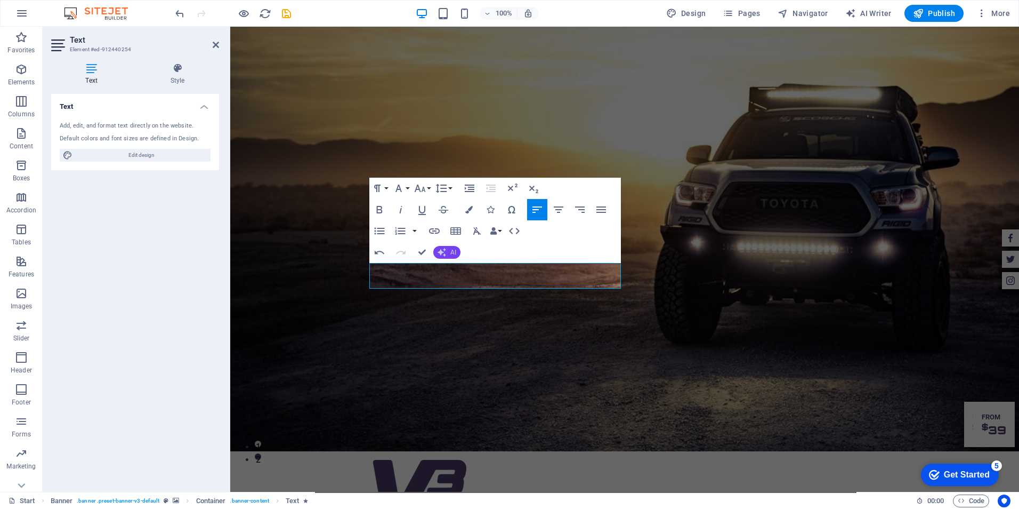
click at [449, 249] on button "AI" at bounding box center [446, 252] width 27 height 13
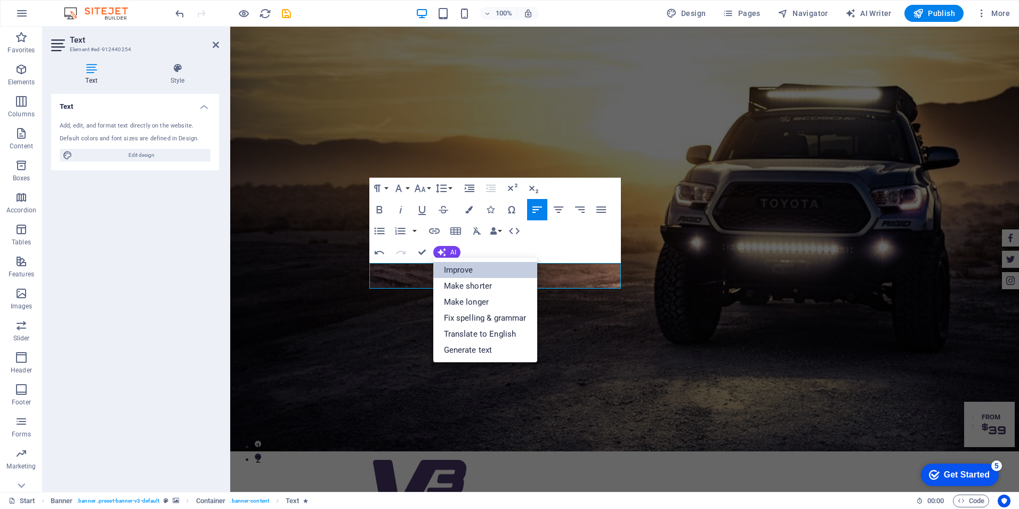
click at [455, 265] on link "Improve" at bounding box center [485, 270] width 104 height 16
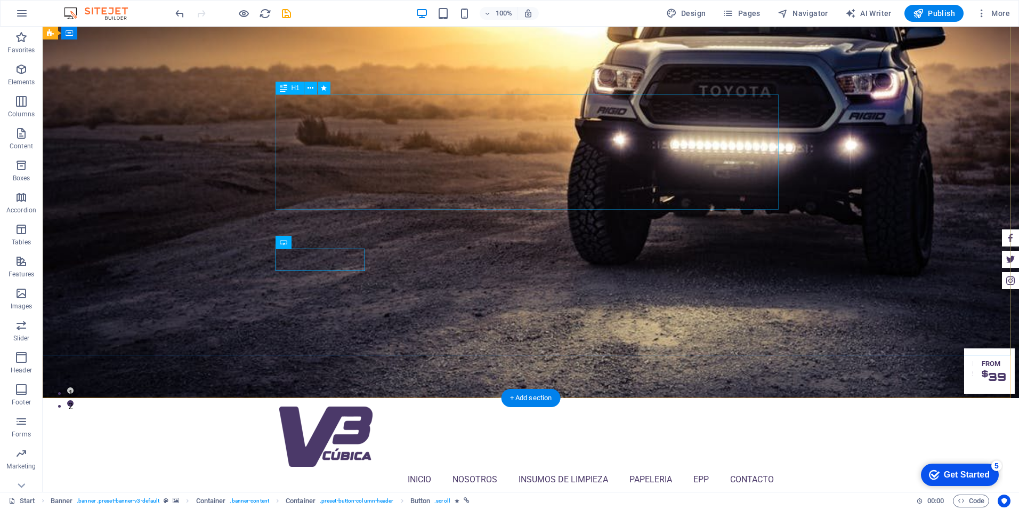
scroll to position [0, 0]
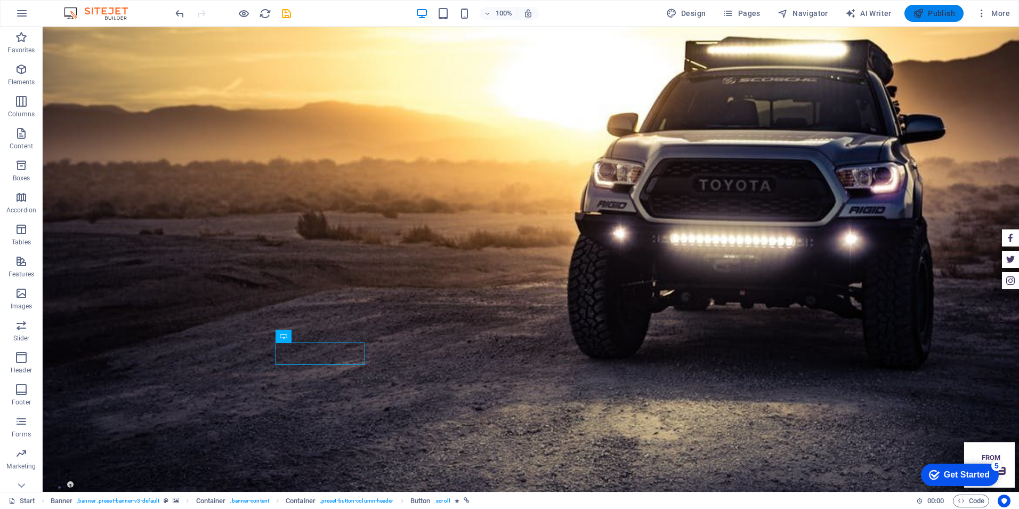
click at [944, 424] on icon "button" at bounding box center [954, 438] width 20 height 28
